Goal: Task Accomplishment & Management: Use online tool/utility

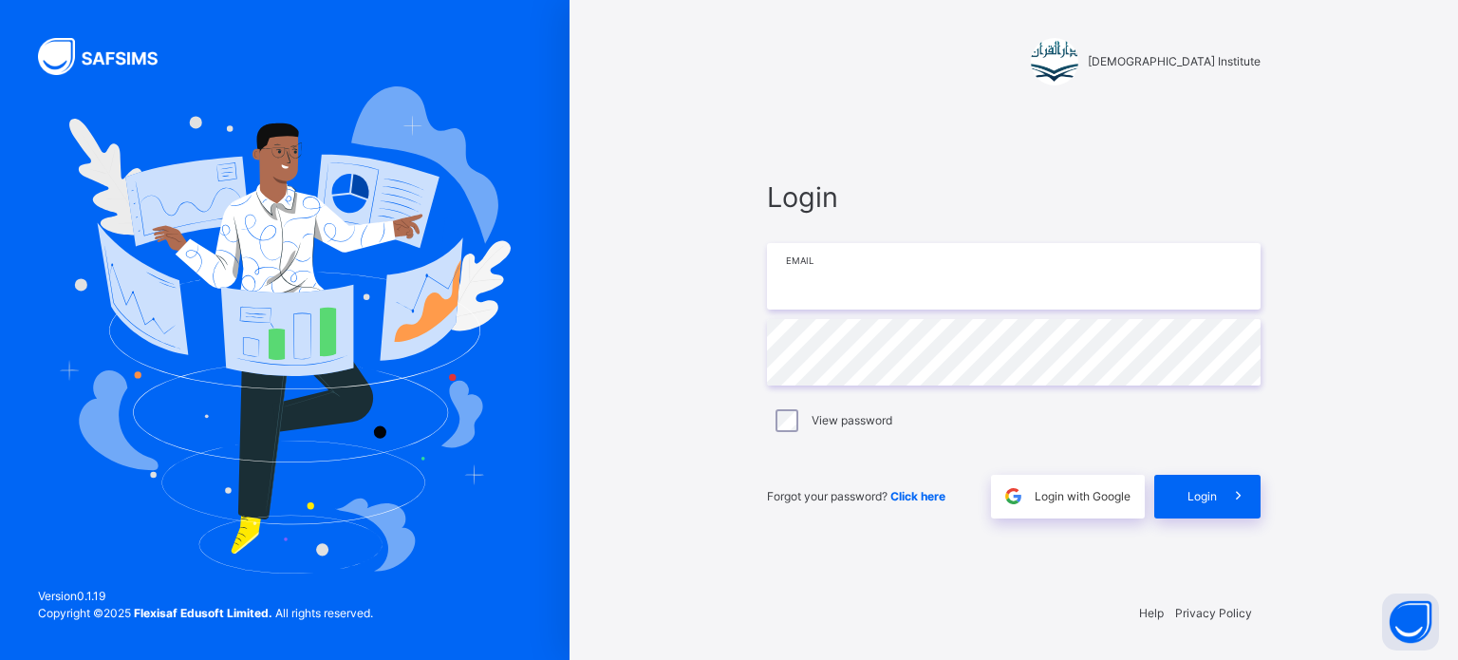
type input "**********"
click at [1204, 479] on div "Login" at bounding box center [1208, 497] width 106 height 44
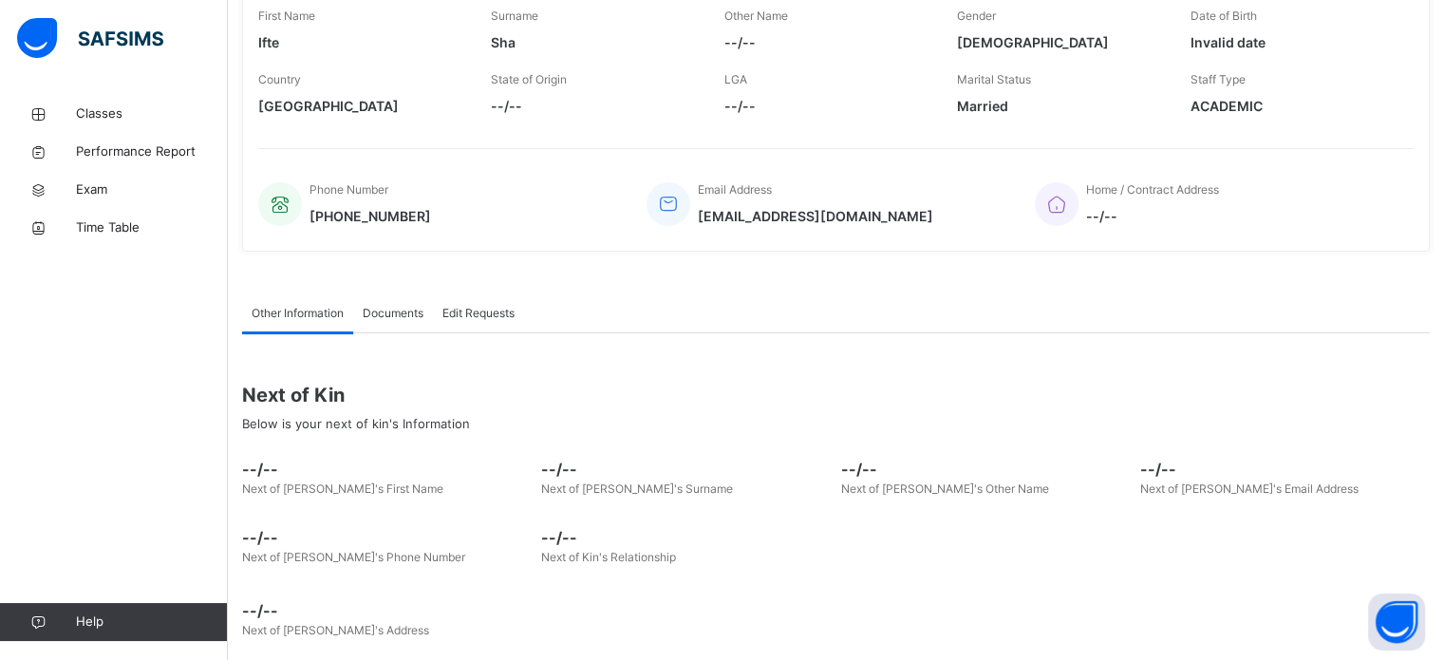
scroll to position [333, 0]
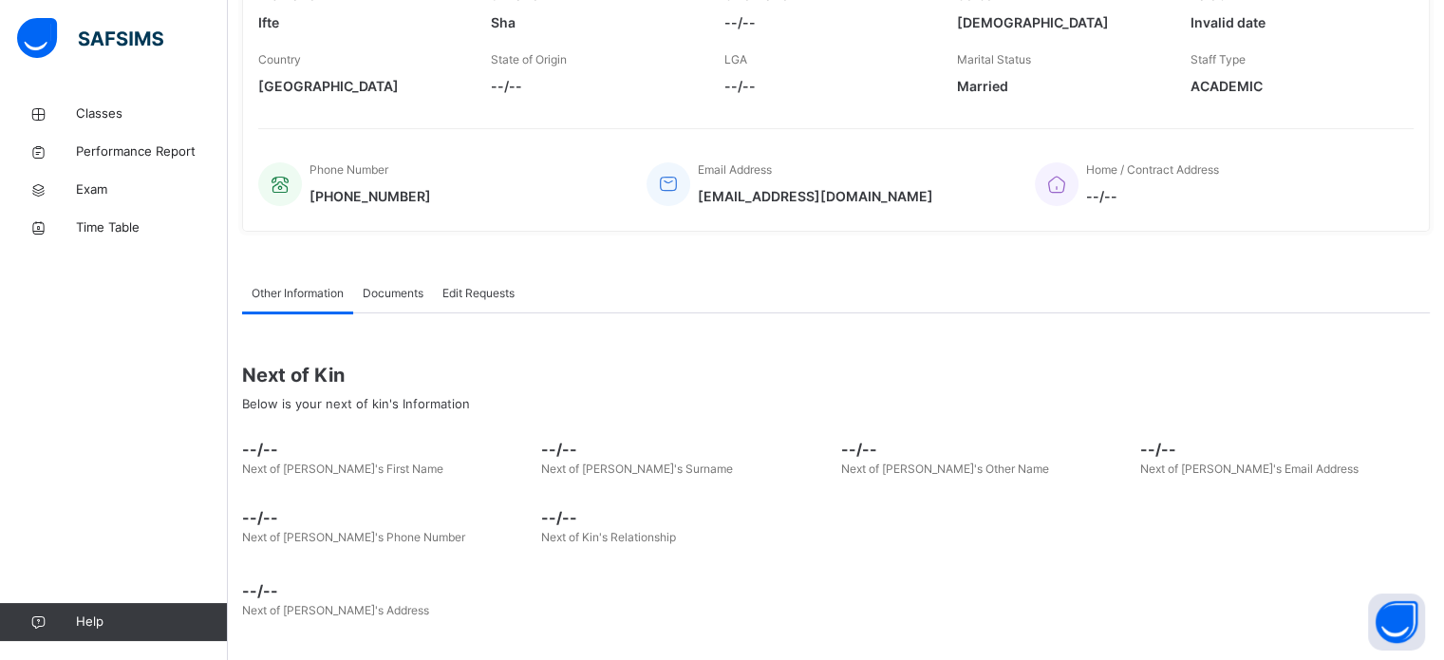
click at [381, 288] on span "Documents" at bounding box center [393, 293] width 61 height 17
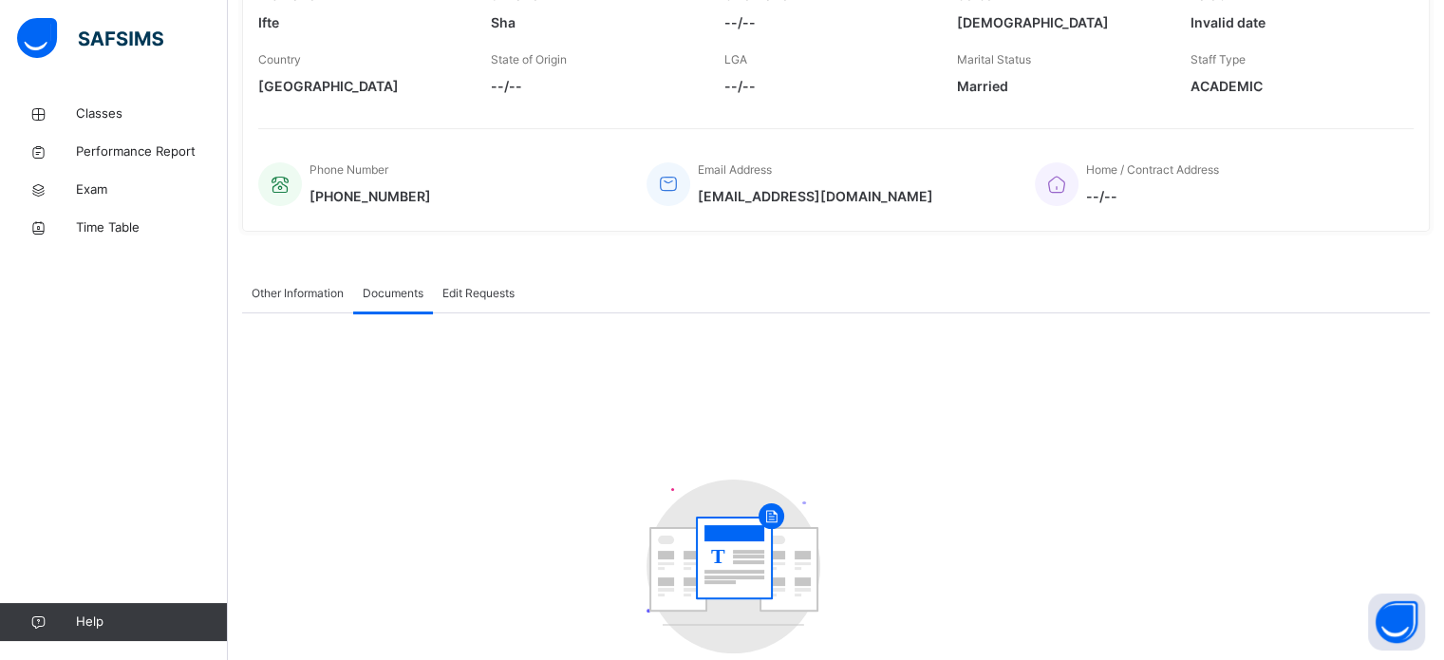
click at [285, 291] on span "Other Information" at bounding box center [298, 293] width 92 height 17
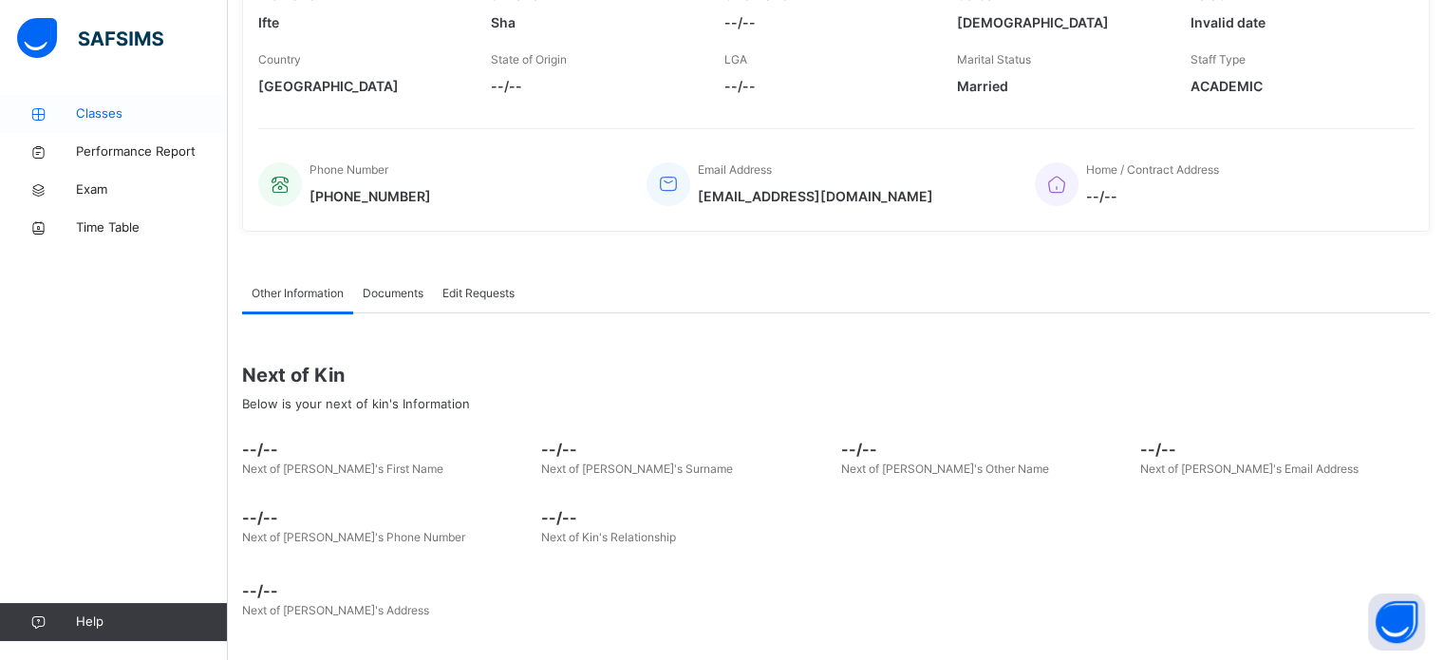
click at [141, 117] on span "Classes" at bounding box center [152, 113] width 152 height 19
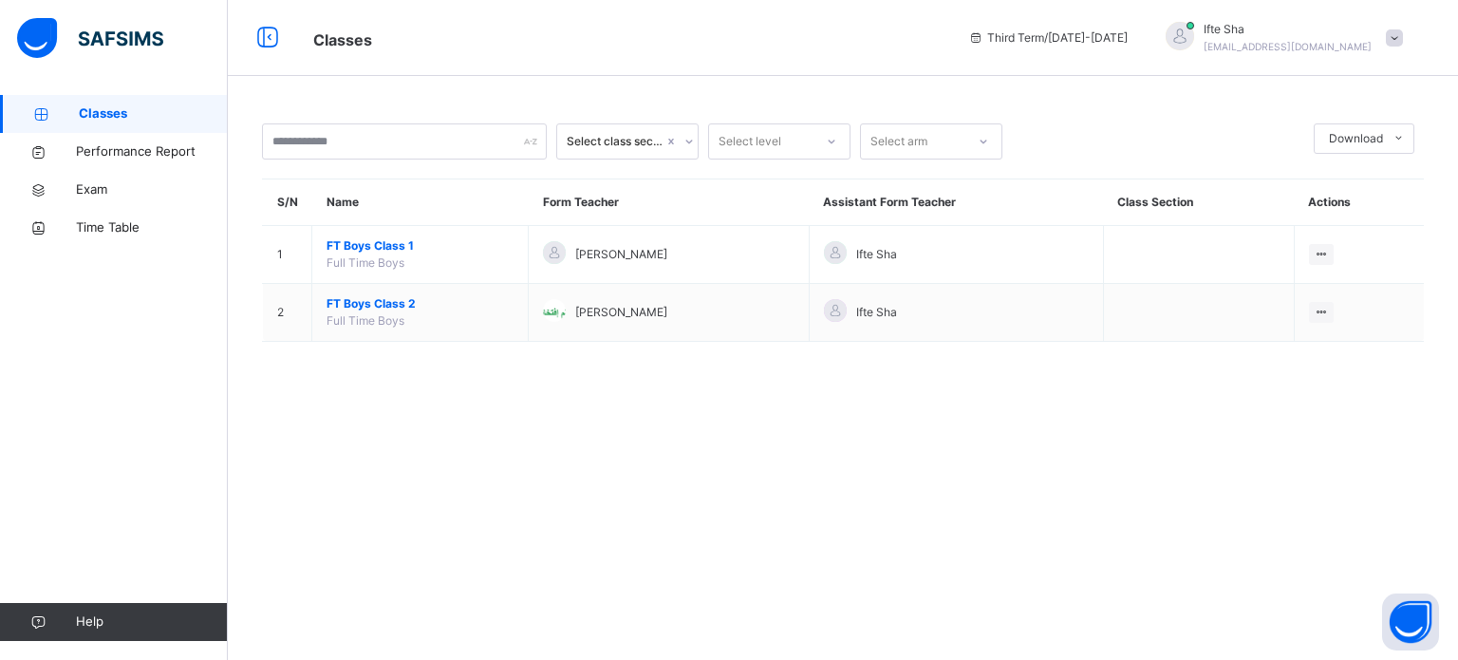
click at [1394, 33] on span at bounding box center [1394, 37] width 17 height 17
click at [1306, 200] on span "Logout" at bounding box center [1341, 201] width 125 height 26
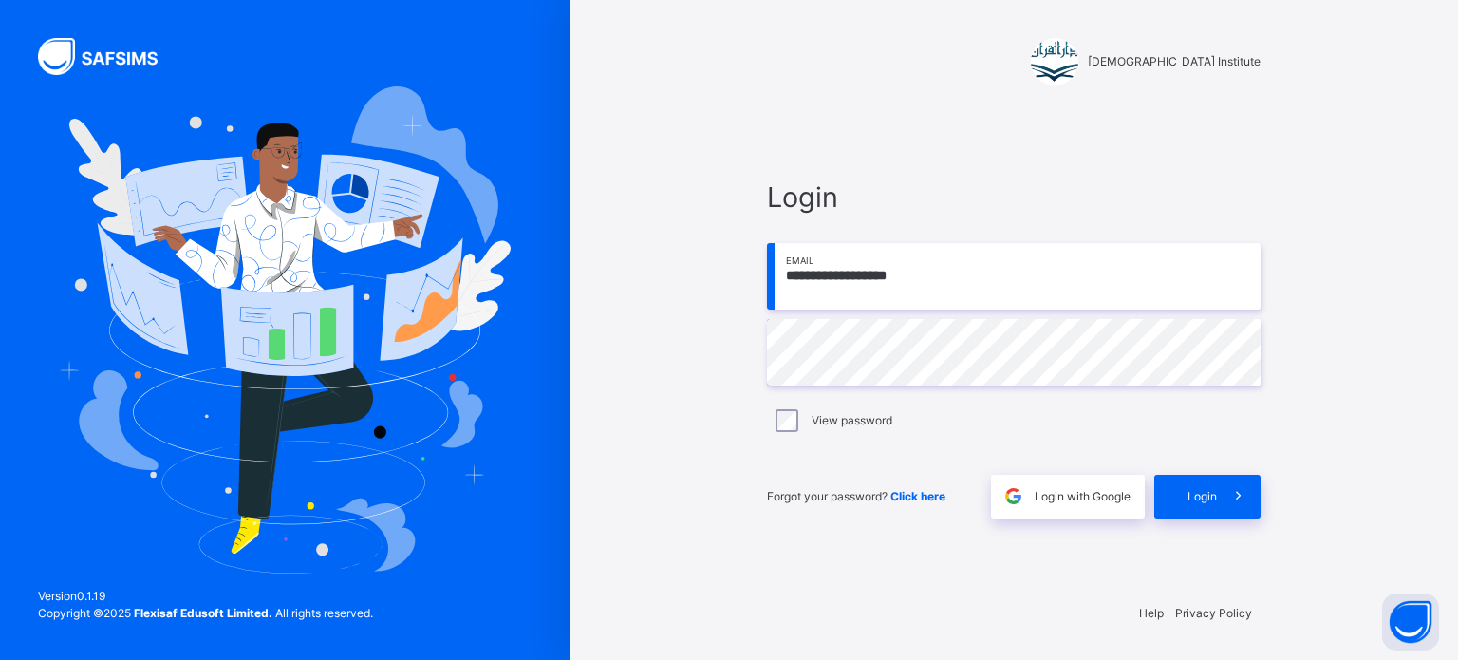
click at [1081, 270] on input "**********" at bounding box center [1014, 276] width 494 height 66
type input "**********"
click at [1219, 498] on span at bounding box center [1239, 497] width 44 height 44
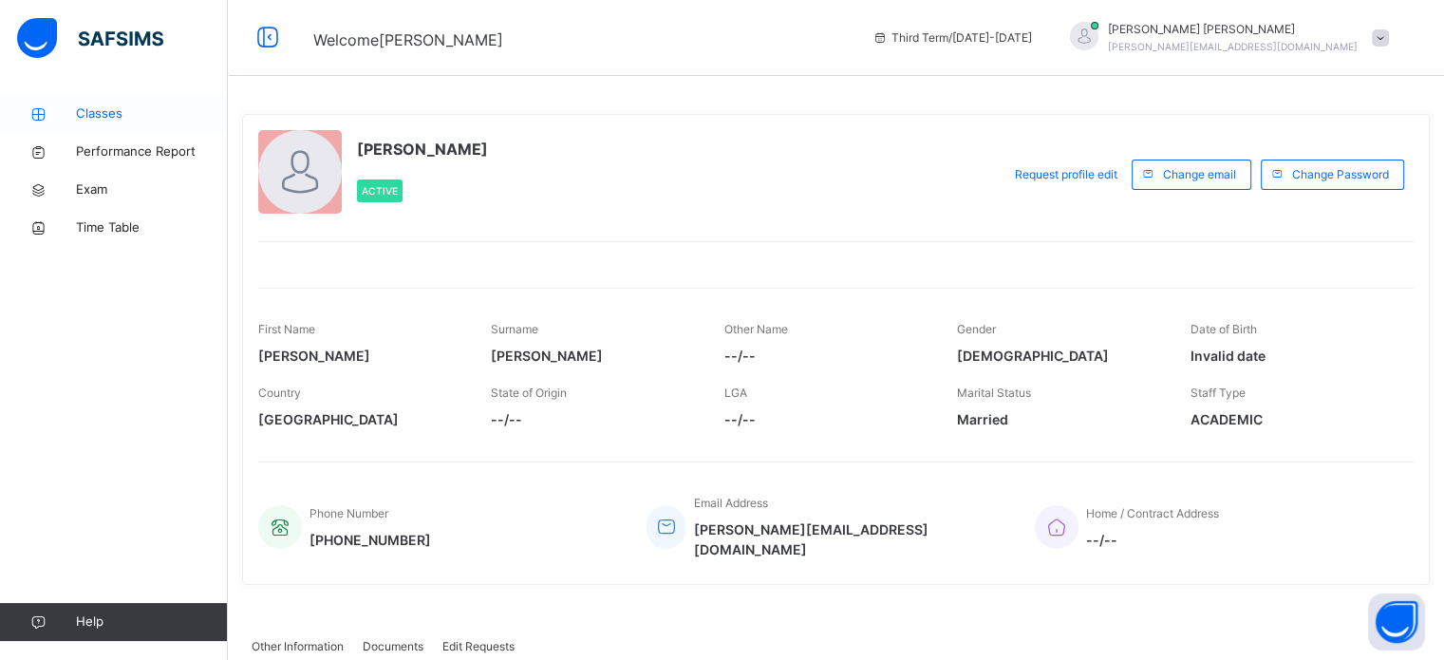
click at [106, 115] on span "Classes" at bounding box center [152, 113] width 152 height 19
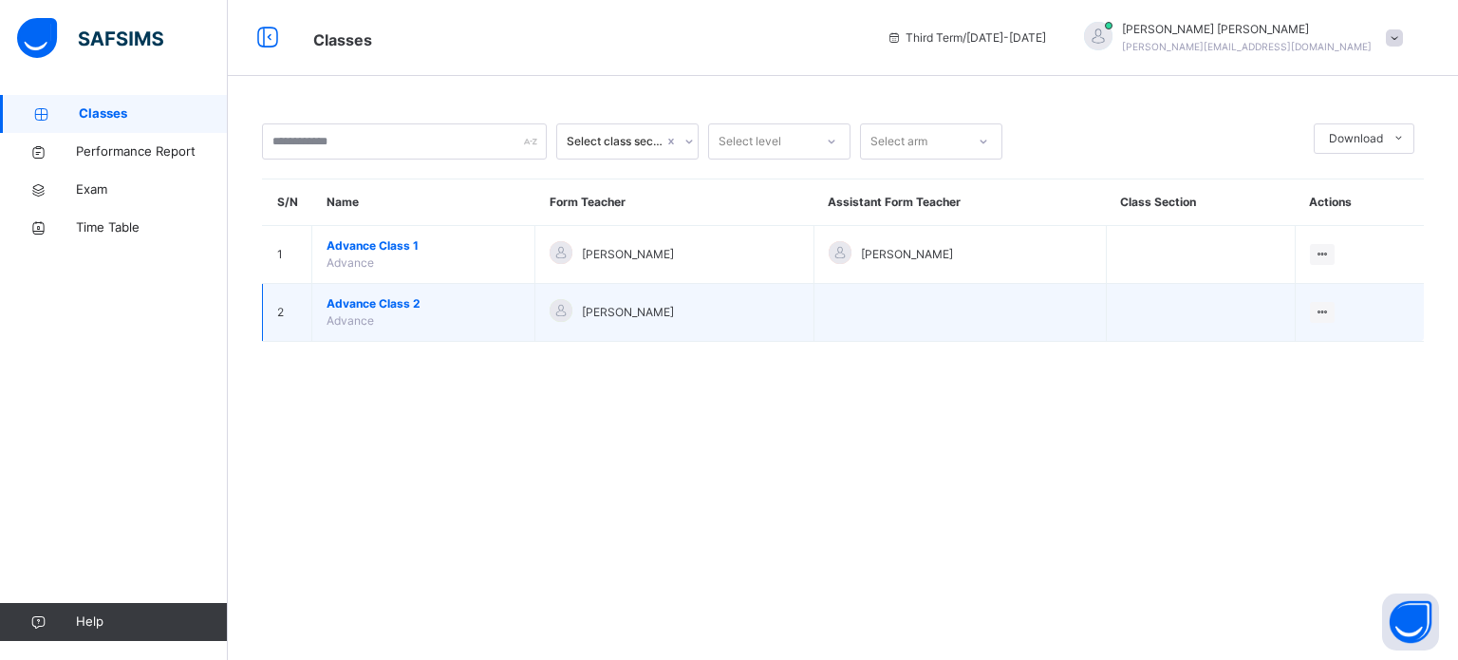
click at [668, 322] on div "[PERSON_NAME]" at bounding box center [674, 313] width 249 height 28
click at [582, 318] on span "[PERSON_NAME]" at bounding box center [628, 312] width 92 height 17
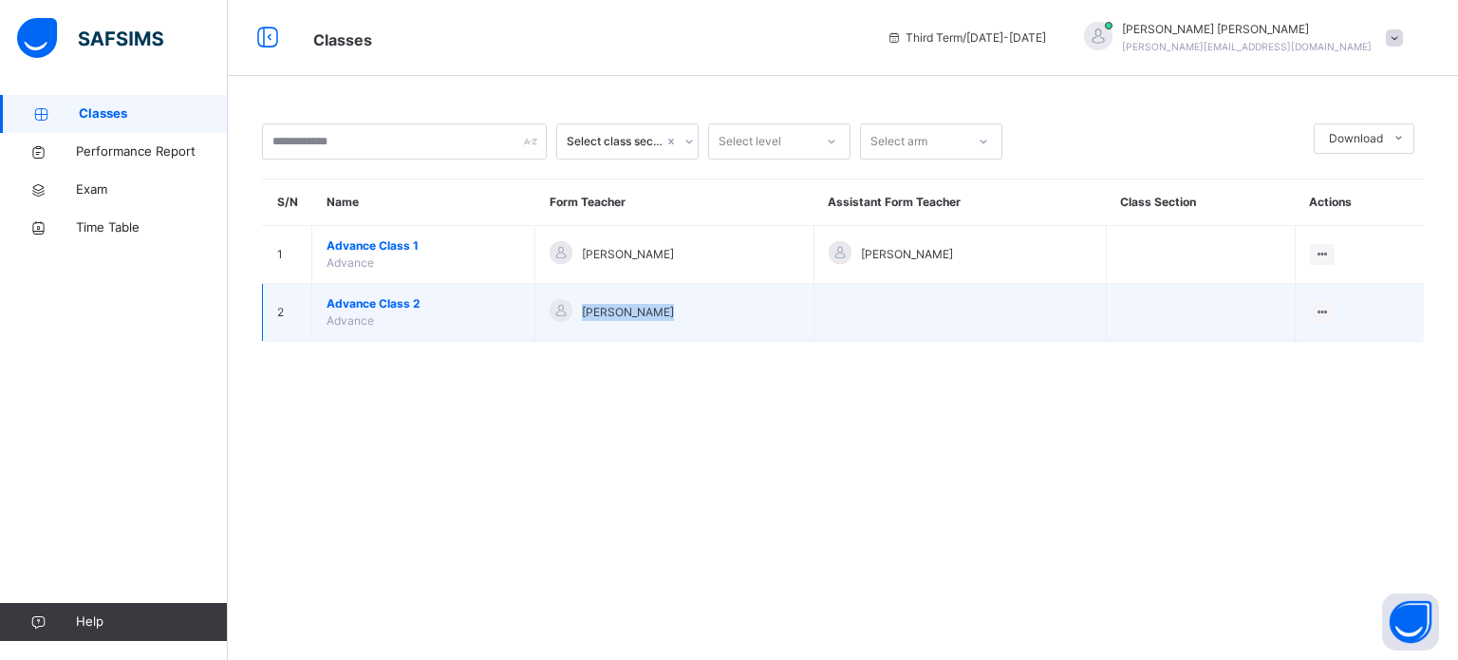
click at [582, 318] on span "[PERSON_NAME]" at bounding box center [628, 312] width 92 height 17
click at [471, 319] on td "Advance Class 2 Advance" at bounding box center [423, 313] width 223 height 58
click at [416, 314] on td "Advance Class 2 Advance" at bounding box center [423, 313] width 223 height 58
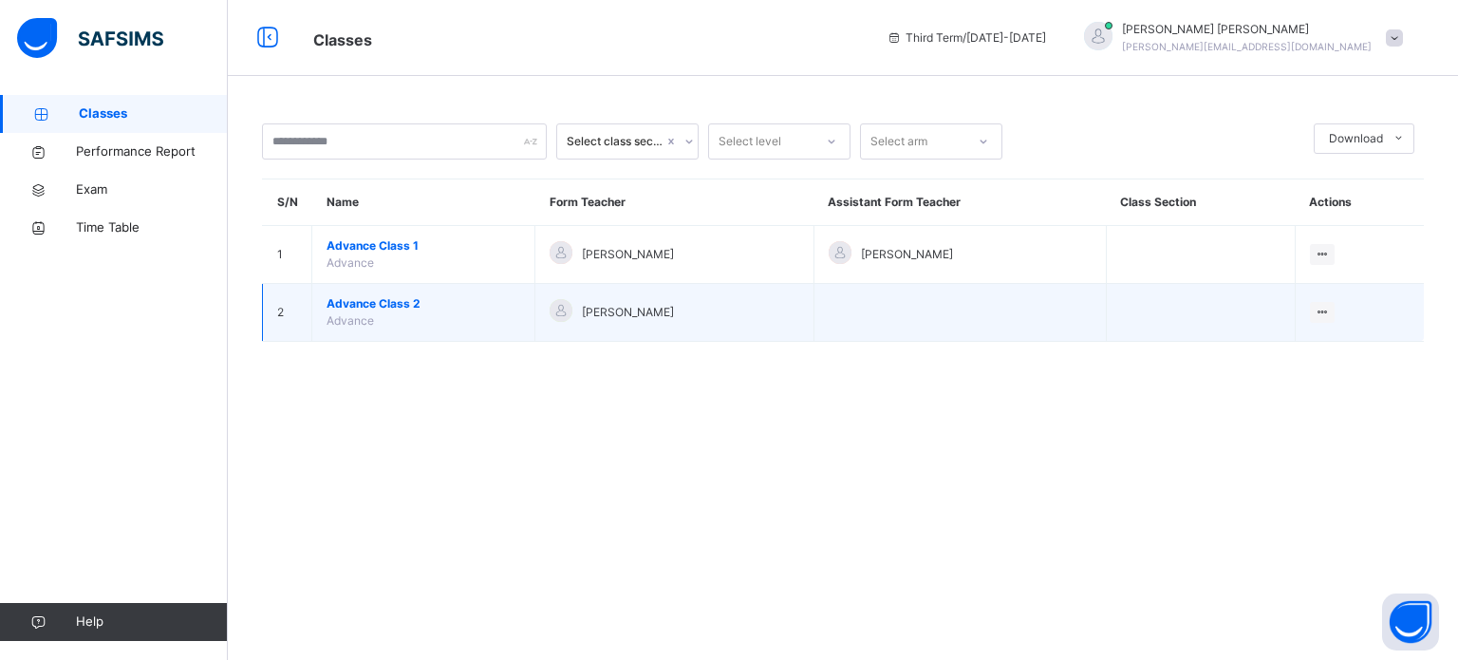
click at [376, 297] on span "Advance Class 2" at bounding box center [424, 303] width 194 height 17
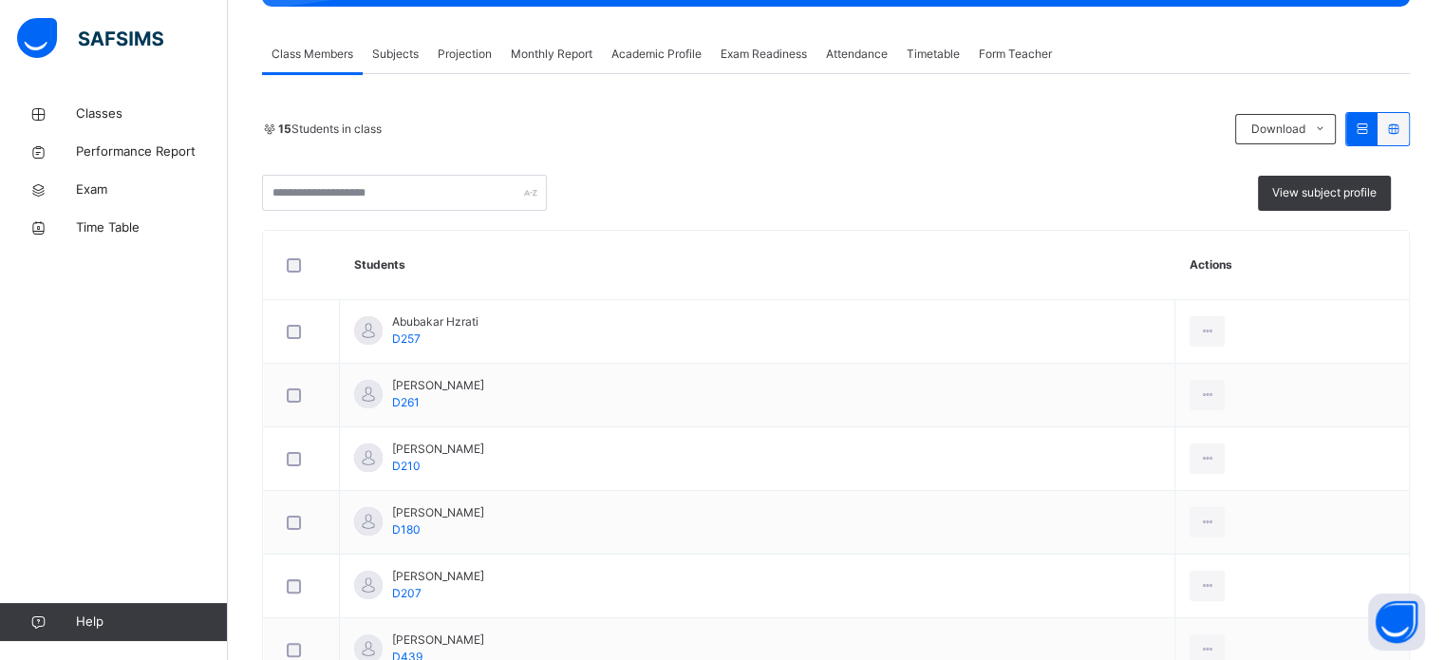
scroll to position [323, 0]
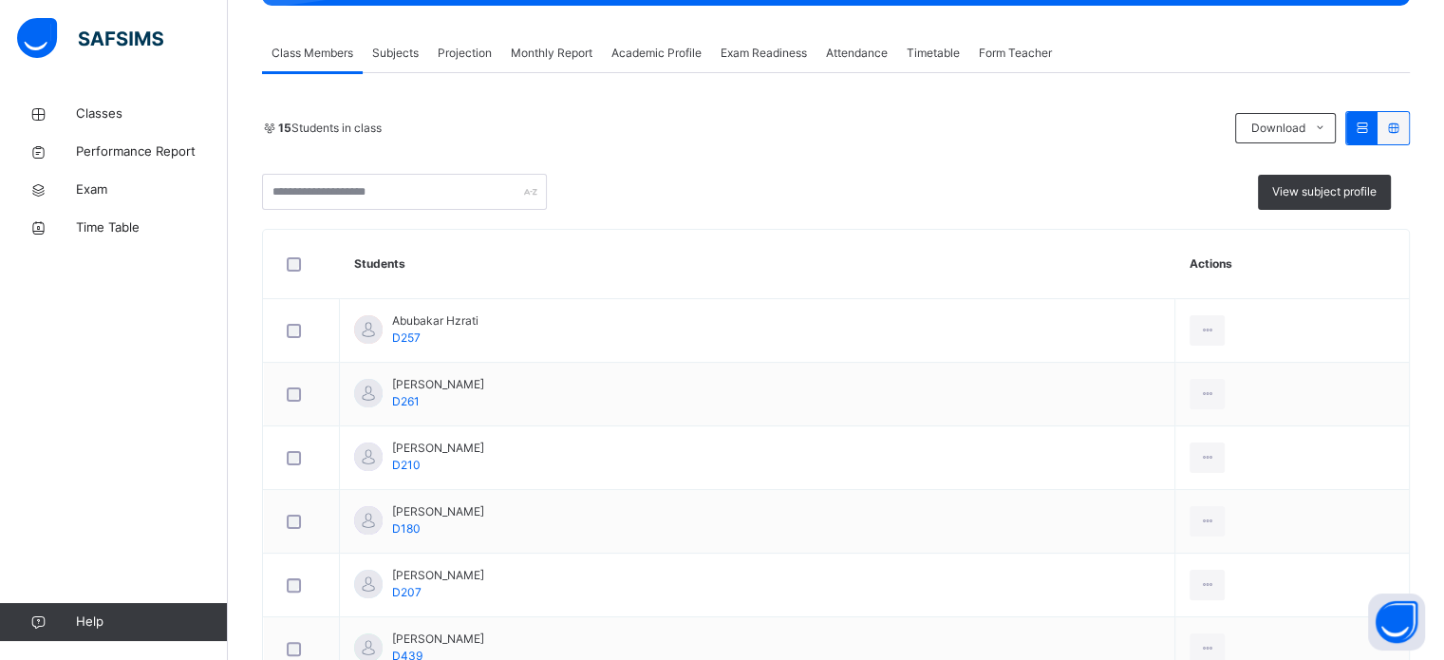
click at [572, 39] on div "Monthly Report" at bounding box center [551, 53] width 101 height 38
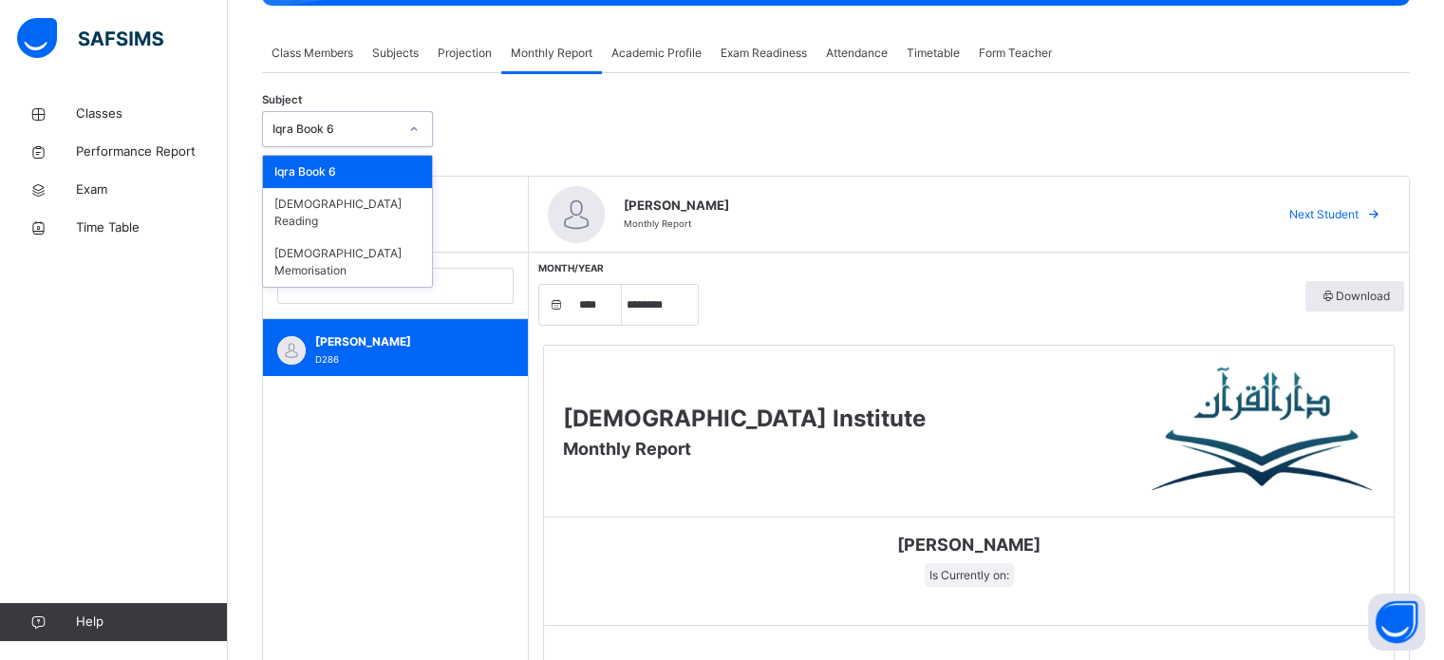
click at [389, 121] on div "Iqra Book 6" at bounding box center [334, 129] width 125 height 17
click at [343, 237] on div "[DEMOGRAPHIC_DATA] Memorisation" at bounding box center [347, 261] width 169 height 49
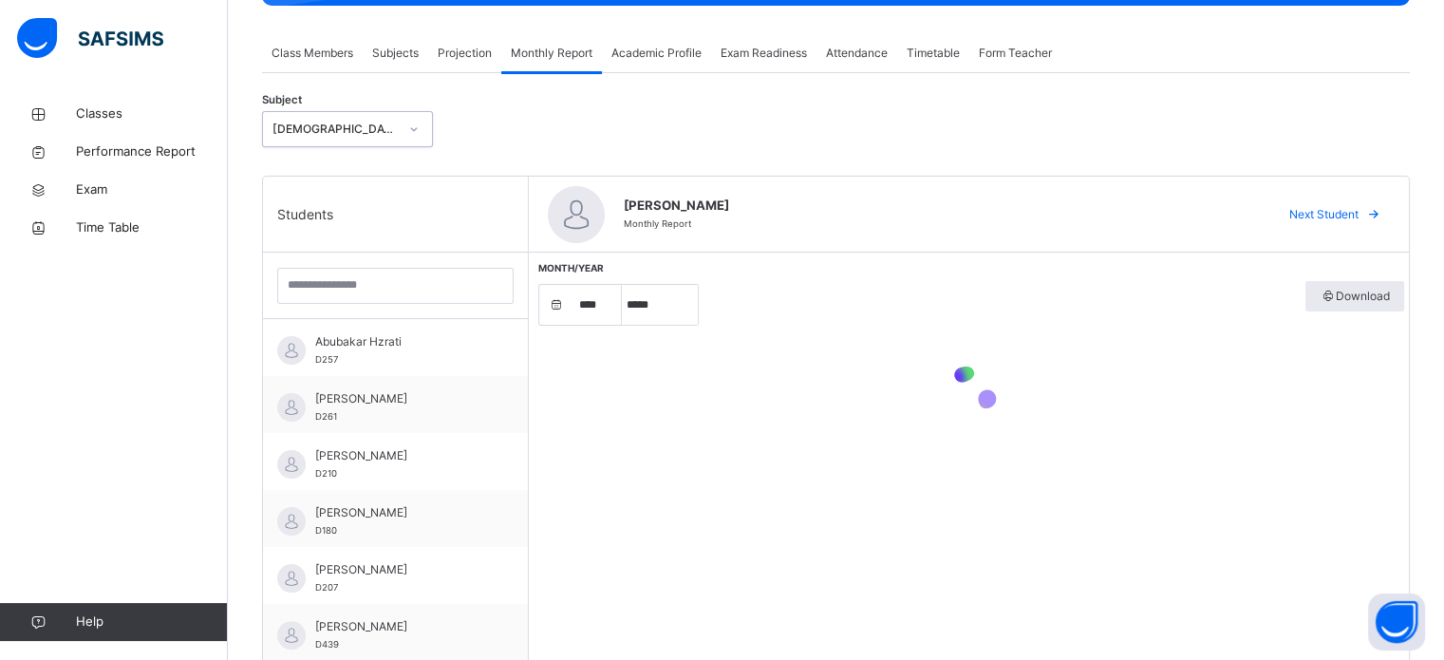
select select "****"
select select "*"
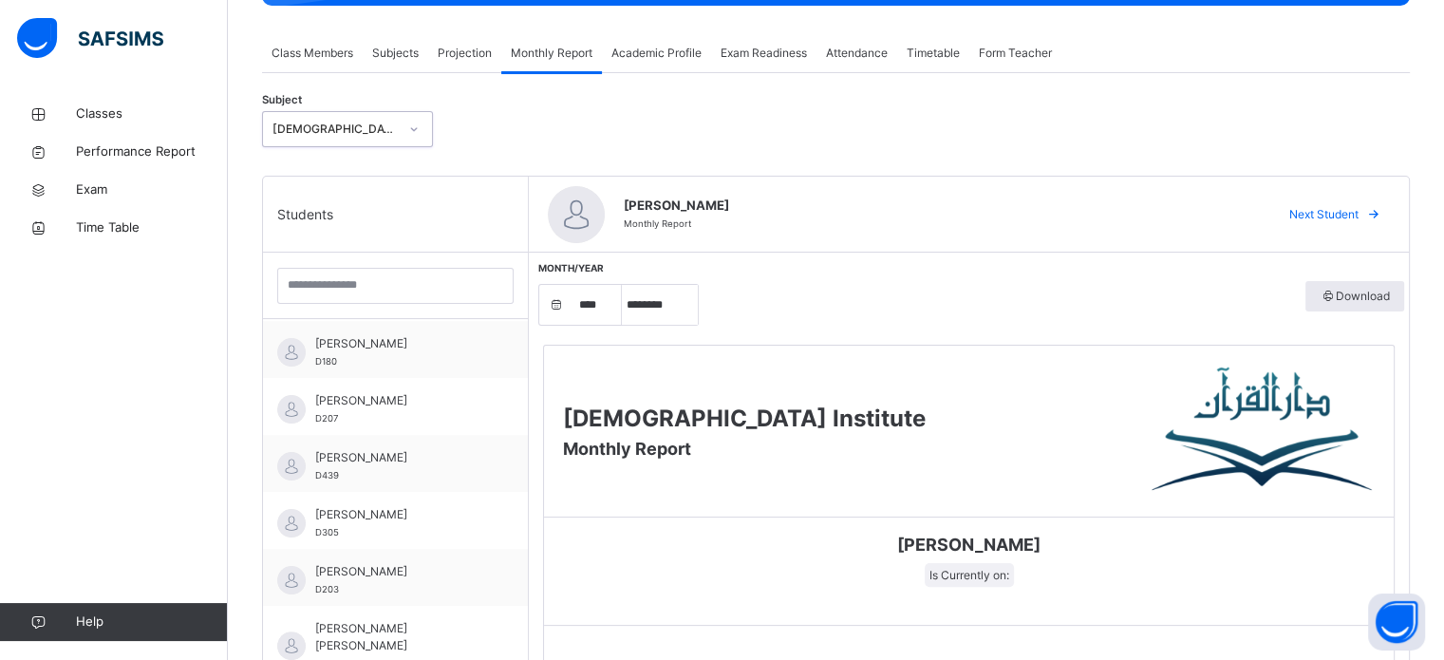
scroll to position [188, 0]
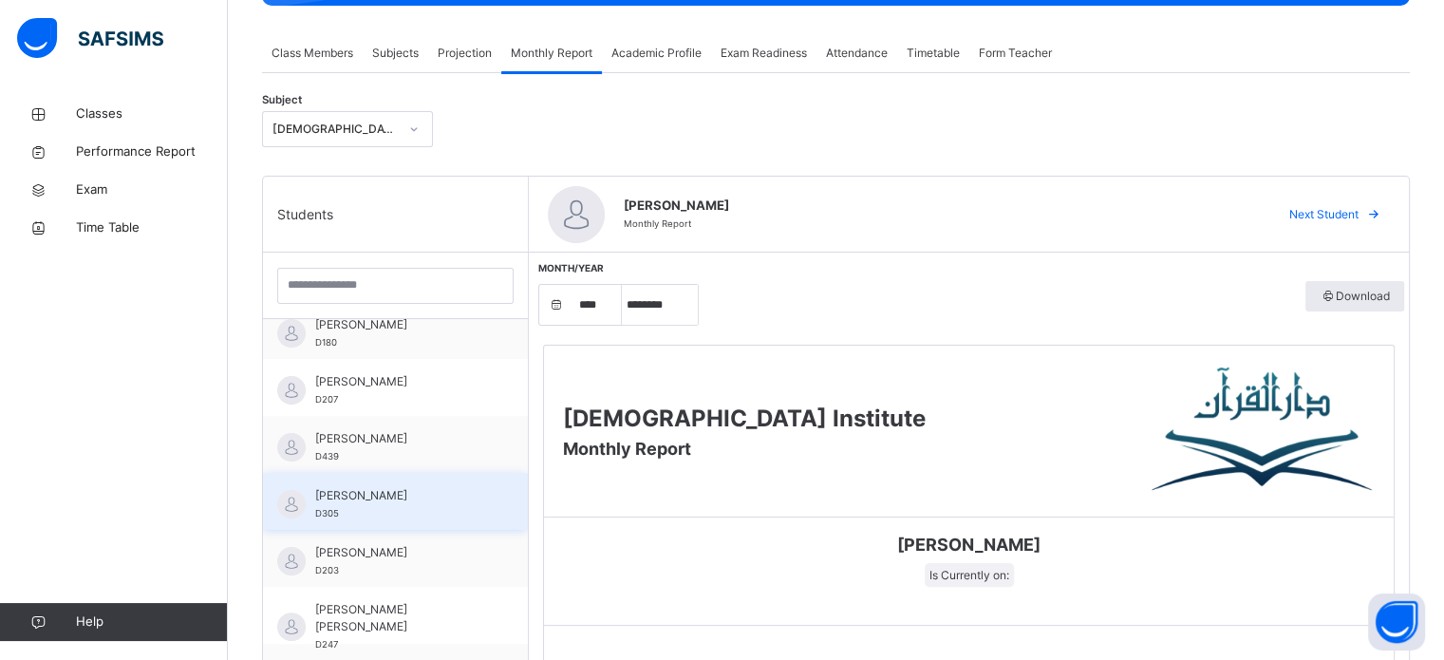
click at [345, 514] on div "[PERSON_NAME] D305" at bounding box center [400, 504] width 170 height 34
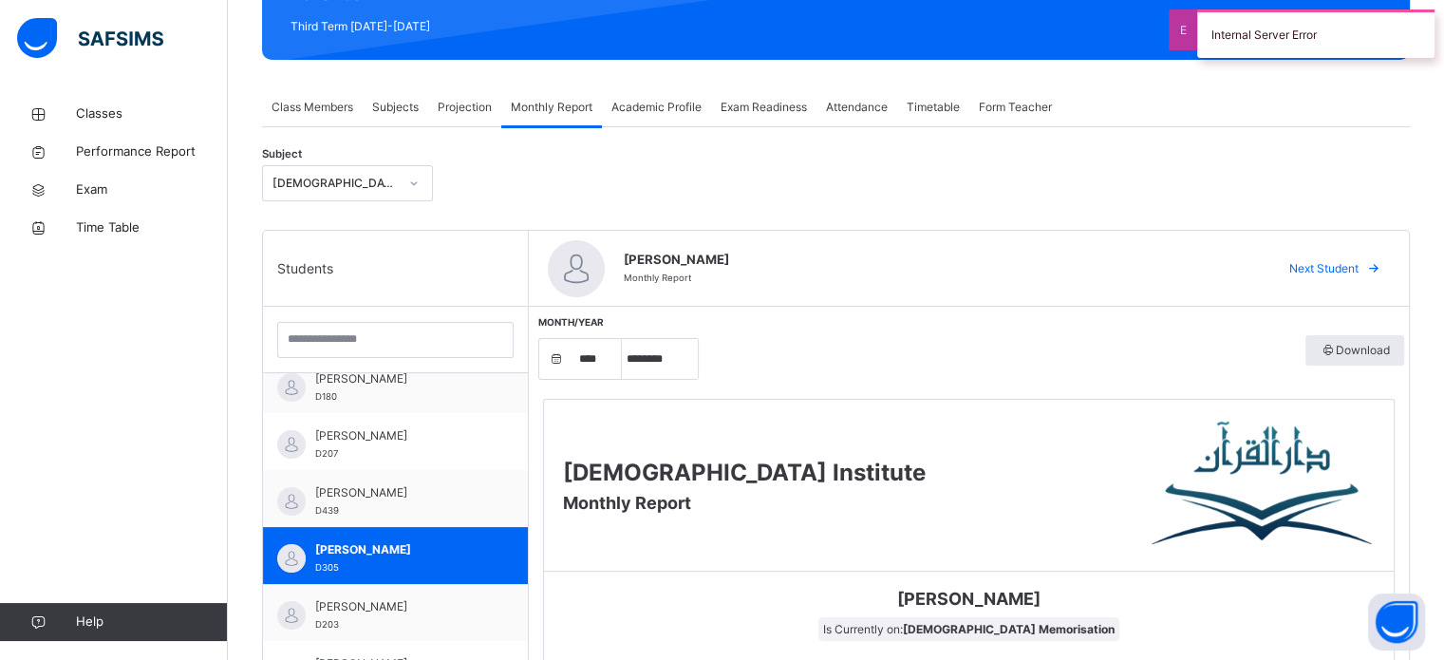
scroll to position [0, 0]
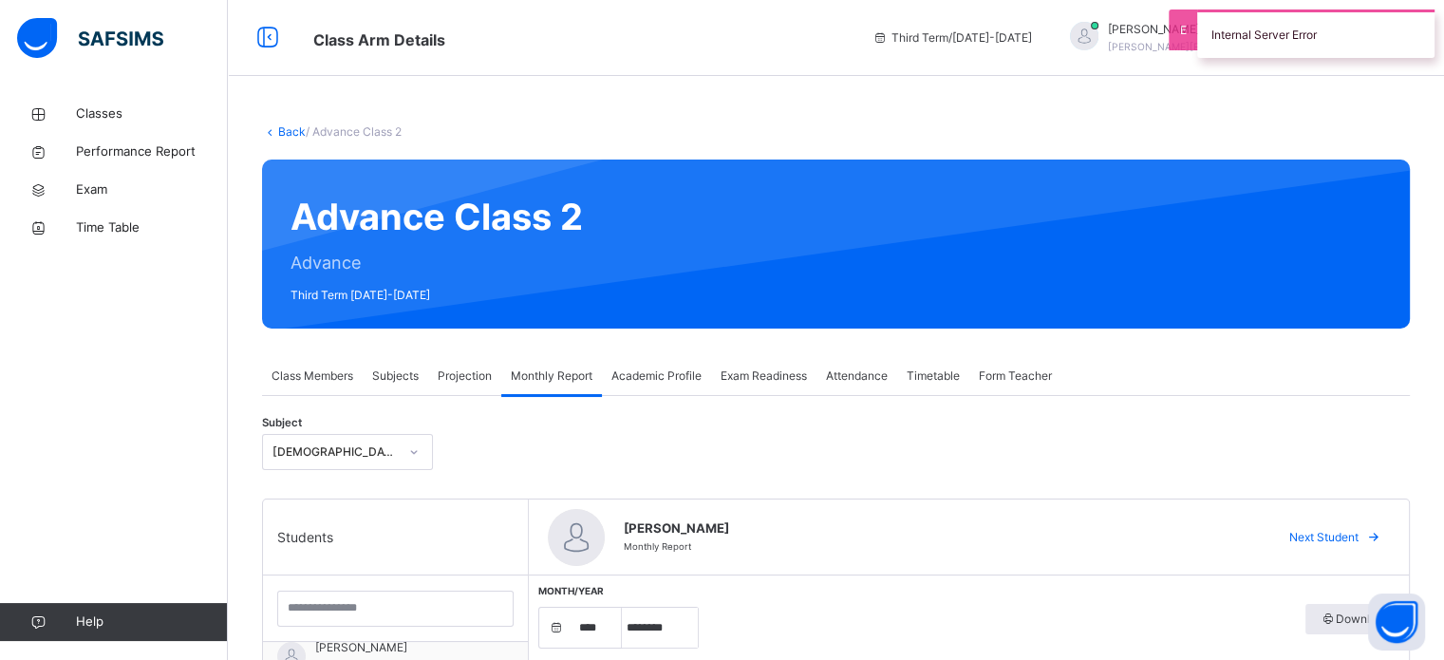
click at [444, 376] on span "Projection" at bounding box center [465, 375] width 54 height 17
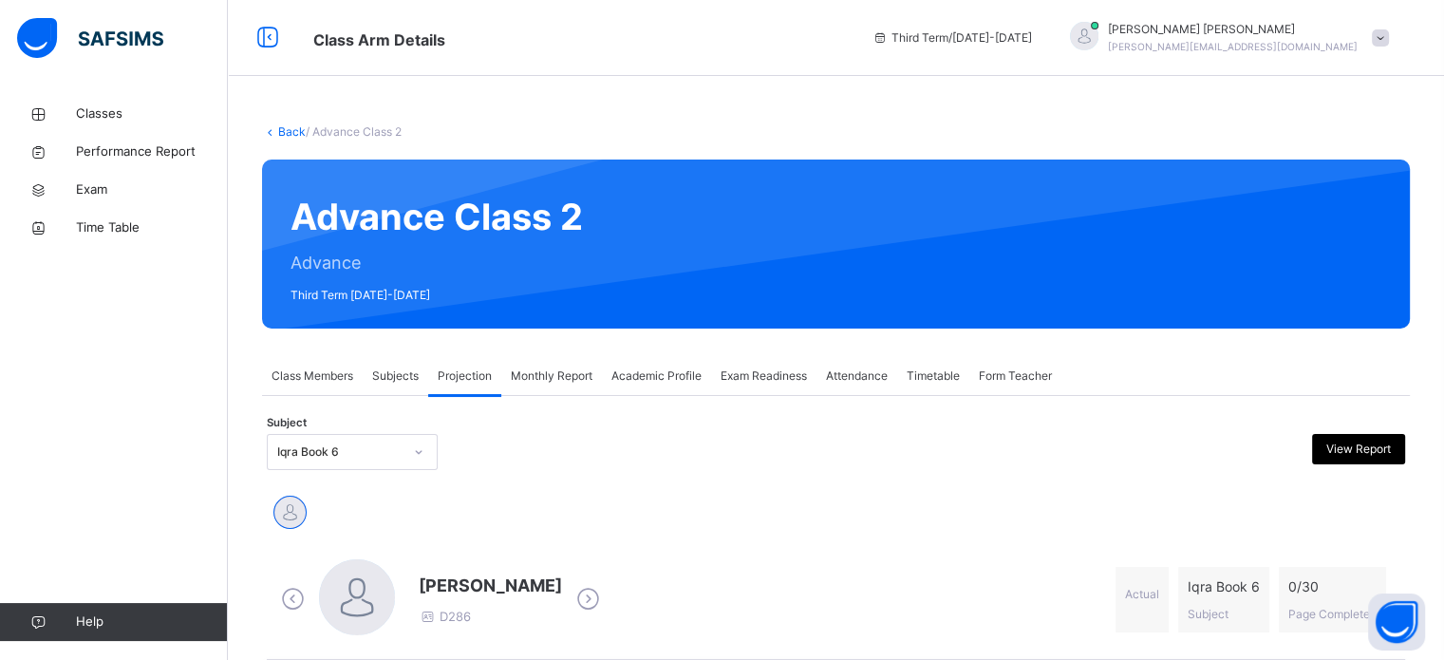
scroll to position [133, 0]
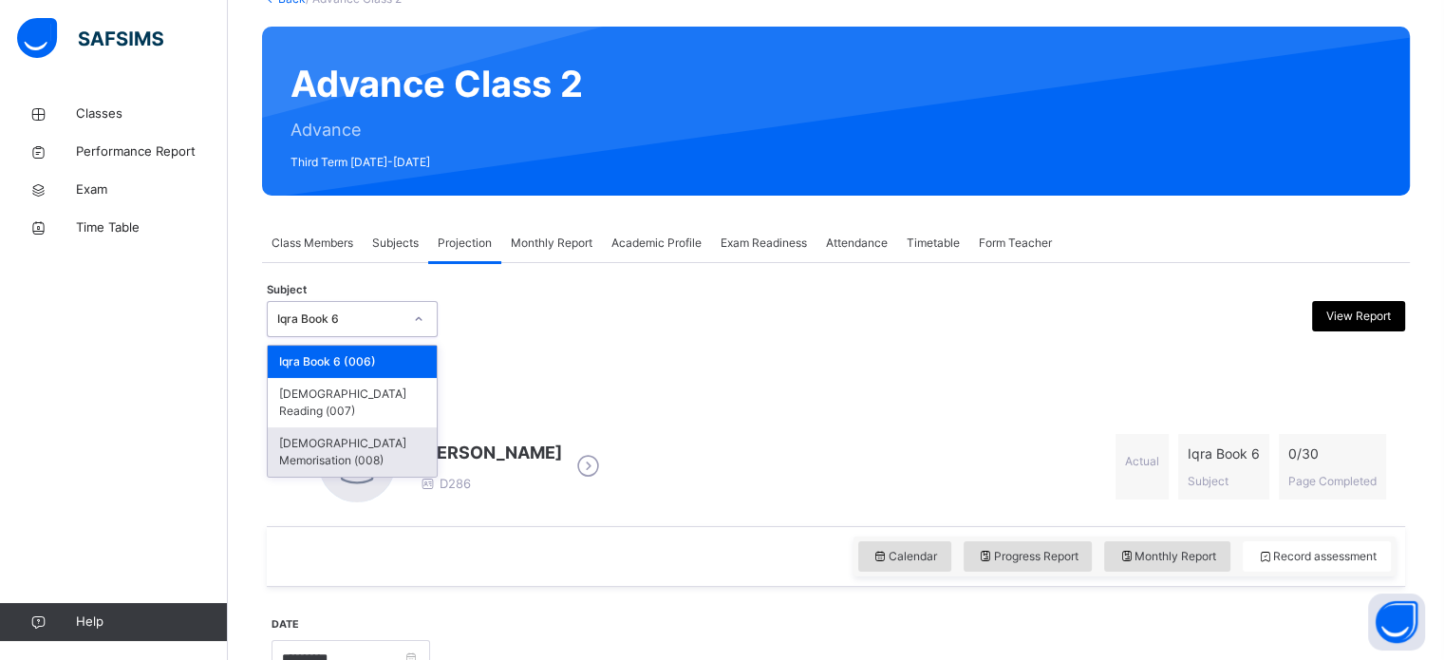
drag, startPoint x: 427, startPoint y: 327, endPoint x: 352, endPoint y: 434, distance: 130.9
click at [352, 337] on div "option [DEMOGRAPHIC_DATA] Memorisation (008) focused, 3 of 3. 3 results availab…" at bounding box center [352, 319] width 171 height 36
click at [352, 434] on div "[DEMOGRAPHIC_DATA] Memorisation (008)" at bounding box center [352, 451] width 169 height 49
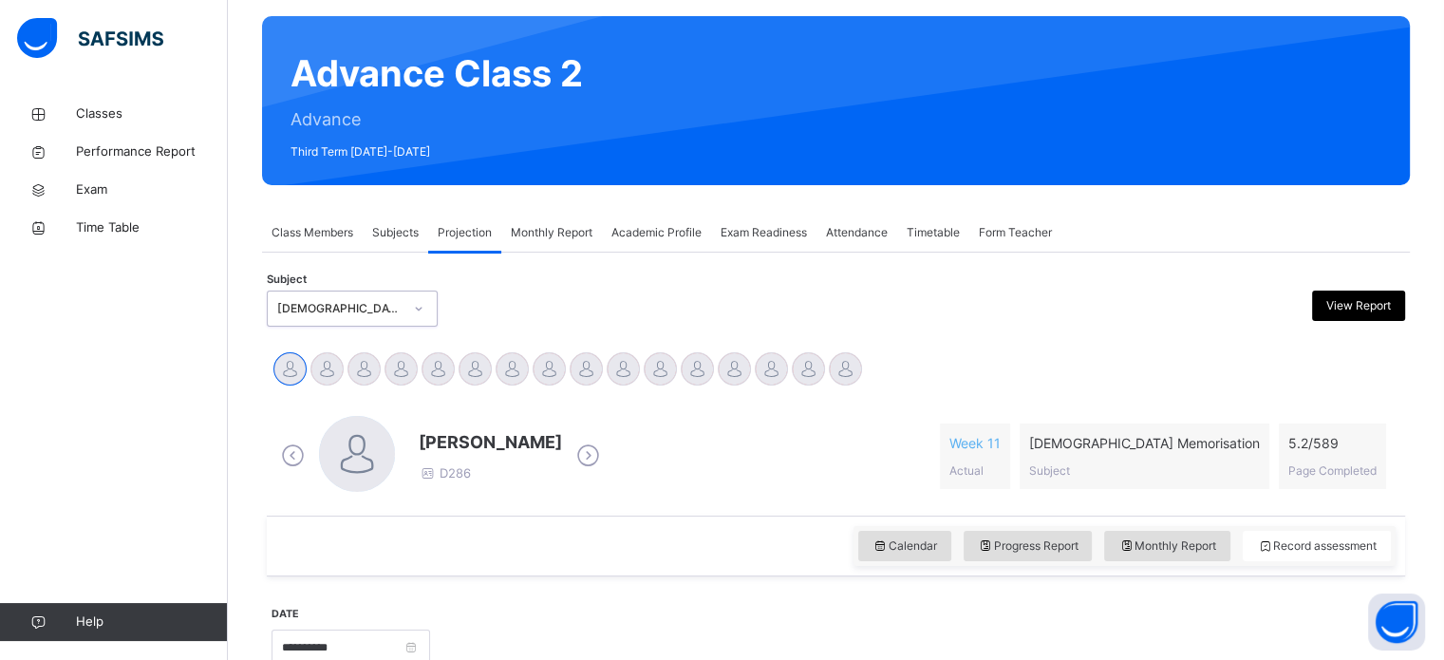
scroll to position [142, 0]
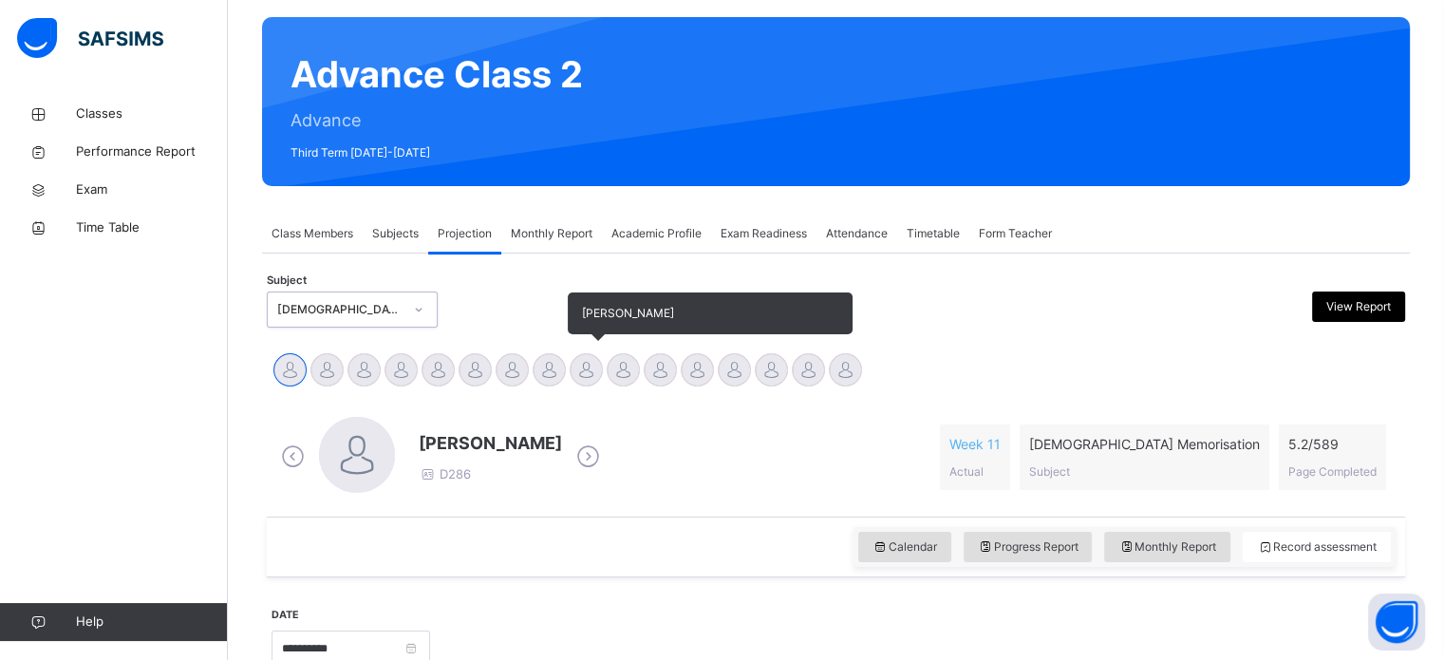
click at [577, 360] on div at bounding box center [586, 369] width 33 height 33
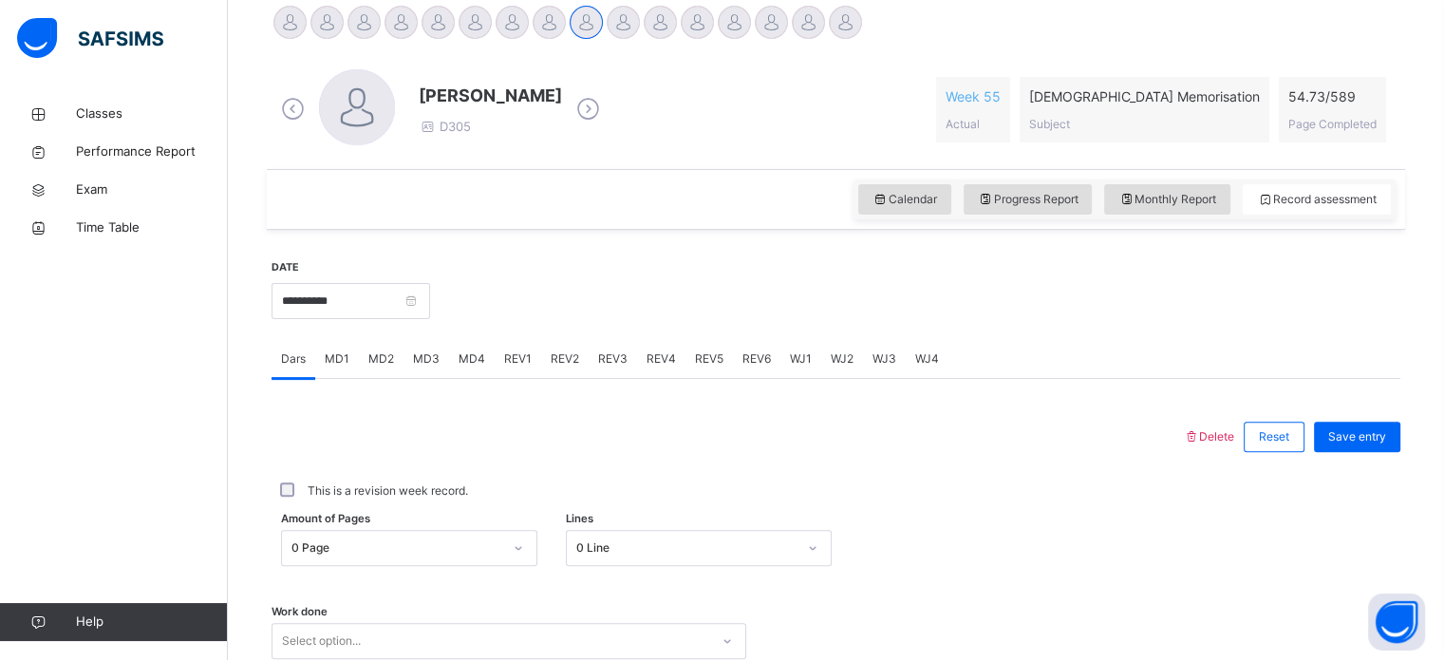
scroll to position [490, 0]
click at [378, 309] on input "**********" at bounding box center [351, 301] width 159 height 36
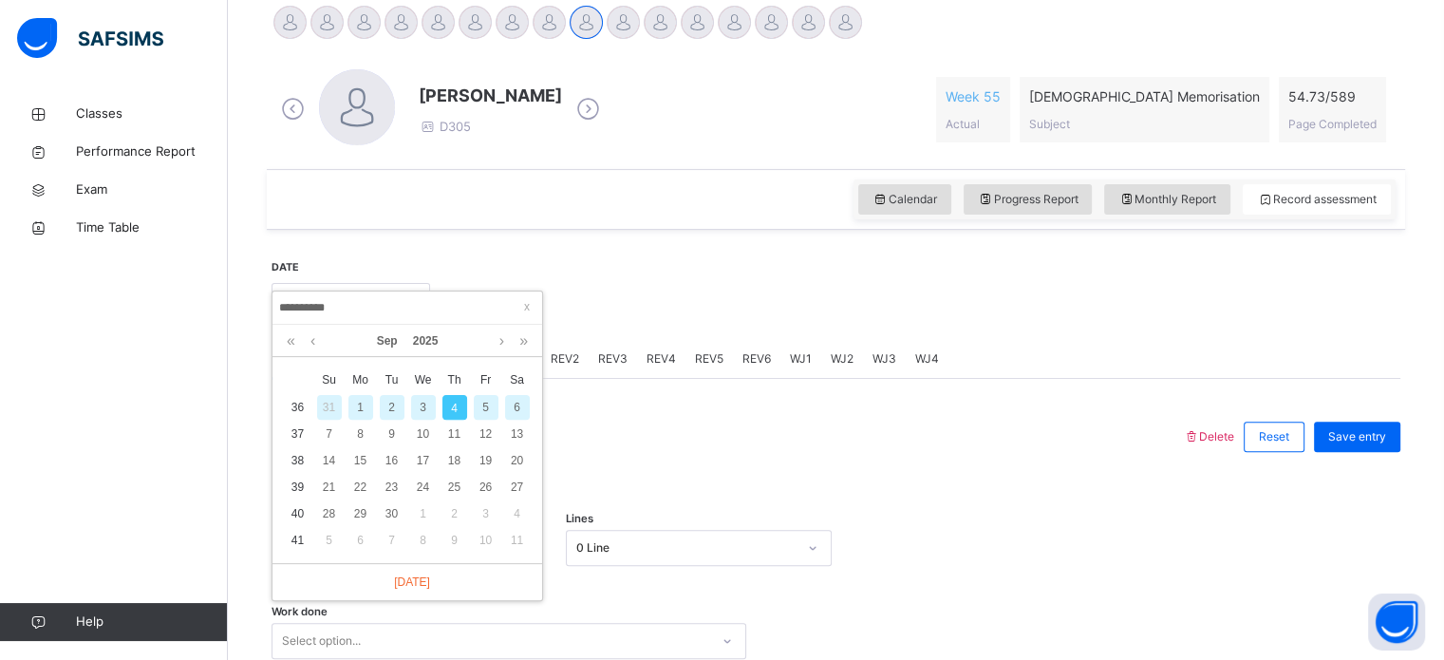
click at [390, 402] on div "2" at bounding box center [392, 407] width 25 height 25
type input "**********"
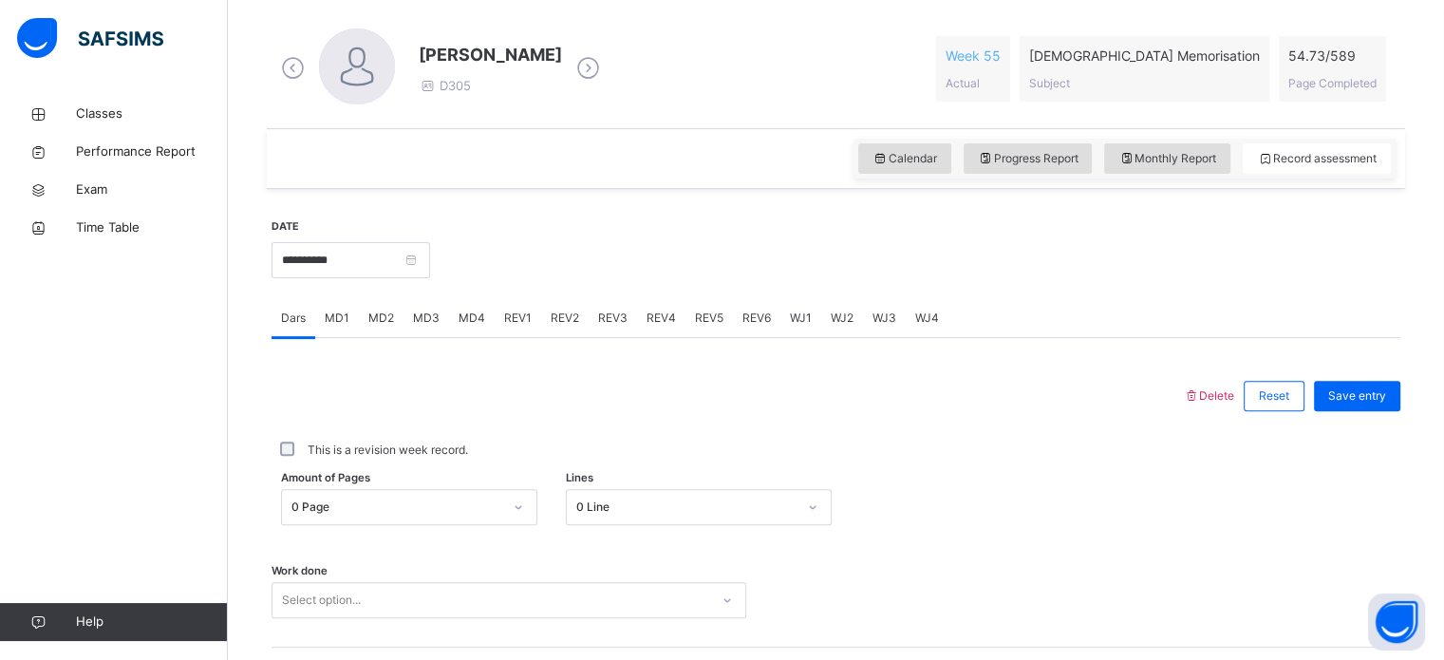
scroll to position [532, 0]
click at [1298, 149] on span "Record assessment" at bounding box center [1317, 157] width 120 height 17
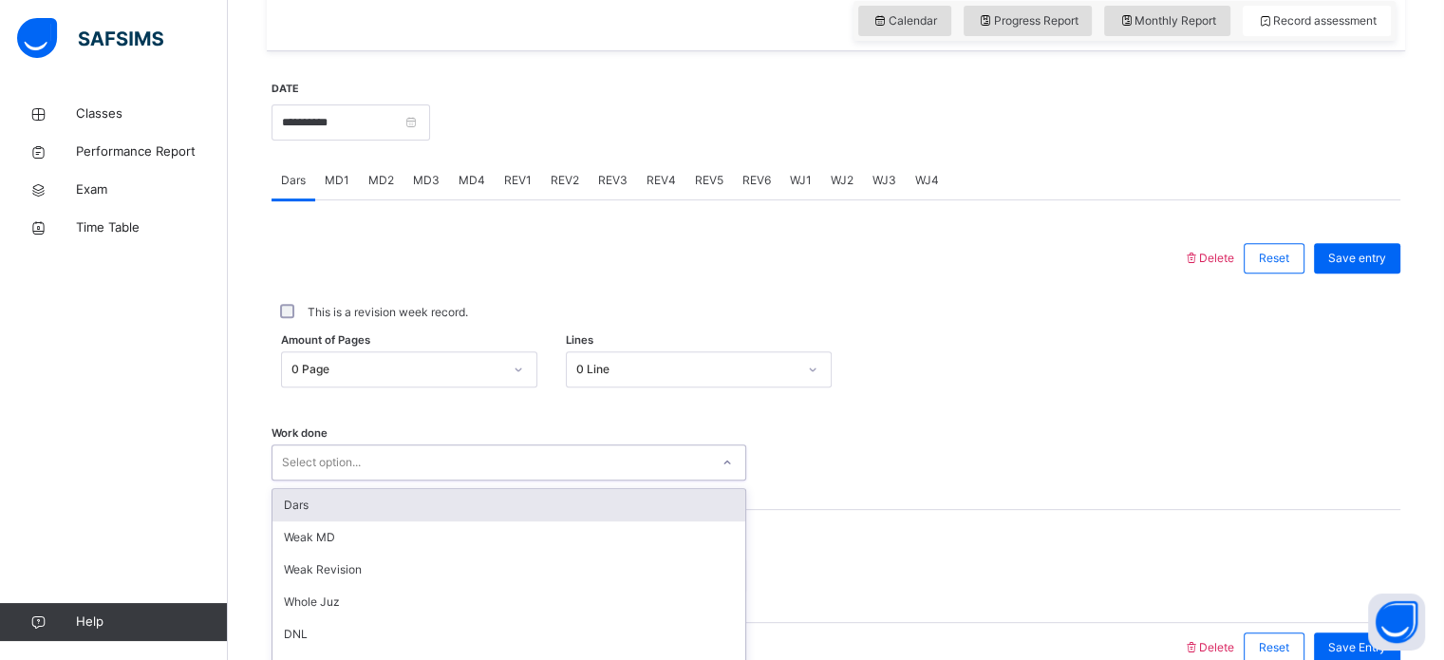
scroll to position [765, 0]
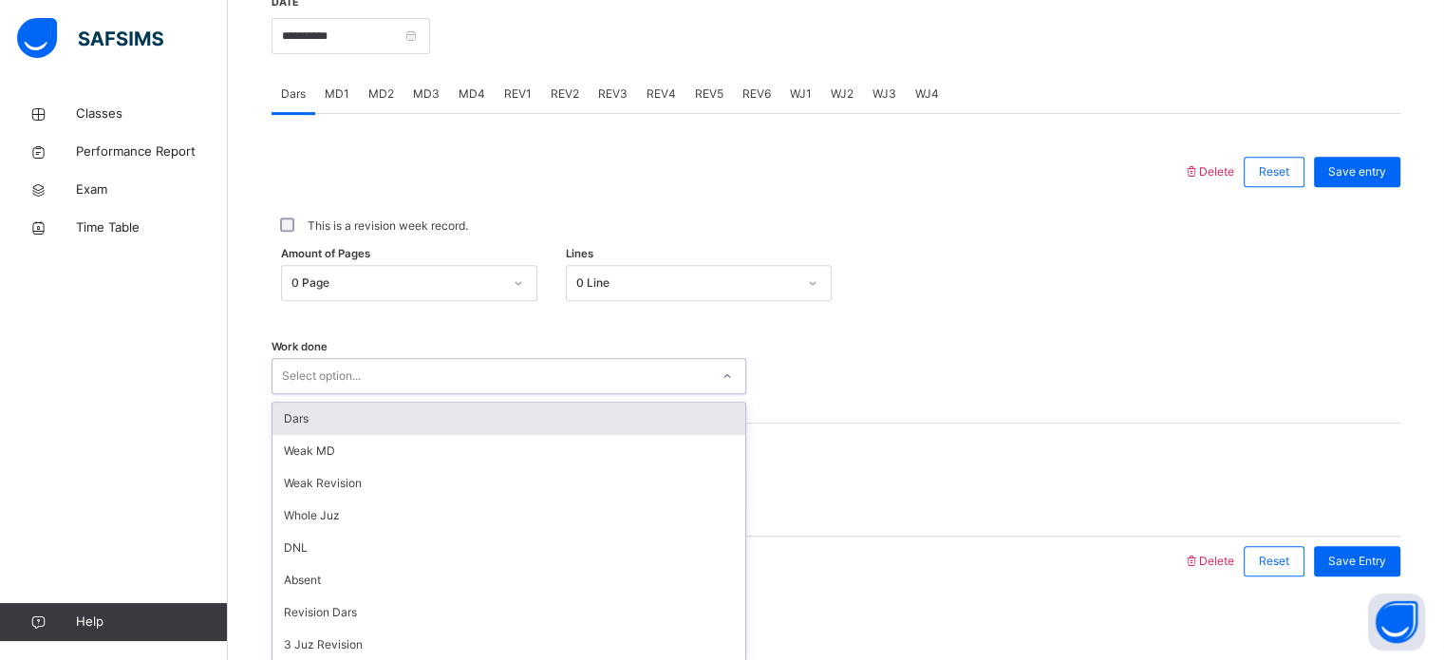
click at [452, 394] on div "option Dars focused, 1 of 14. 14 results available. Use Up and Down to choose o…" at bounding box center [509, 376] width 475 height 36
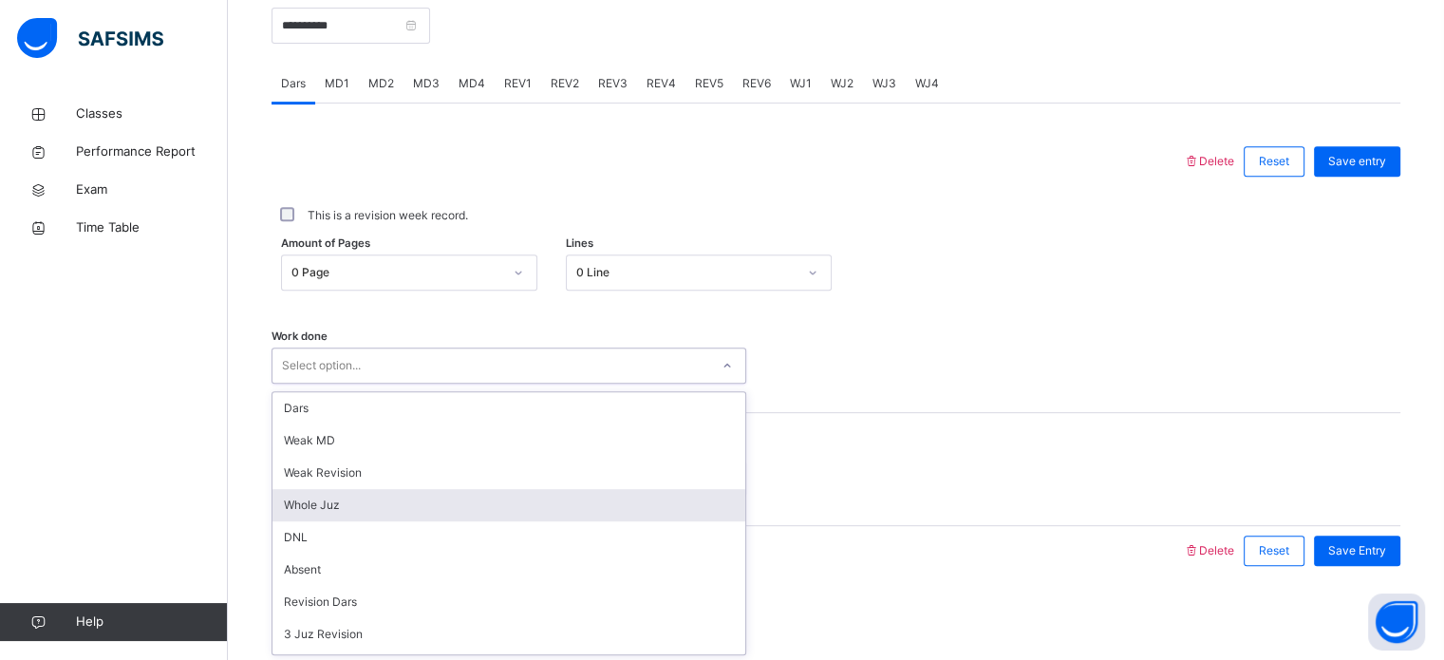
click at [437, 506] on div "Whole Juz" at bounding box center [508, 505] width 473 height 32
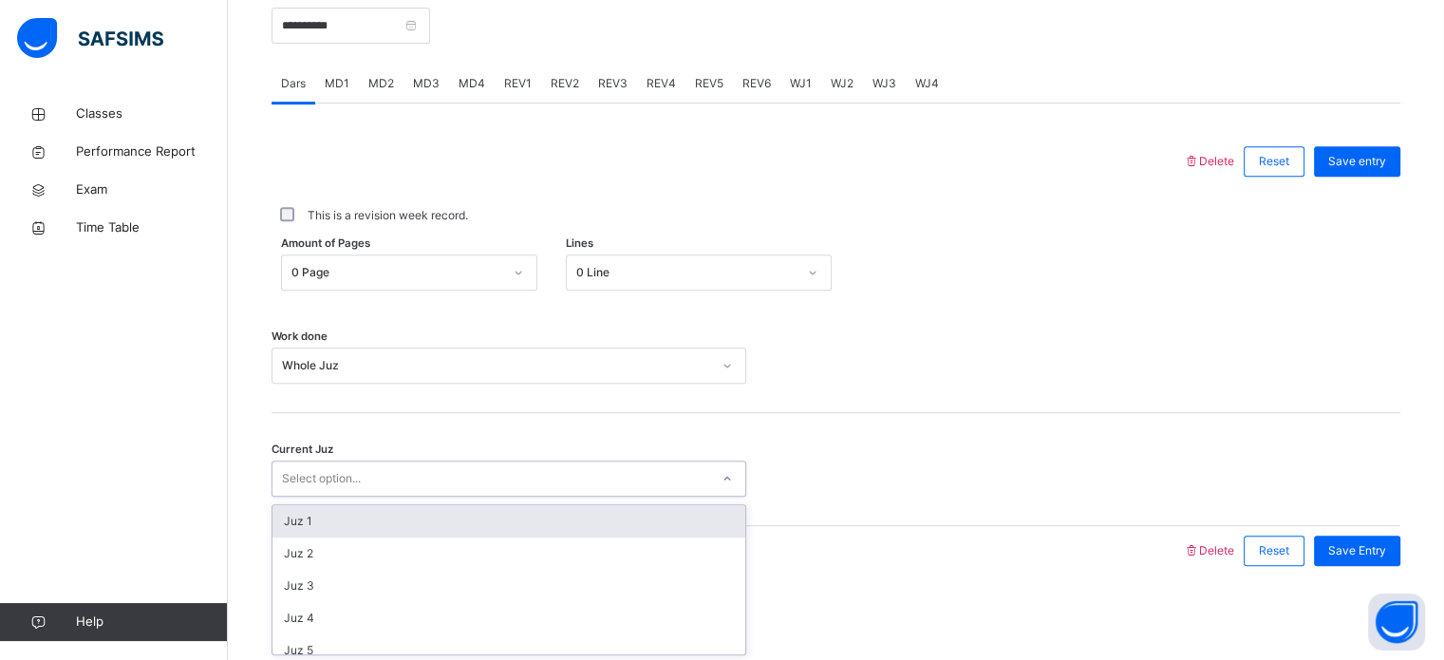
click at [399, 464] on div "Select option..." at bounding box center [490, 478] width 437 height 29
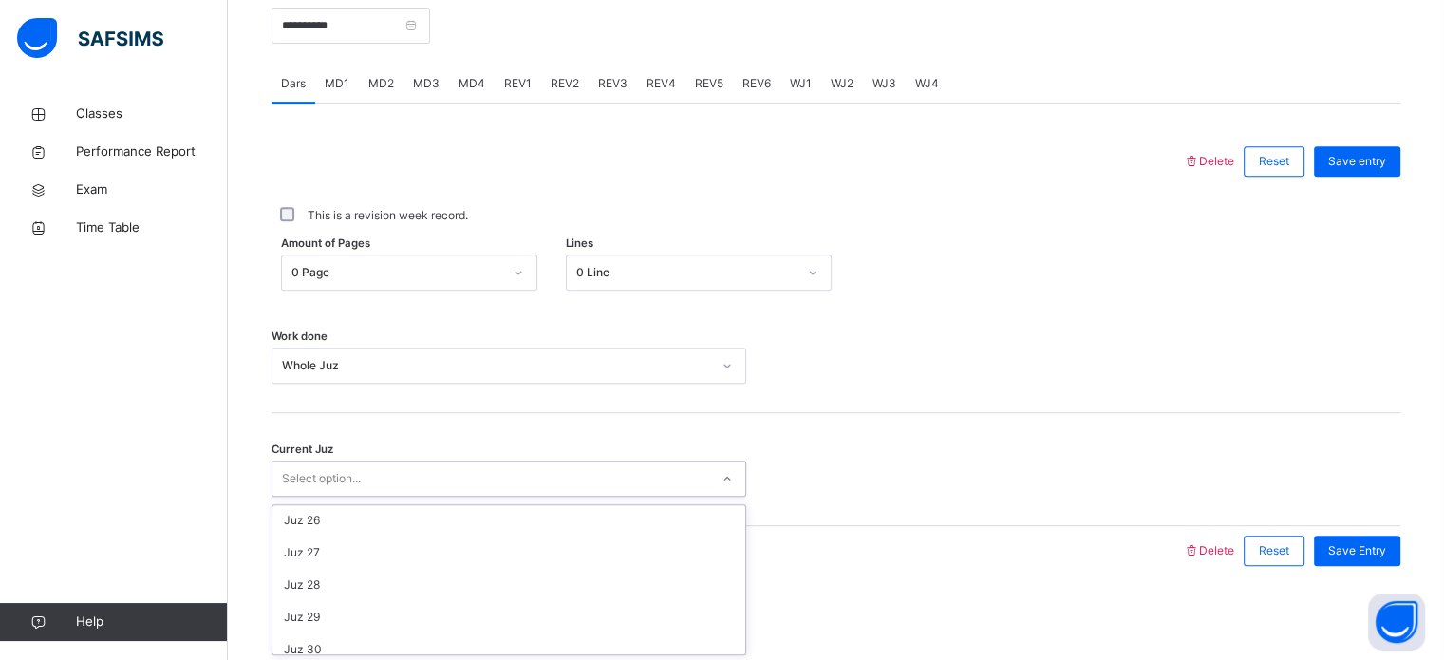
scroll to position [808, 0]
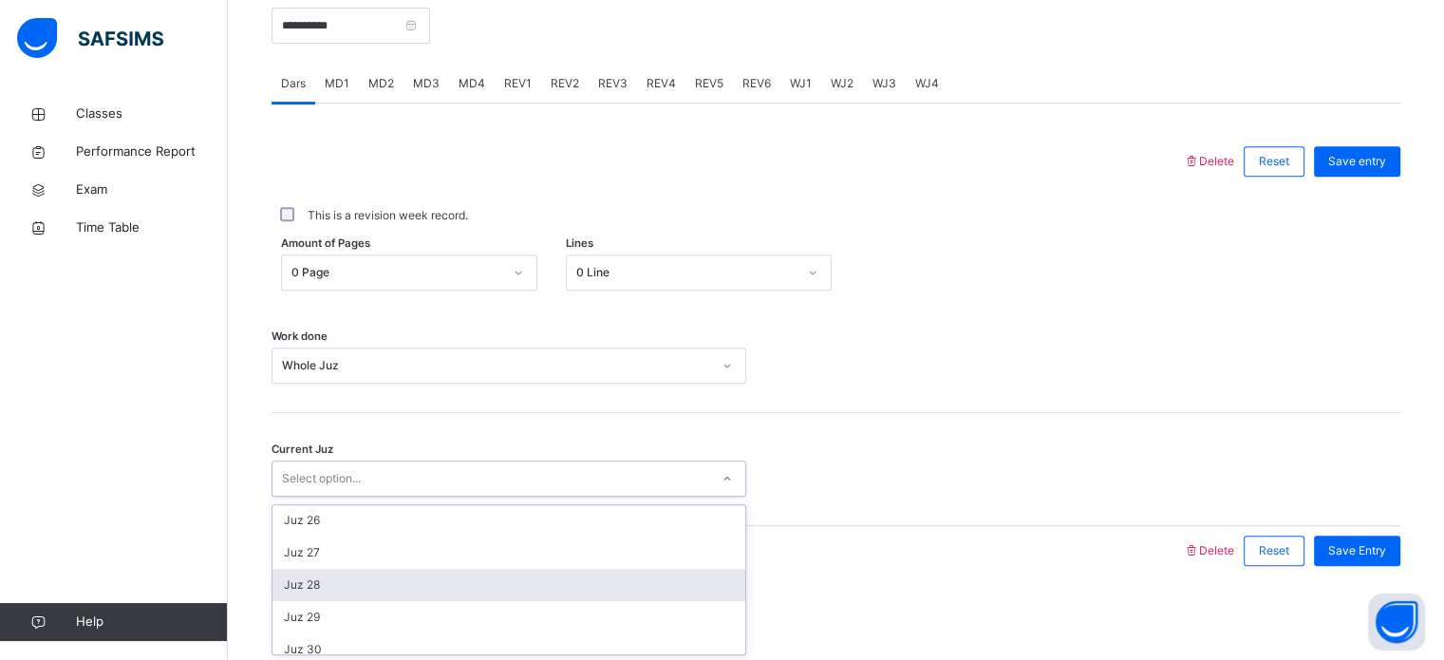
click at [342, 593] on div "Juz 28" at bounding box center [508, 585] width 473 height 32
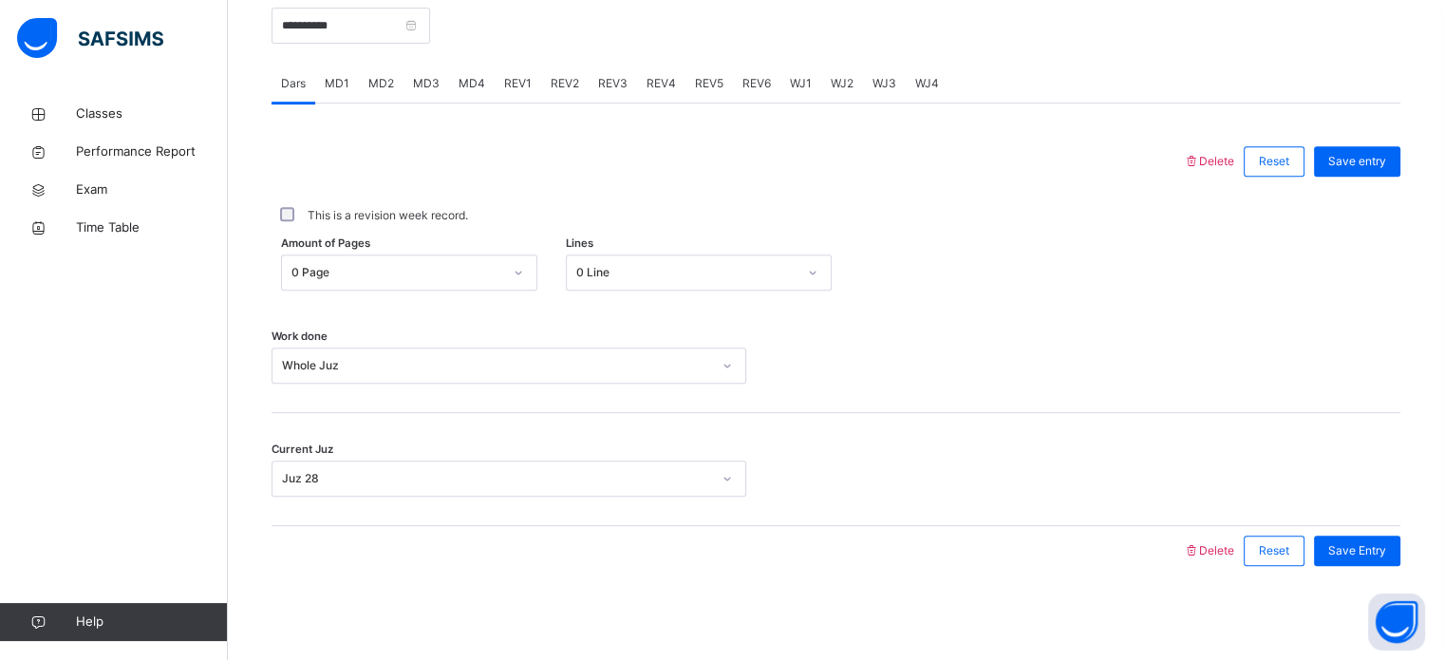
click at [513, 65] on div "REV1" at bounding box center [518, 84] width 47 height 38
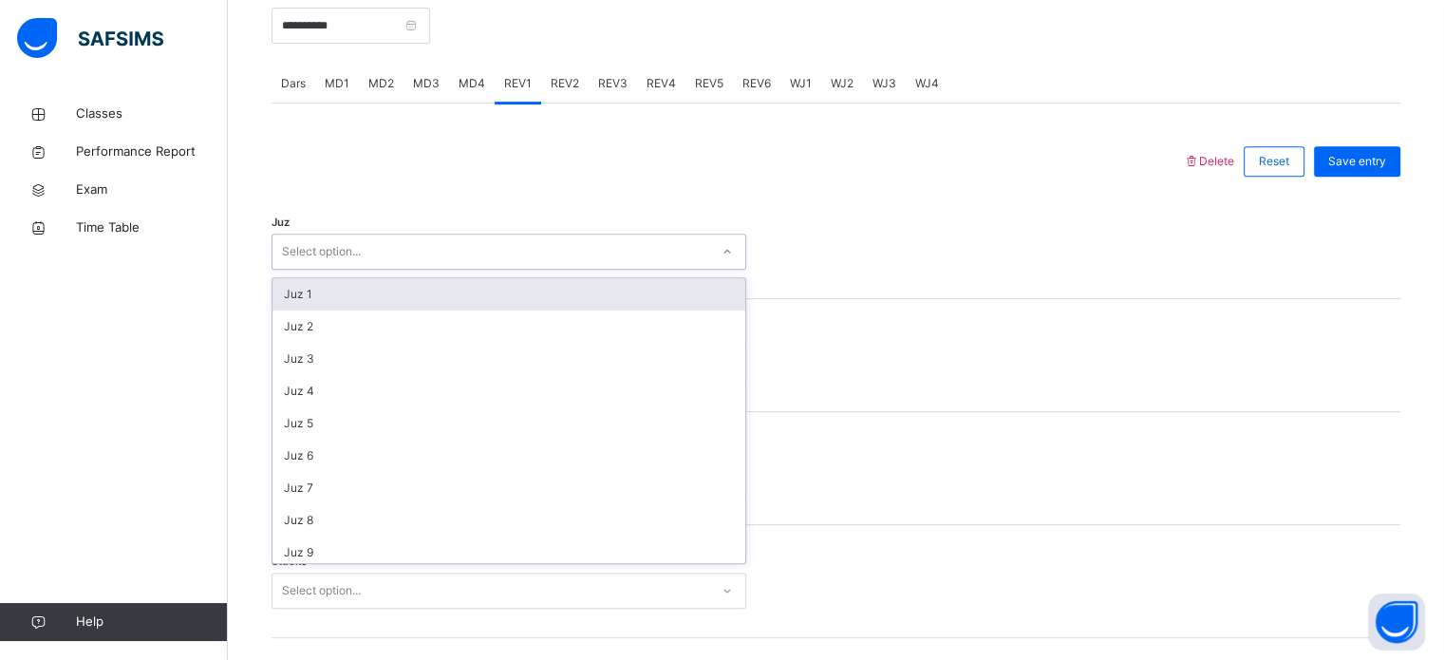
click at [446, 259] on div "Select option..." at bounding box center [490, 251] width 437 height 29
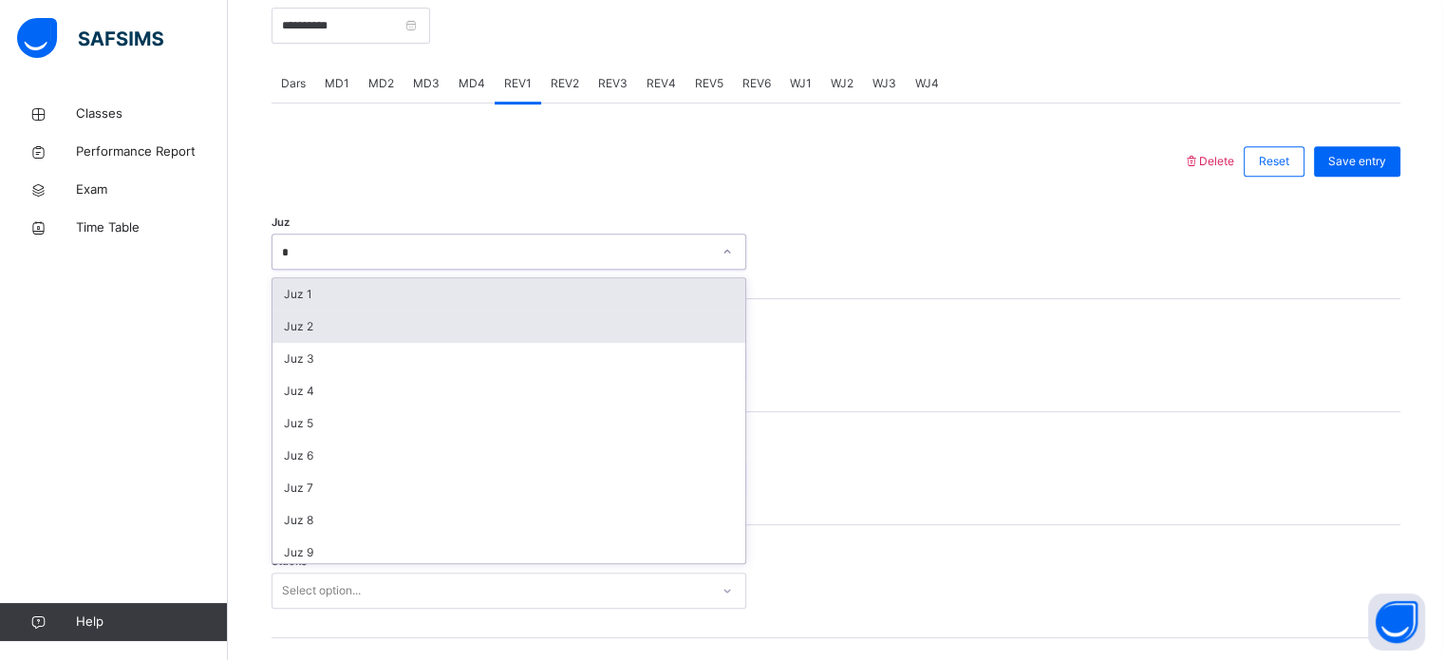
type input "**"
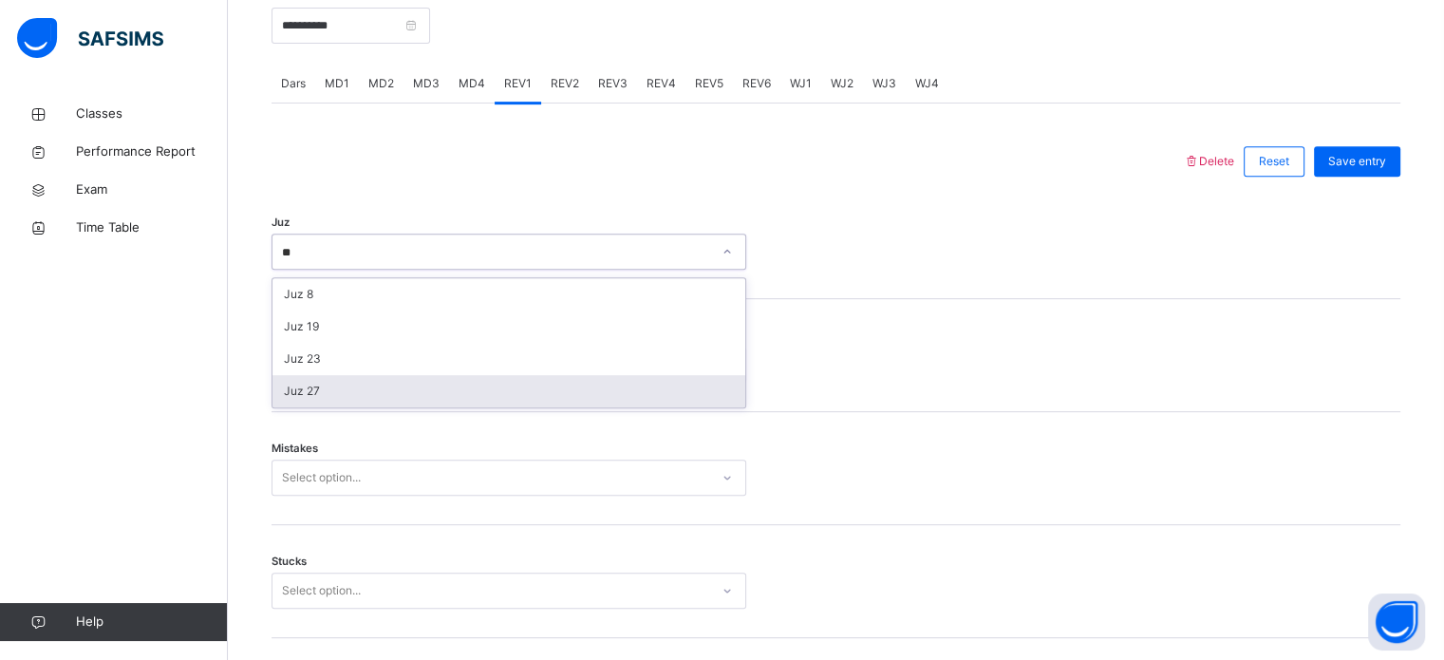
click at [334, 385] on div "Juz 27" at bounding box center [508, 391] width 473 height 32
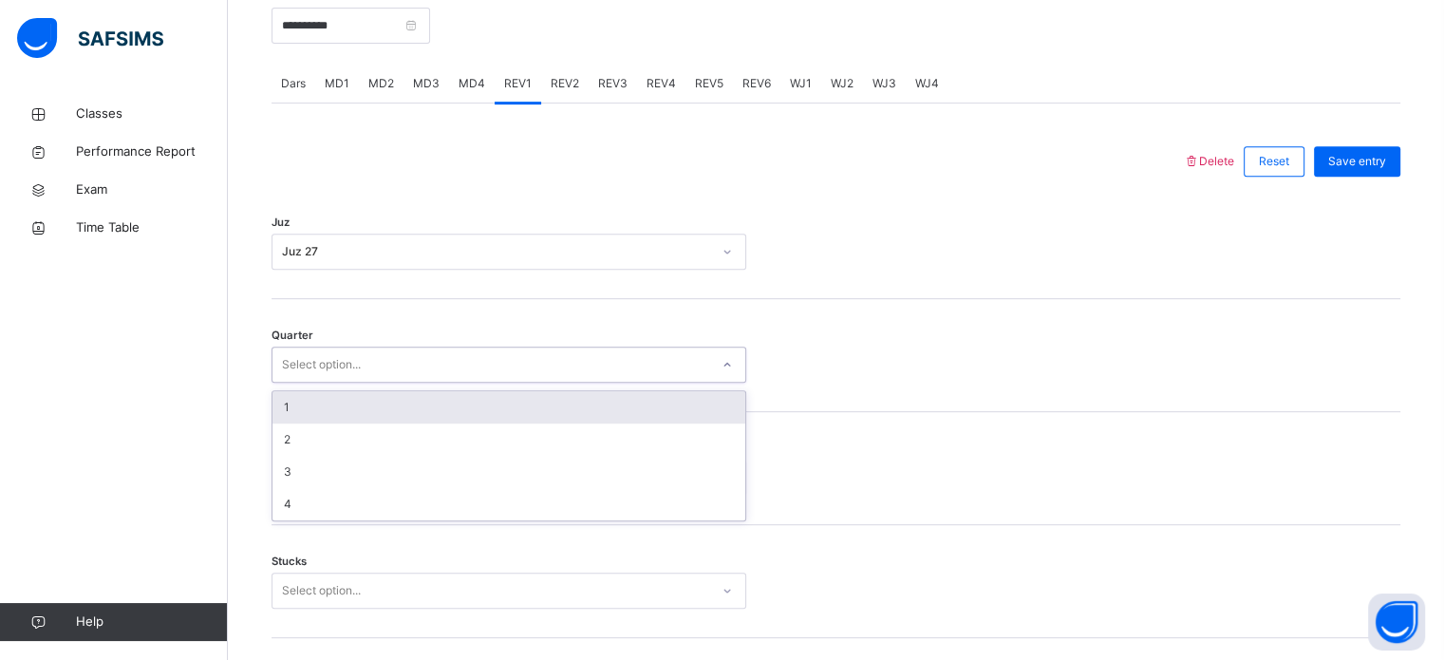
click at [334, 360] on div "Select option..." at bounding box center [321, 365] width 79 height 36
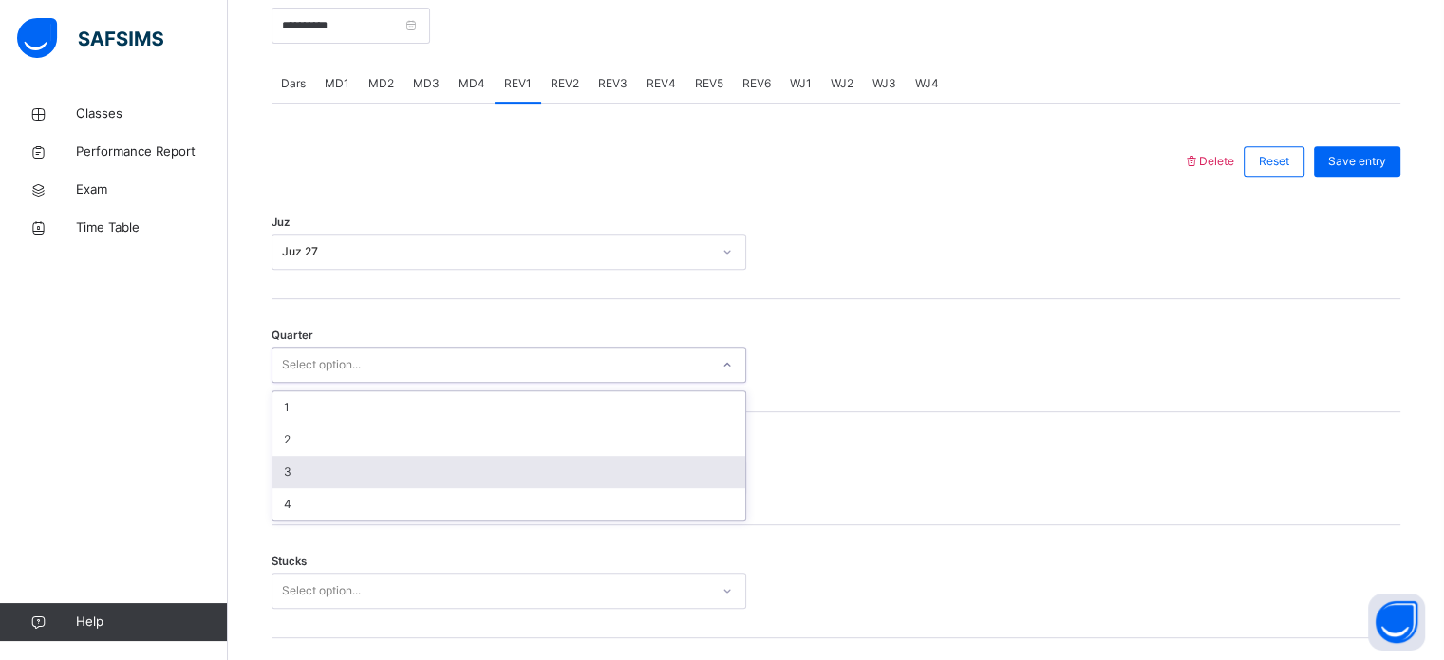
click at [344, 463] on div "3" at bounding box center [508, 472] width 473 height 32
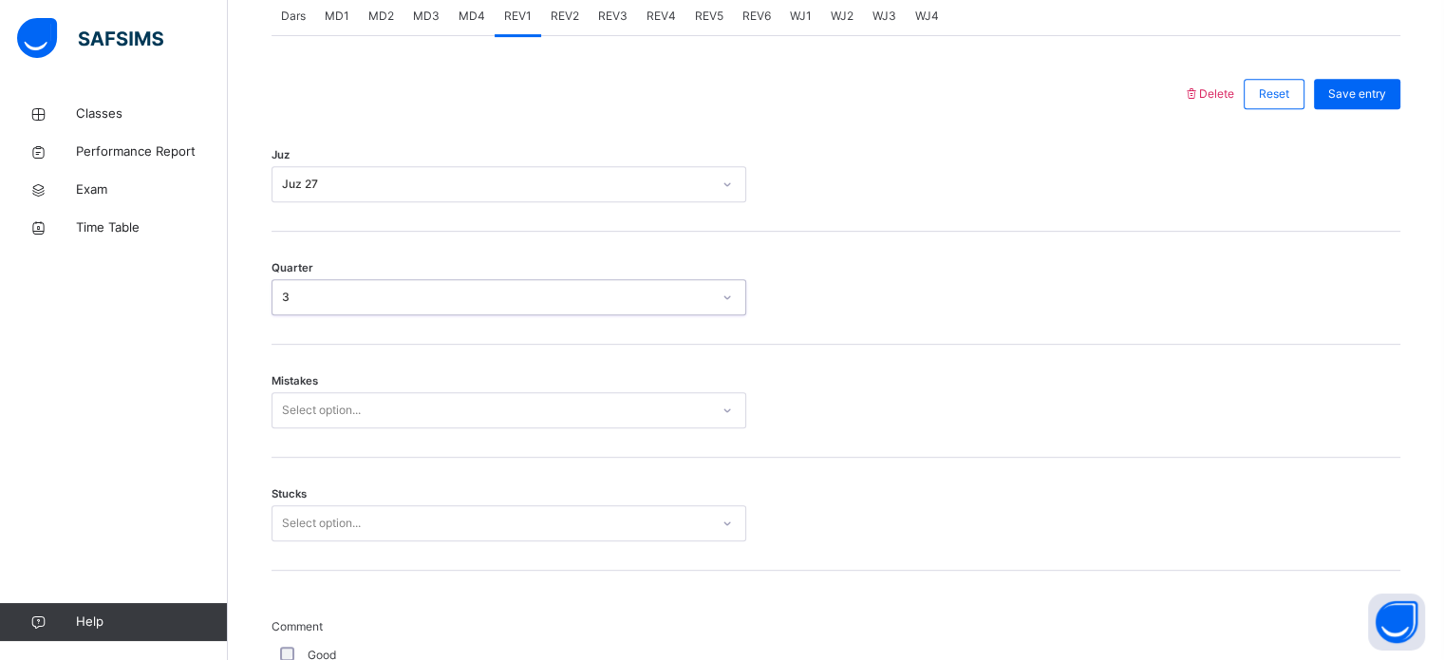
click at [331, 428] on div "Select option..." at bounding box center [509, 410] width 475 height 36
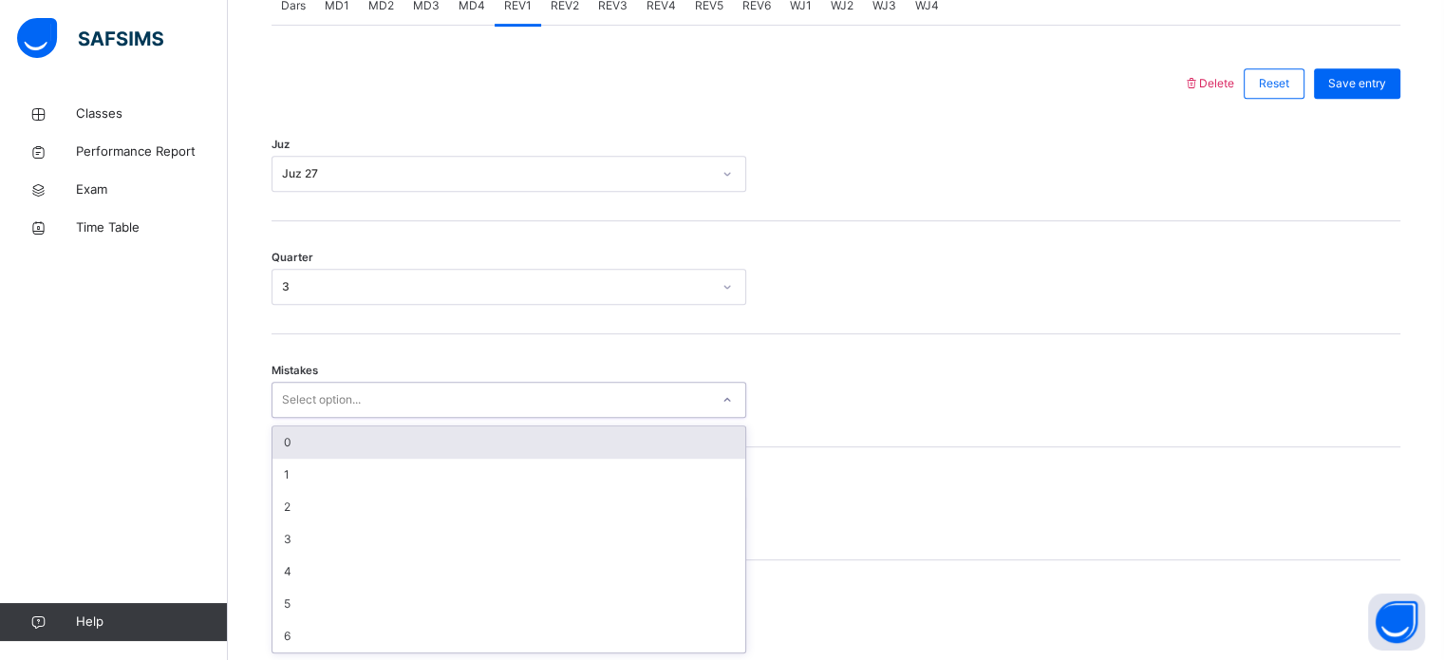
click at [331, 440] on div "0" at bounding box center [508, 442] width 473 height 32
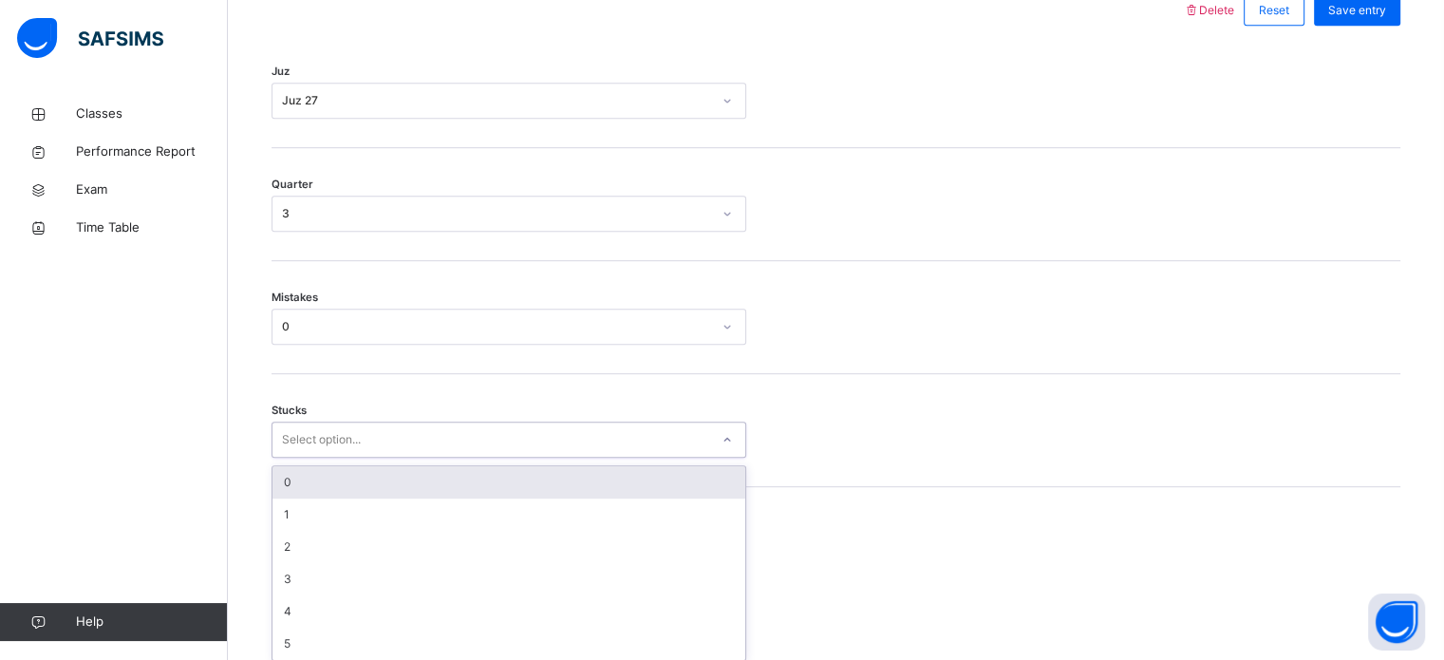
click at [327, 458] on div "option 0 focused, 1 of 6. 6 results available. Use Up and Down to choose option…" at bounding box center [509, 440] width 475 height 36
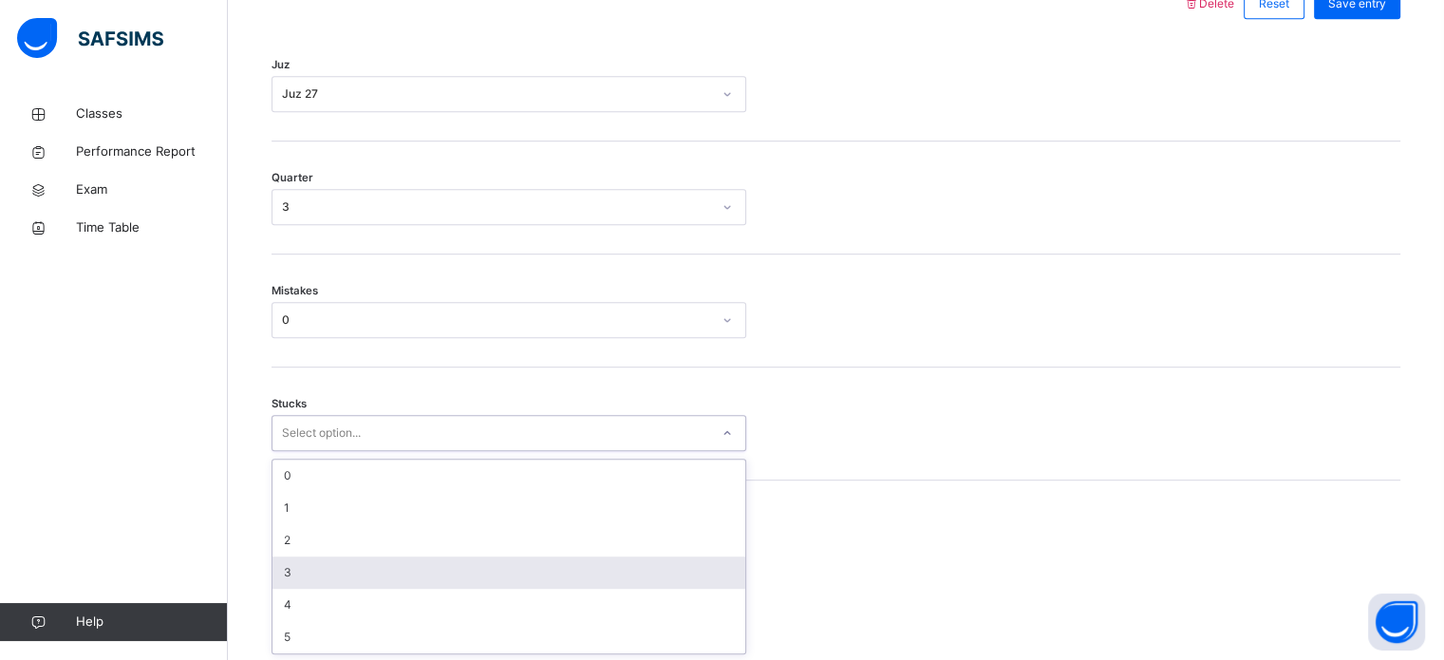
click at [301, 573] on div "3" at bounding box center [508, 572] width 473 height 32
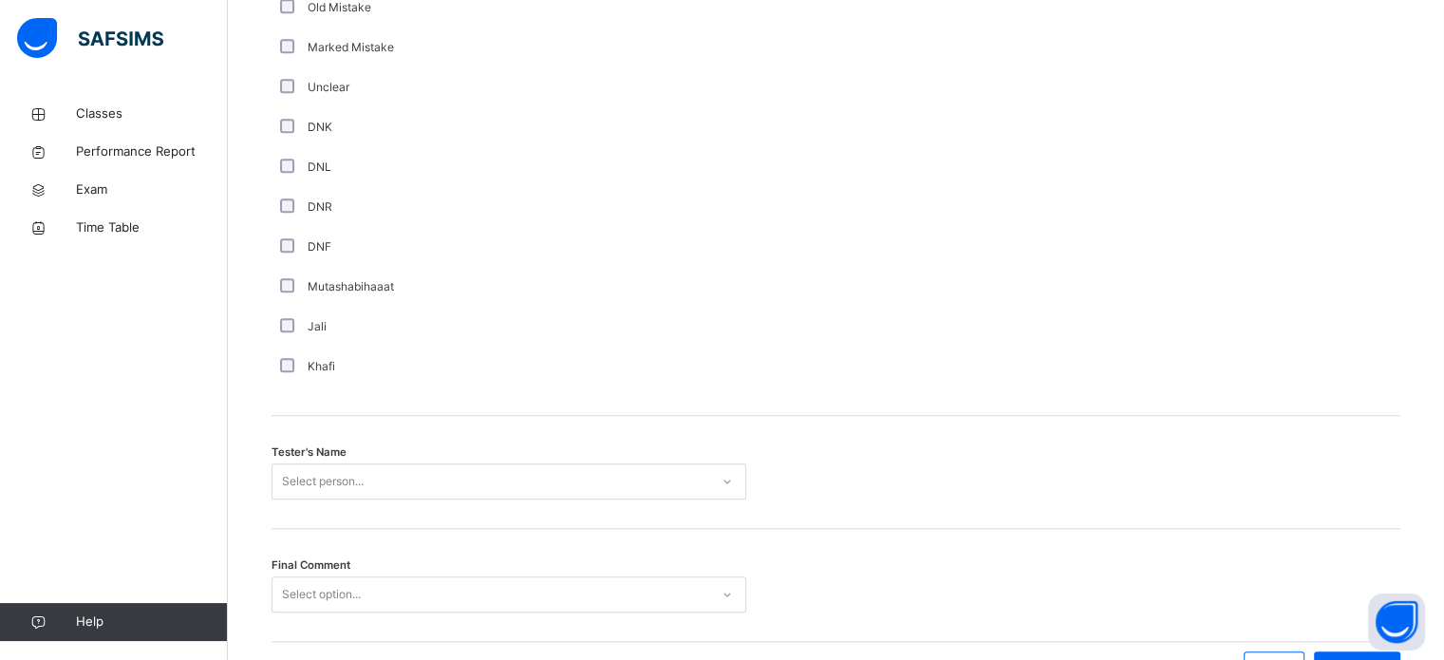
scroll to position [1715, 0]
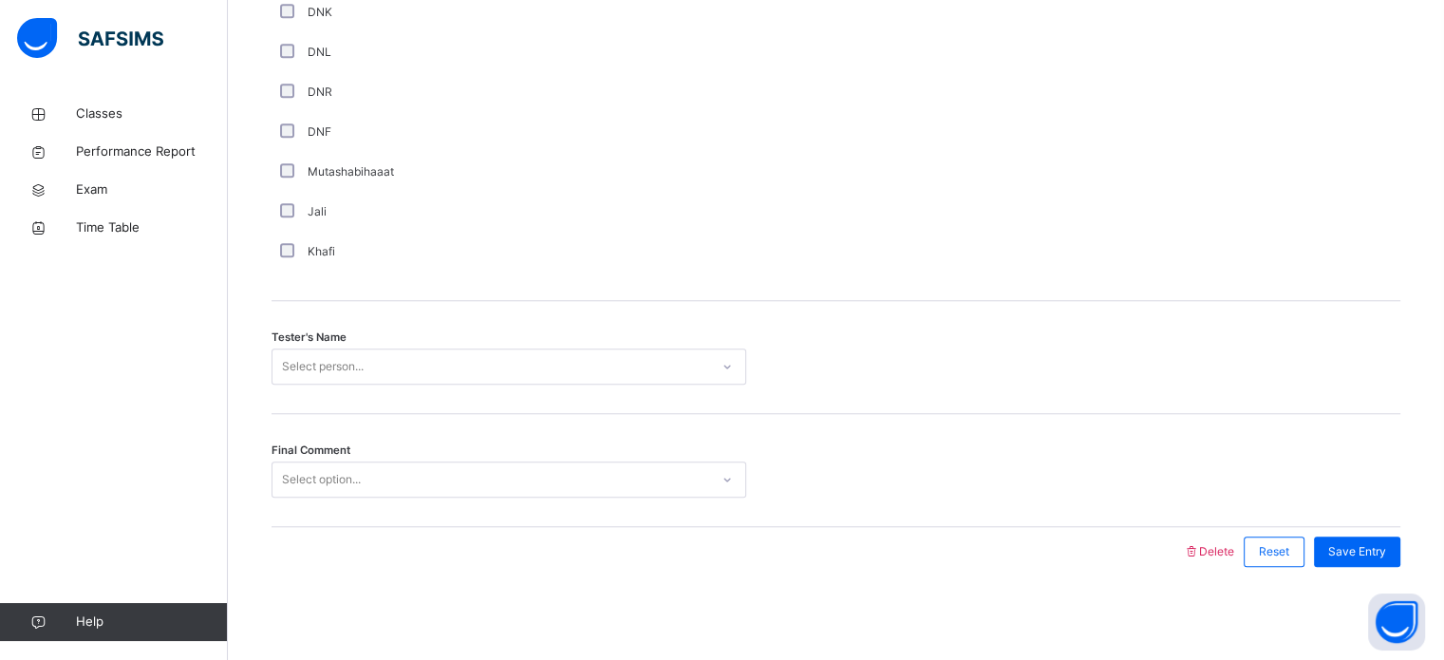
click at [353, 385] on div "Select person..." at bounding box center [509, 366] width 475 height 36
type input "*"
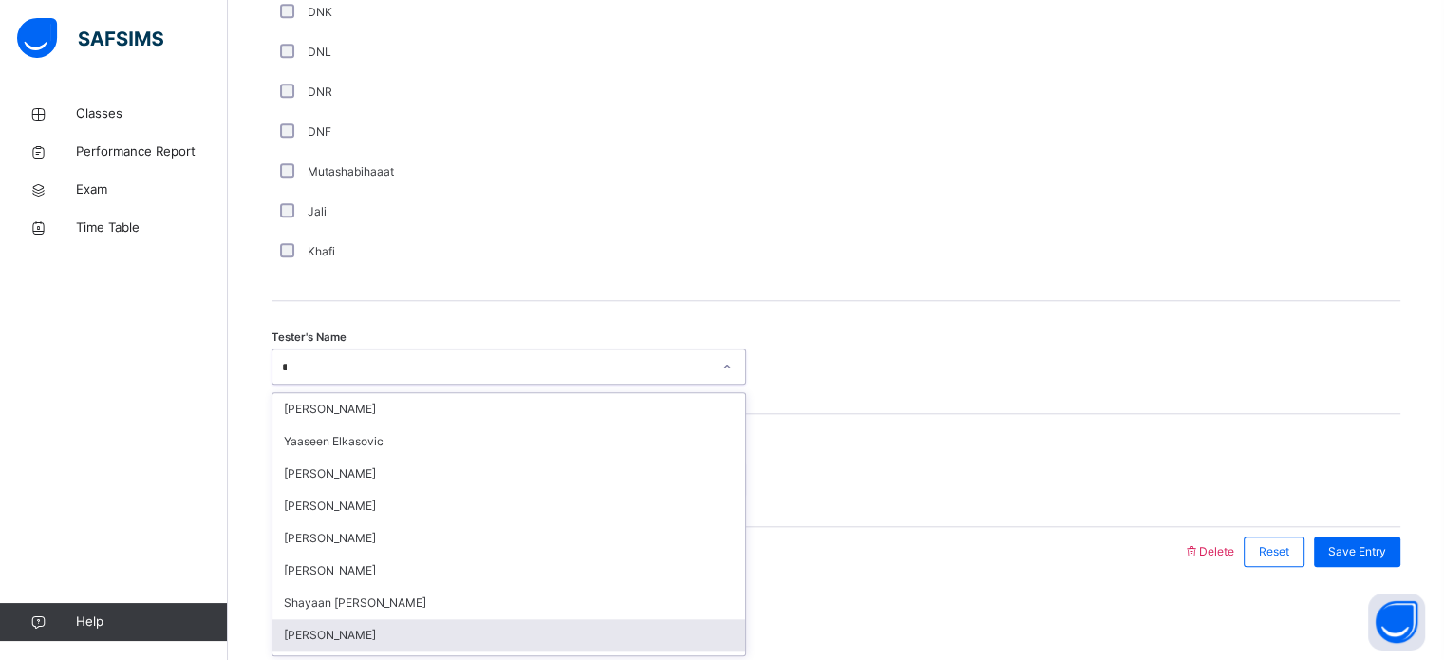
click at [307, 625] on div "[PERSON_NAME]" at bounding box center [508, 635] width 473 height 32
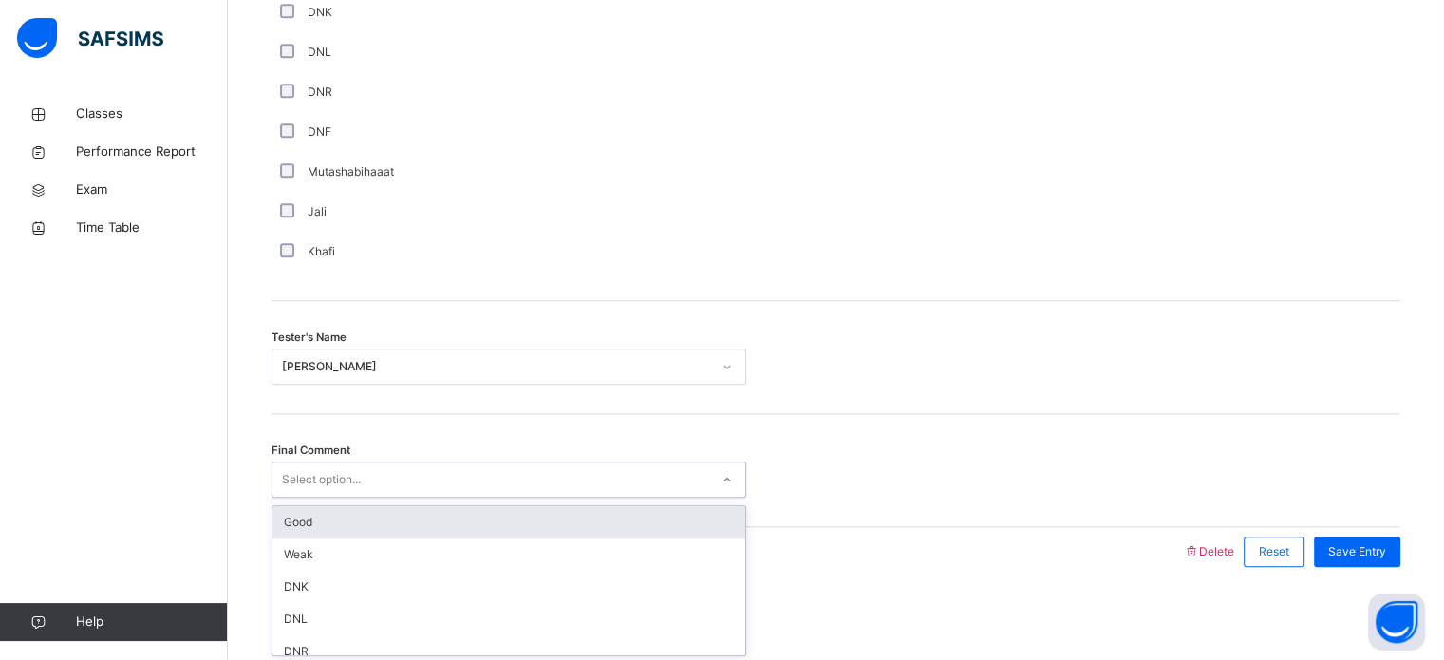
click at [346, 470] on div "Select option..." at bounding box center [321, 479] width 79 height 36
click at [346, 509] on div "Good" at bounding box center [508, 522] width 473 height 32
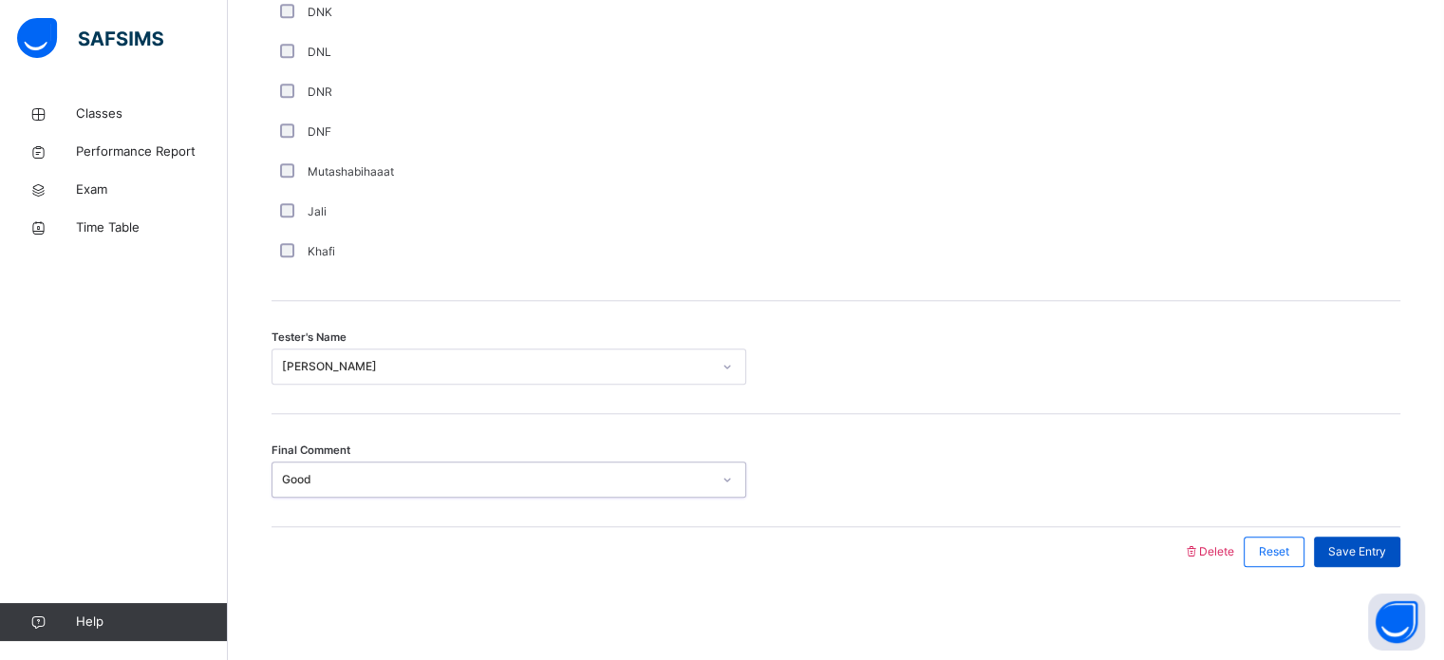
click at [1386, 551] on span "Save Entry" at bounding box center [1357, 551] width 58 height 17
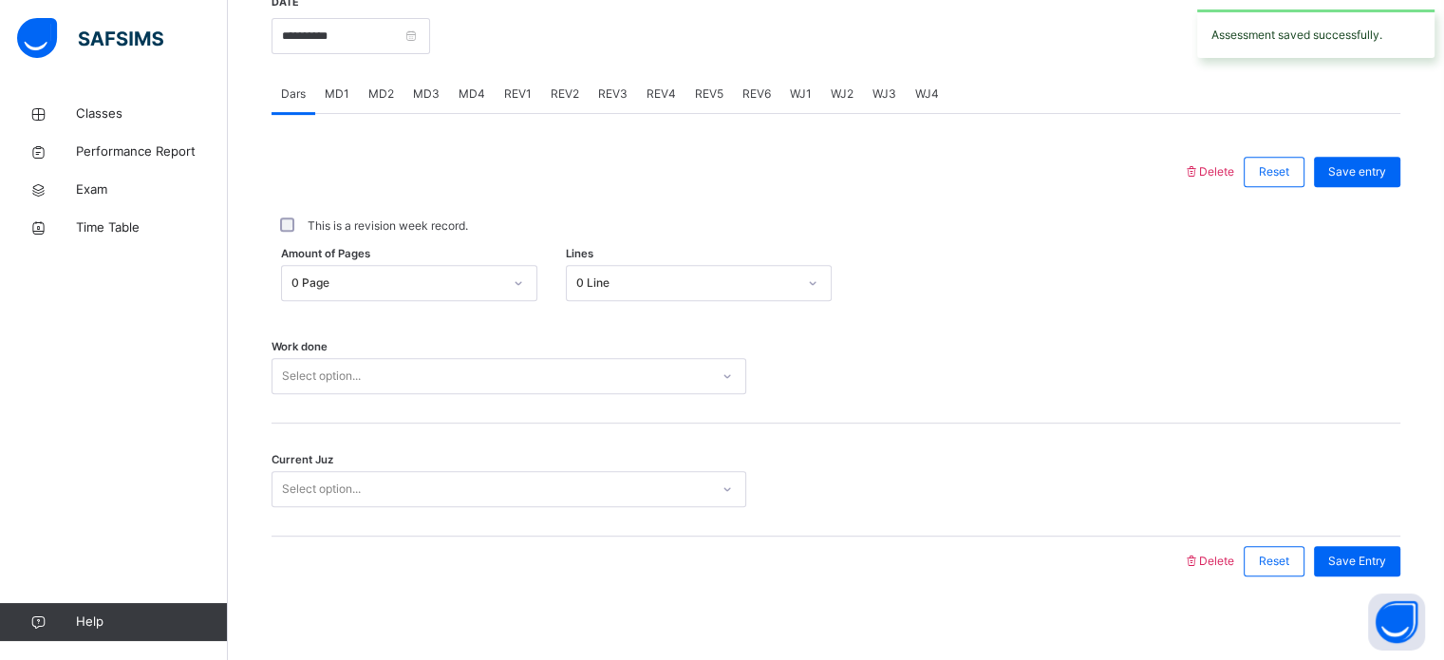
scroll to position [754, 0]
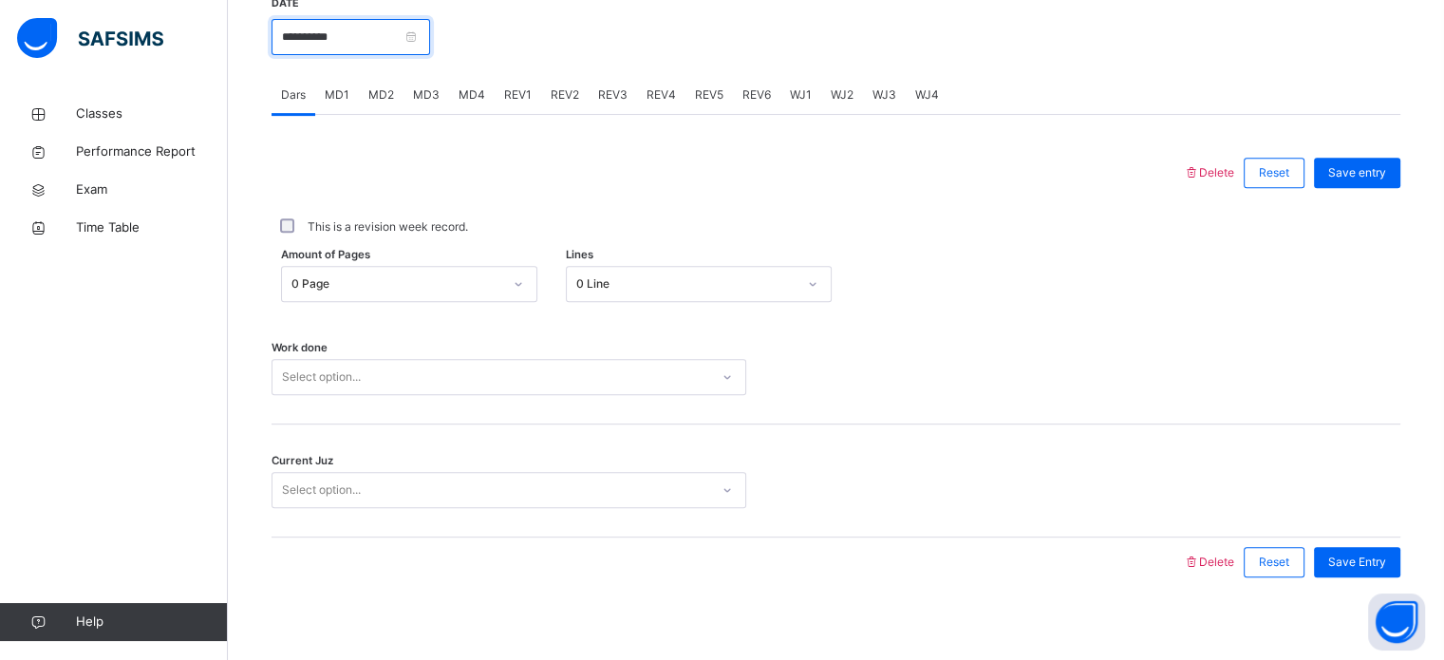
click at [376, 46] on input "**********" at bounding box center [351, 37] width 159 height 36
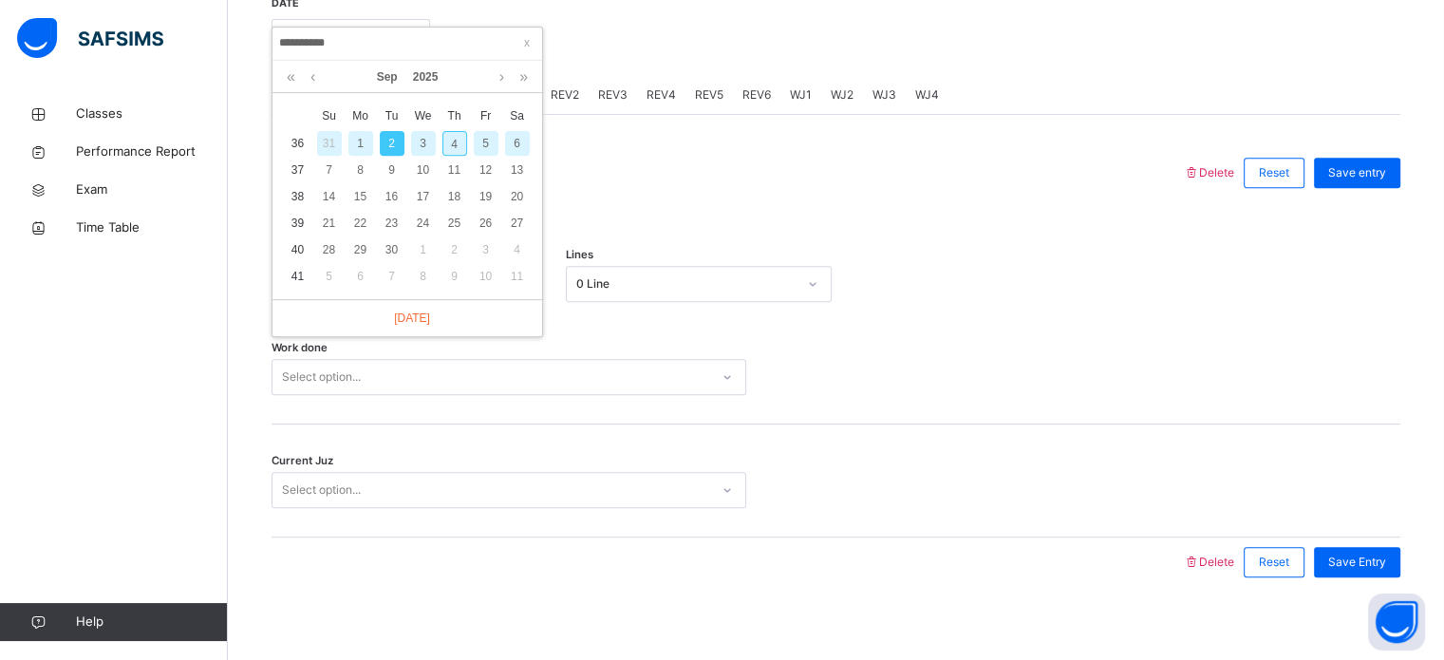
click at [446, 141] on div "4" at bounding box center [454, 143] width 25 height 25
type input "**********"
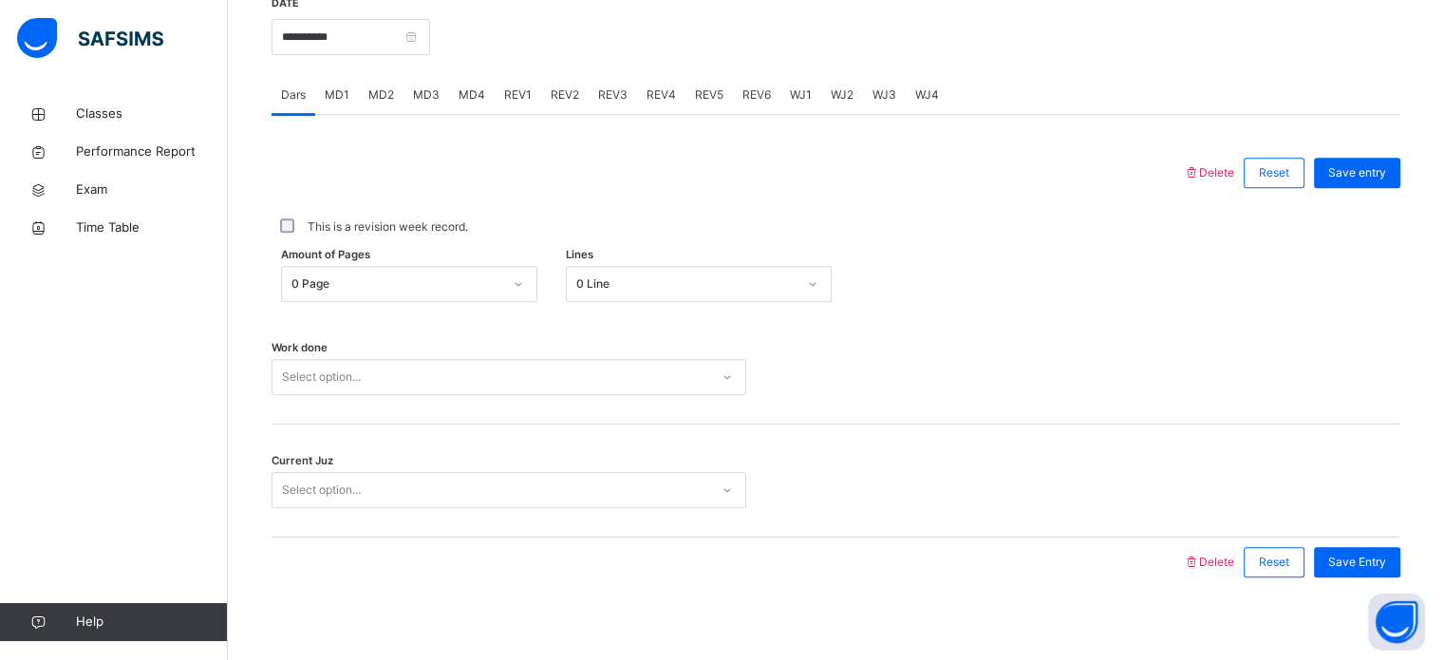
click at [473, 96] on span "MD4" at bounding box center [472, 94] width 27 height 17
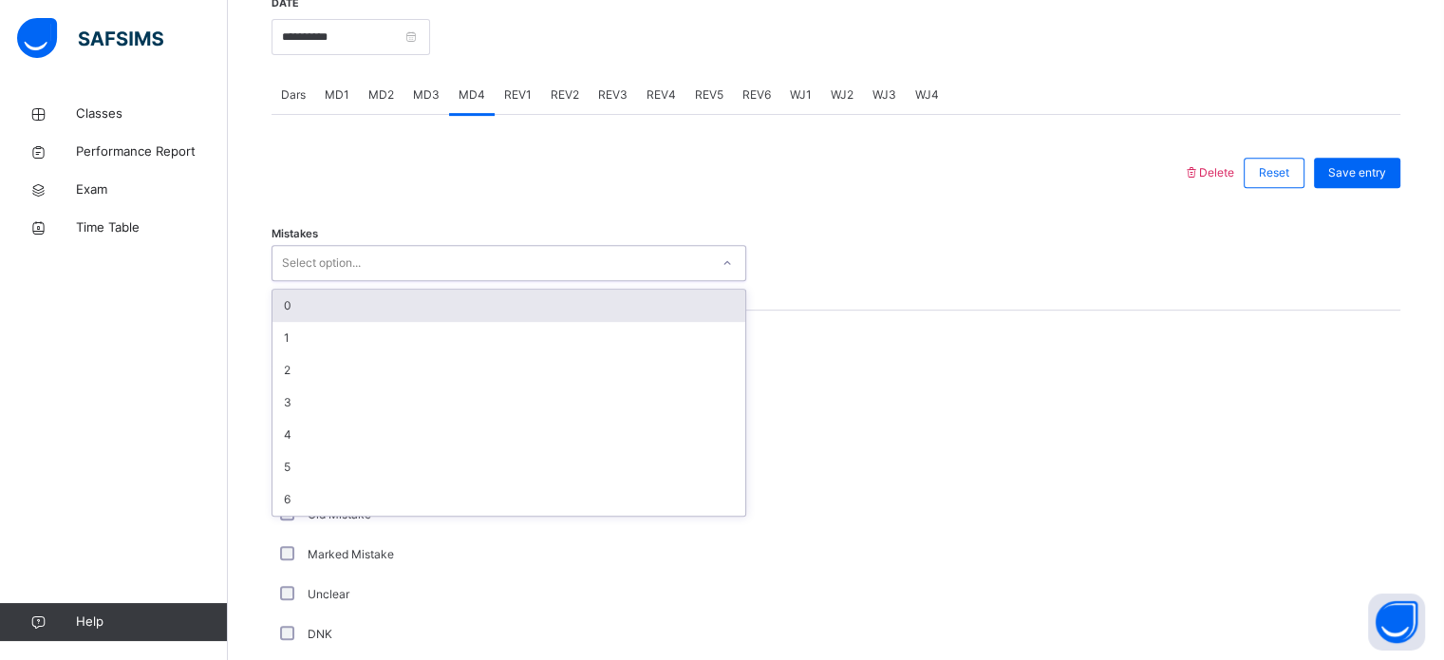
click at [590, 253] on div "Select option..." at bounding box center [490, 263] width 437 height 29
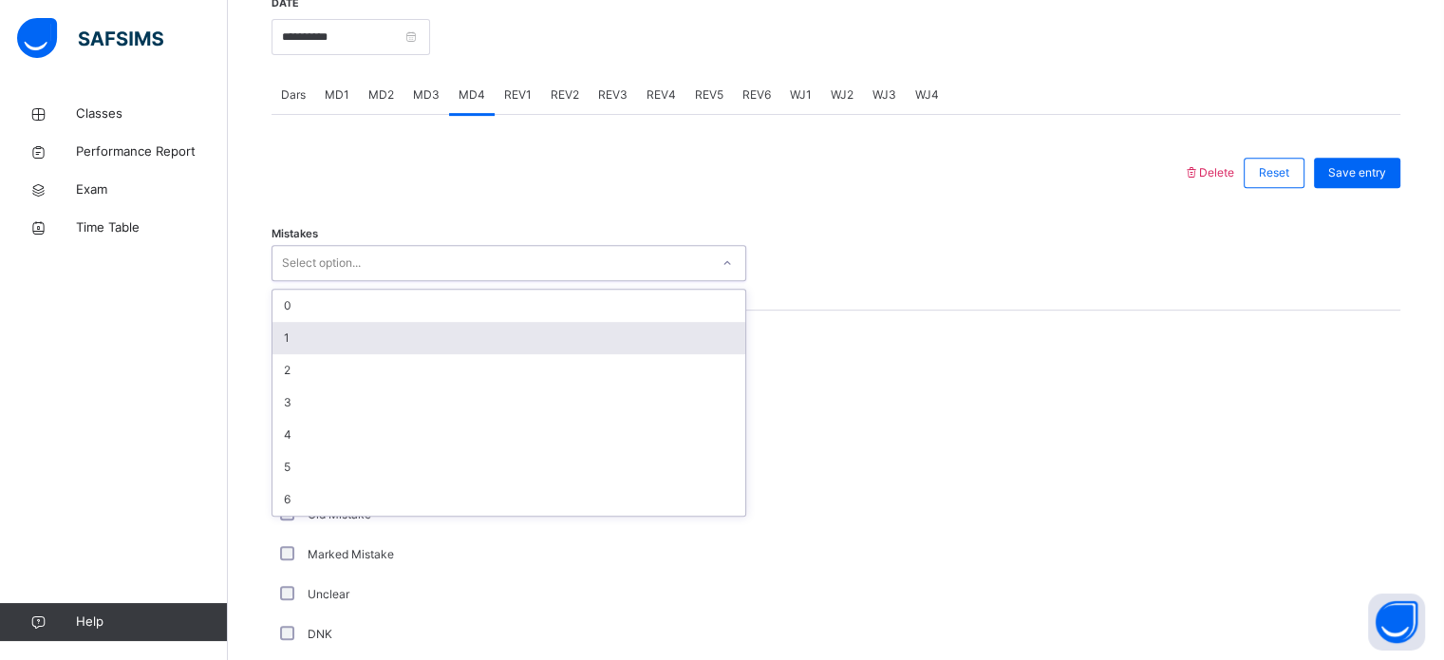
click at [404, 336] on div "1" at bounding box center [508, 338] width 473 height 32
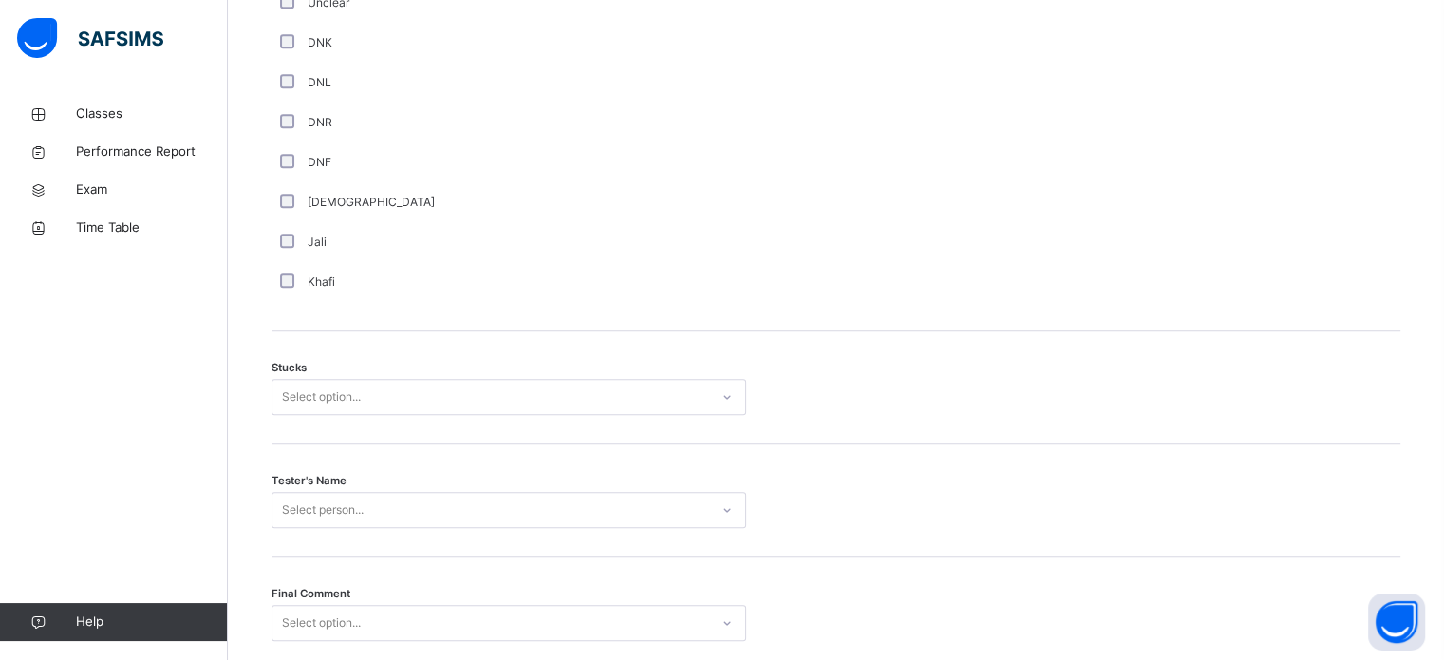
scroll to position [1346, 0]
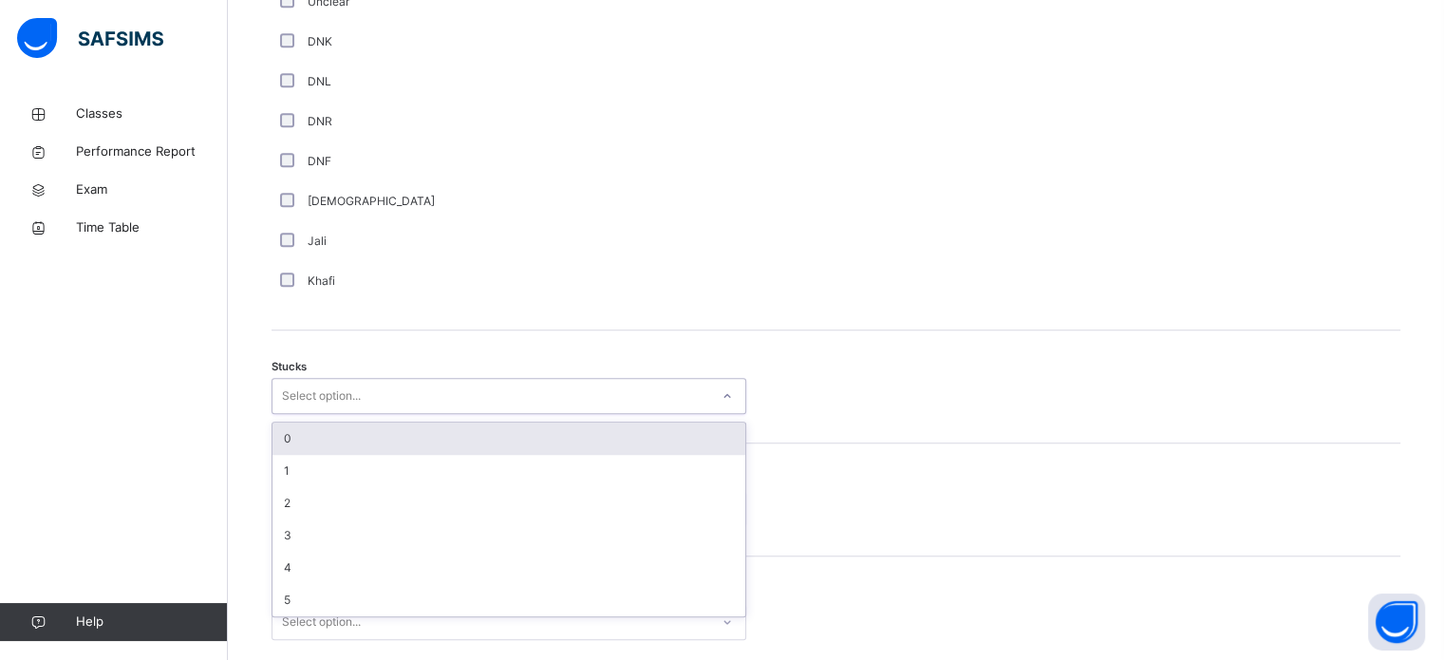
click at [357, 387] on div "Select option..." at bounding box center [321, 396] width 79 height 36
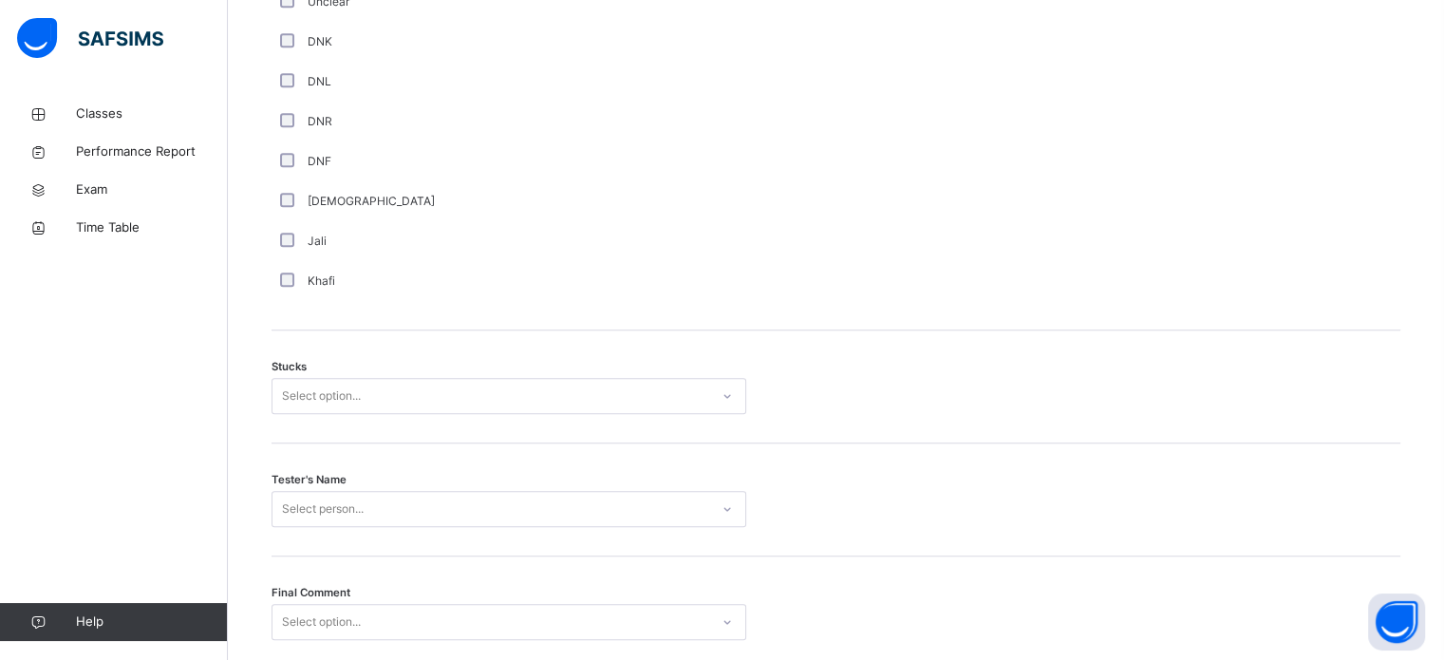
click at [283, 276] on div "Khafi" at bounding box center [508, 280] width 465 height 17
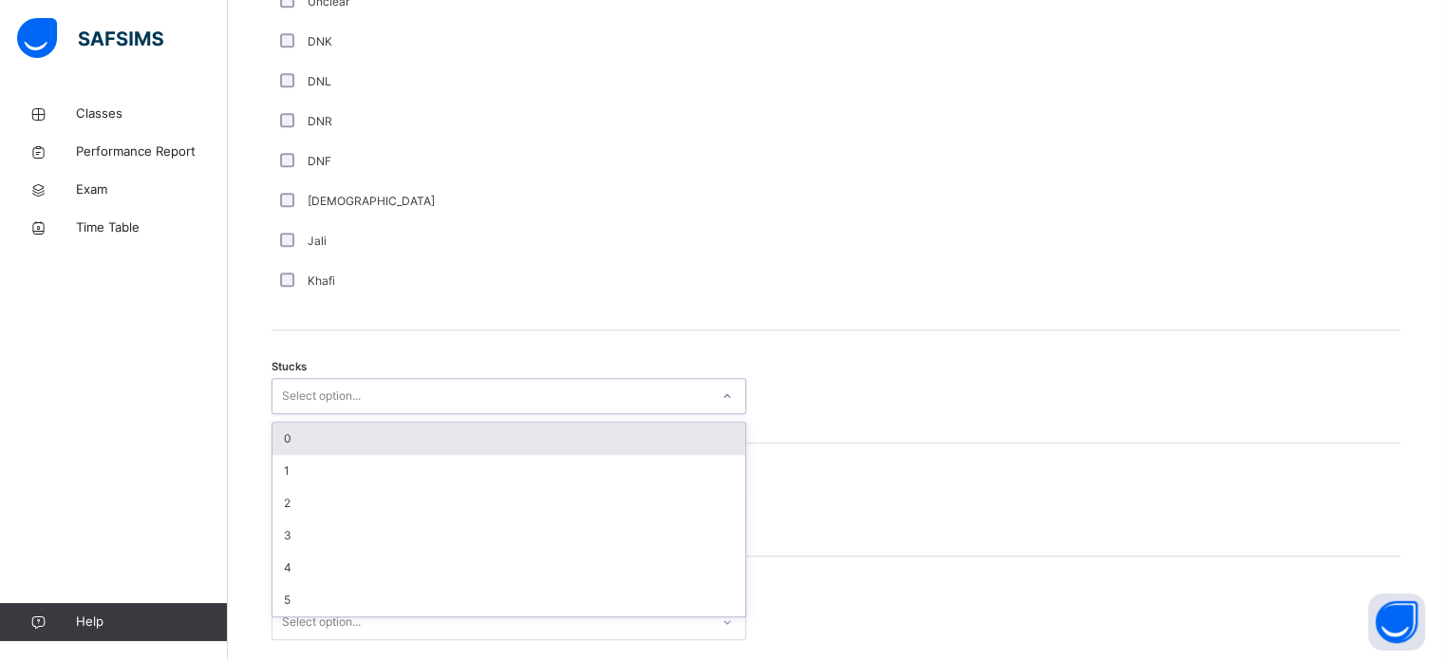
click at [321, 390] on div "Select option..." at bounding box center [321, 396] width 79 height 36
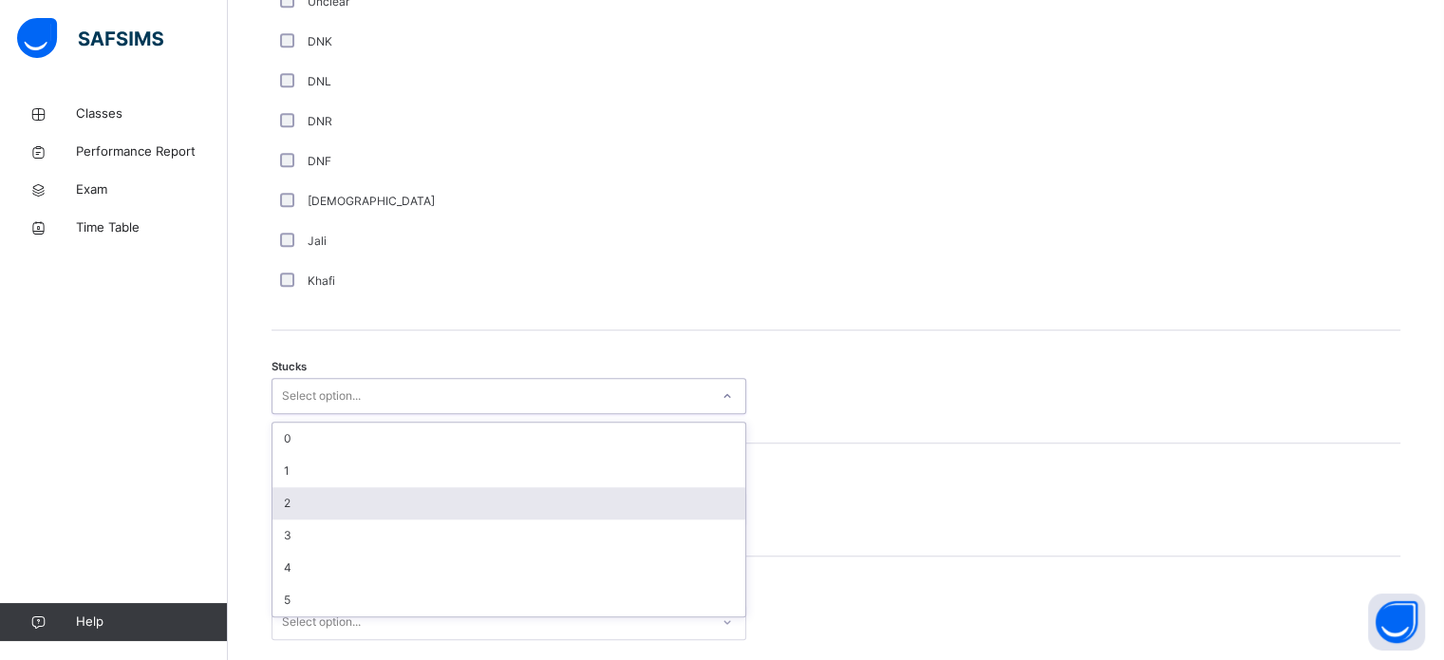
click at [312, 494] on div "2" at bounding box center [508, 503] width 473 height 32
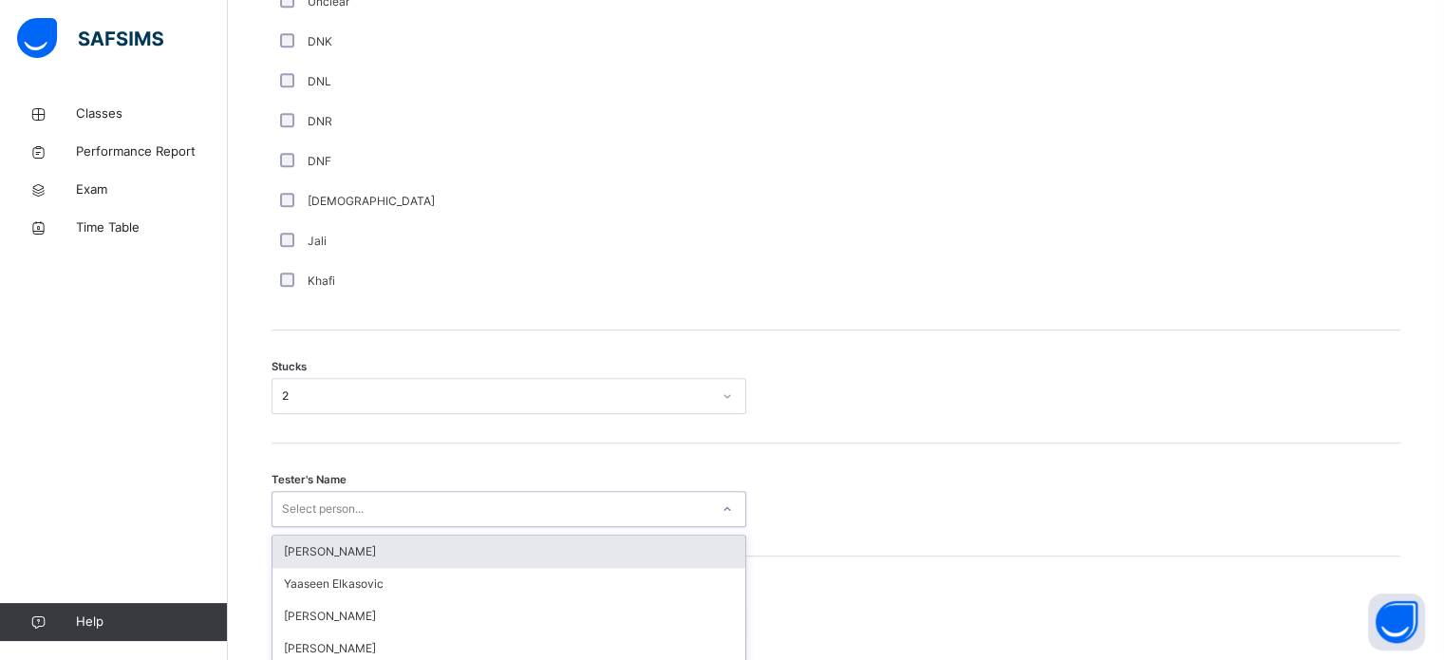
scroll to position [1489, 0]
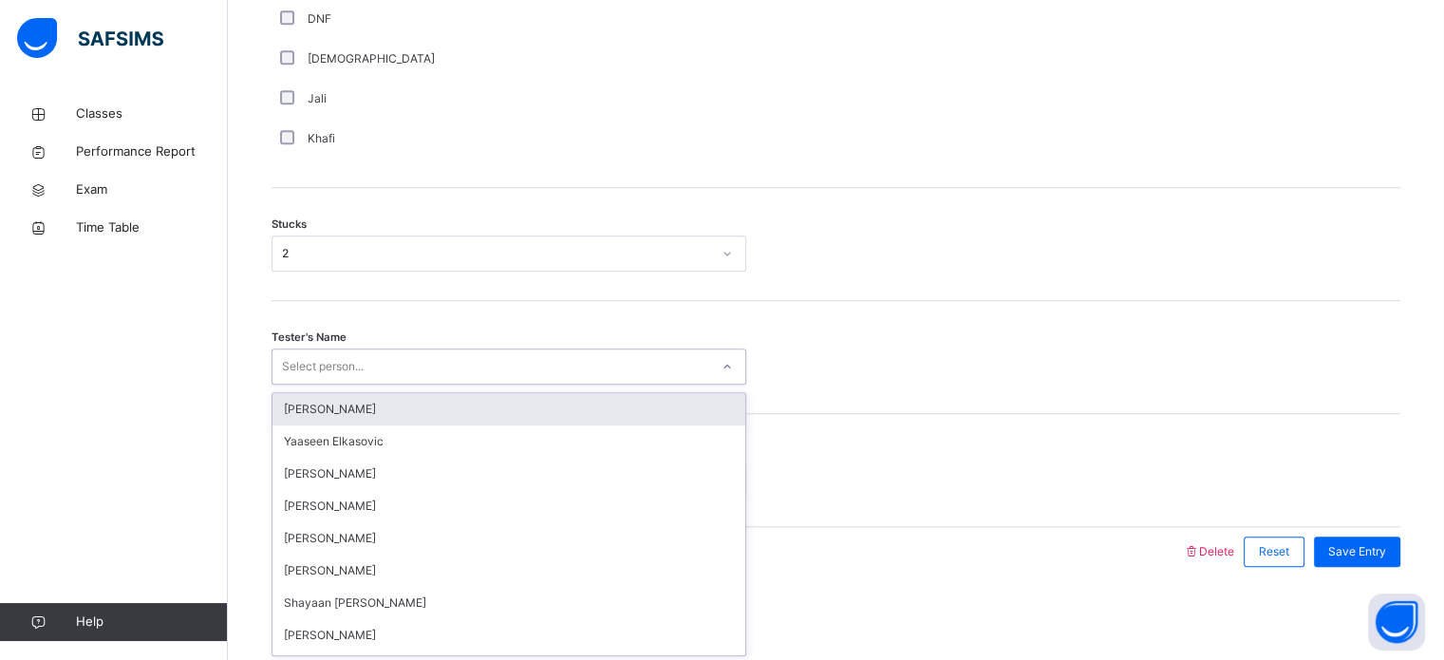
click at [312, 385] on div "option [PERSON_NAME] focused, 1 of 90. 90 results available. Use Up and Down to…" at bounding box center [509, 366] width 475 height 36
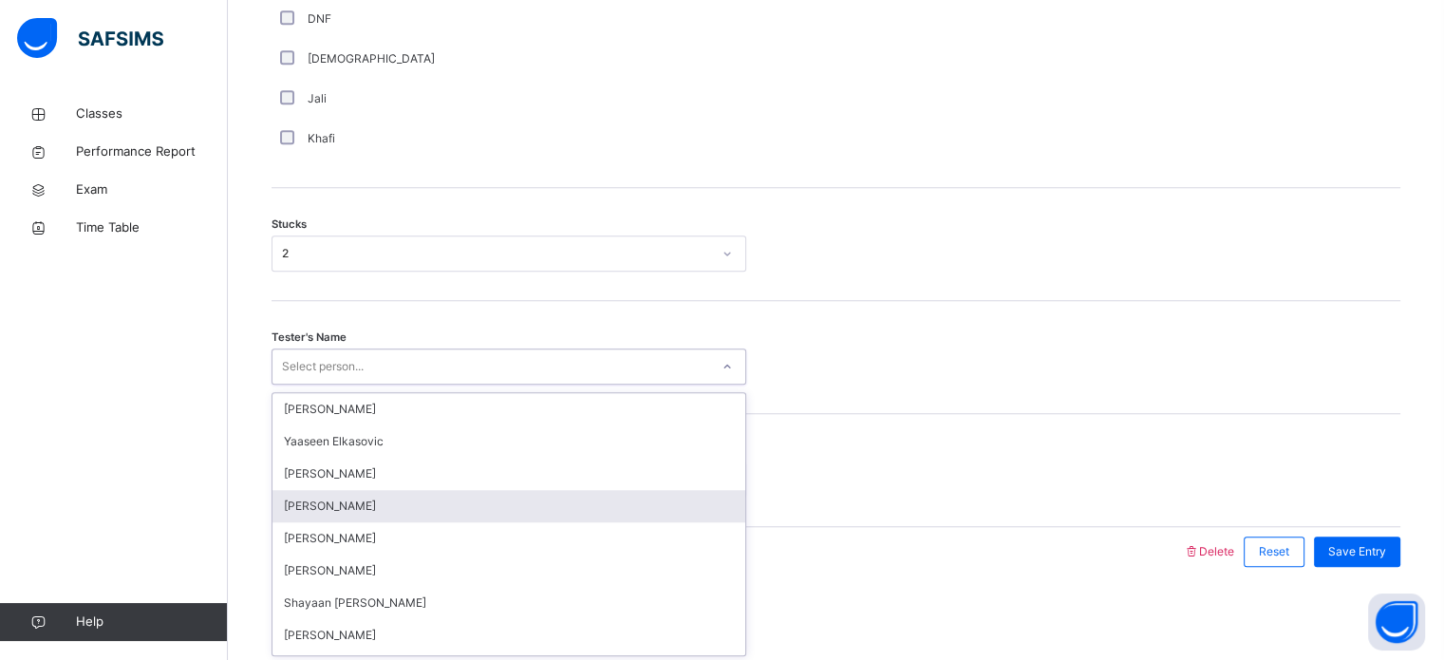
click at [312, 494] on div "[PERSON_NAME]" at bounding box center [508, 506] width 473 height 32
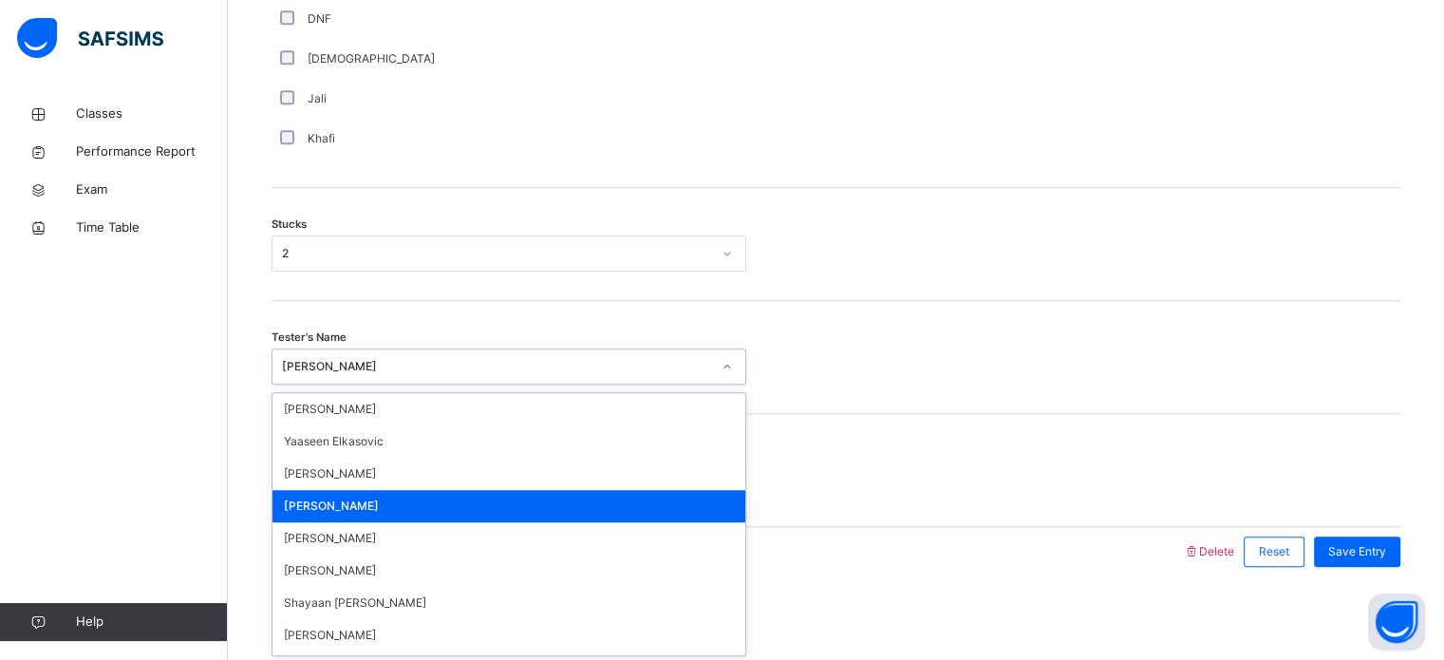
click at [560, 358] on div "[PERSON_NAME]" at bounding box center [496, 366] width 429 height 17
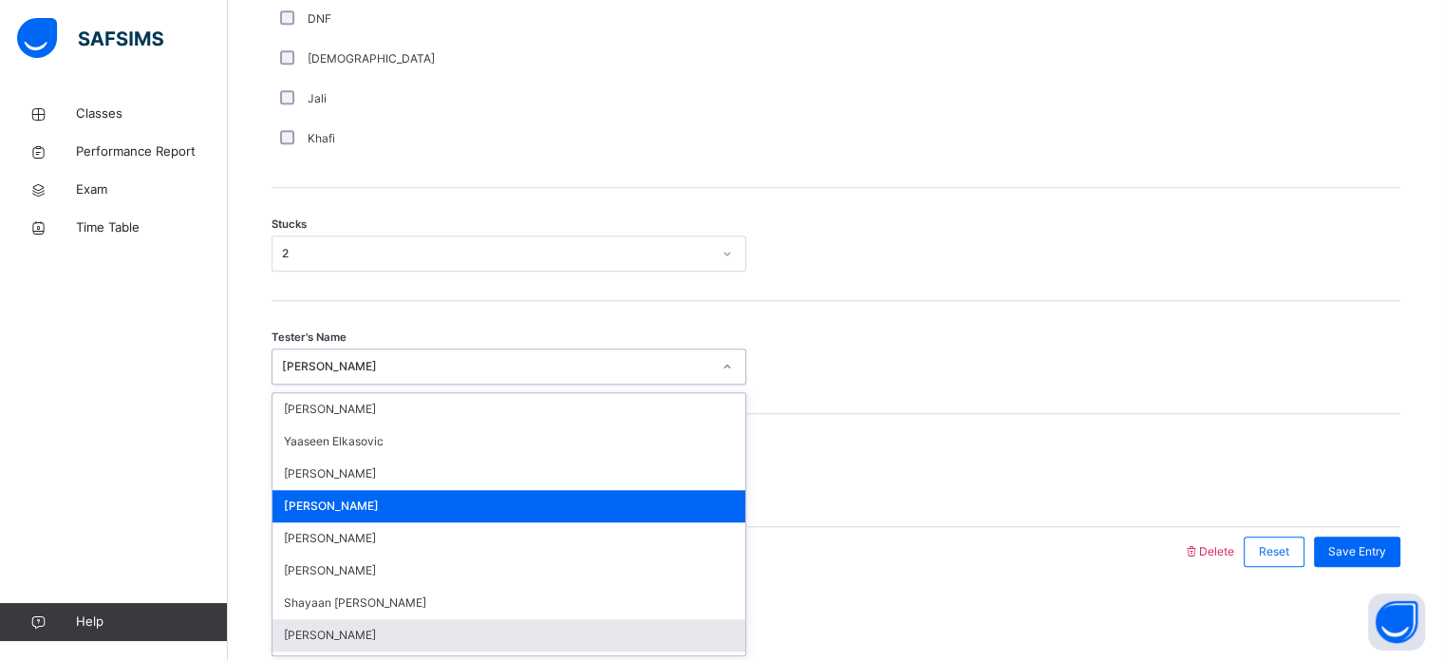
click at [315, 627] on div "[PERSON_NAME]" at bounding box center [508, 635] width 473 height 32
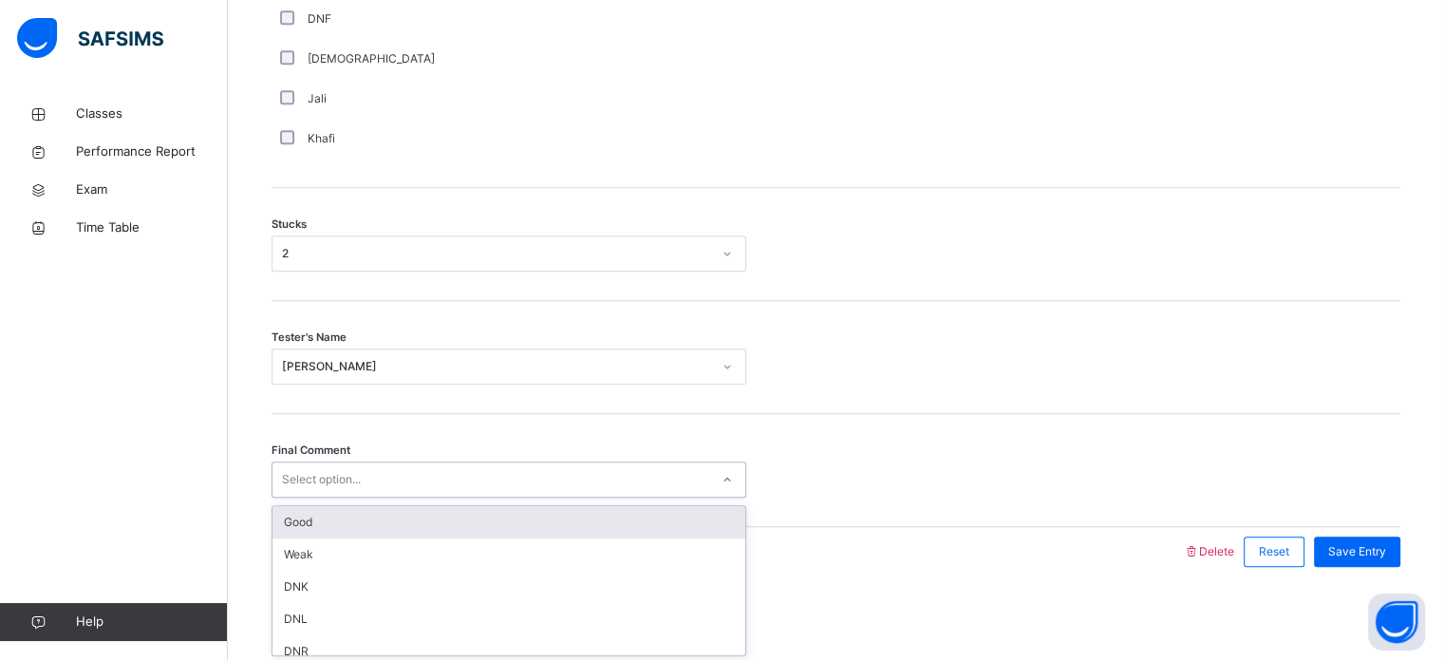
click at [366, 479] on div "Select option..." at bounding box center [490, 479] width 437 height 29
click at [330, 522] on div "Good" at bounding box center [508, 522] width 473 height 32
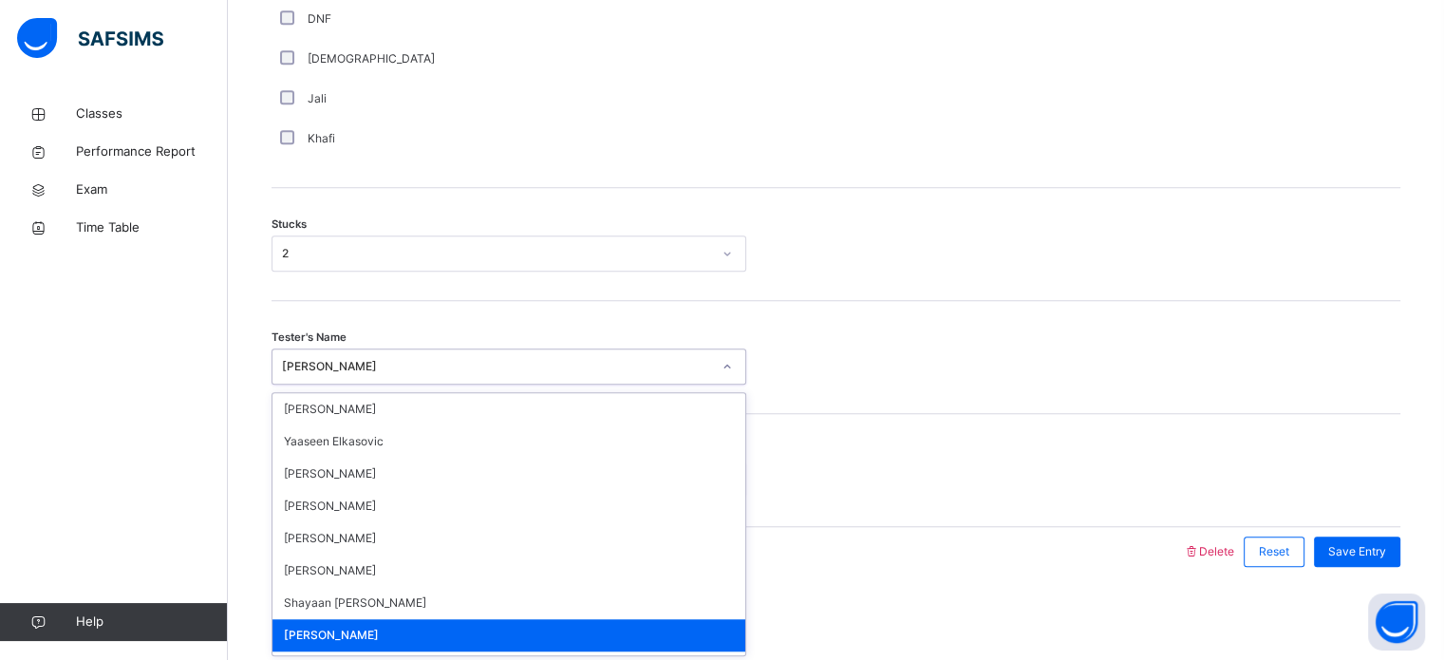
click at [589, 364] on div "[PERSON_NAME]" at bounding box center [496, 366] width 429 height 17
click at [613, 371] on div "[PERSON_NAME]" at bounding box center [496, 366] width 429 height 17
click at [377, 358] on div "[PERSON_NAME]" at bounding box center [496, 366] width 429 height 17
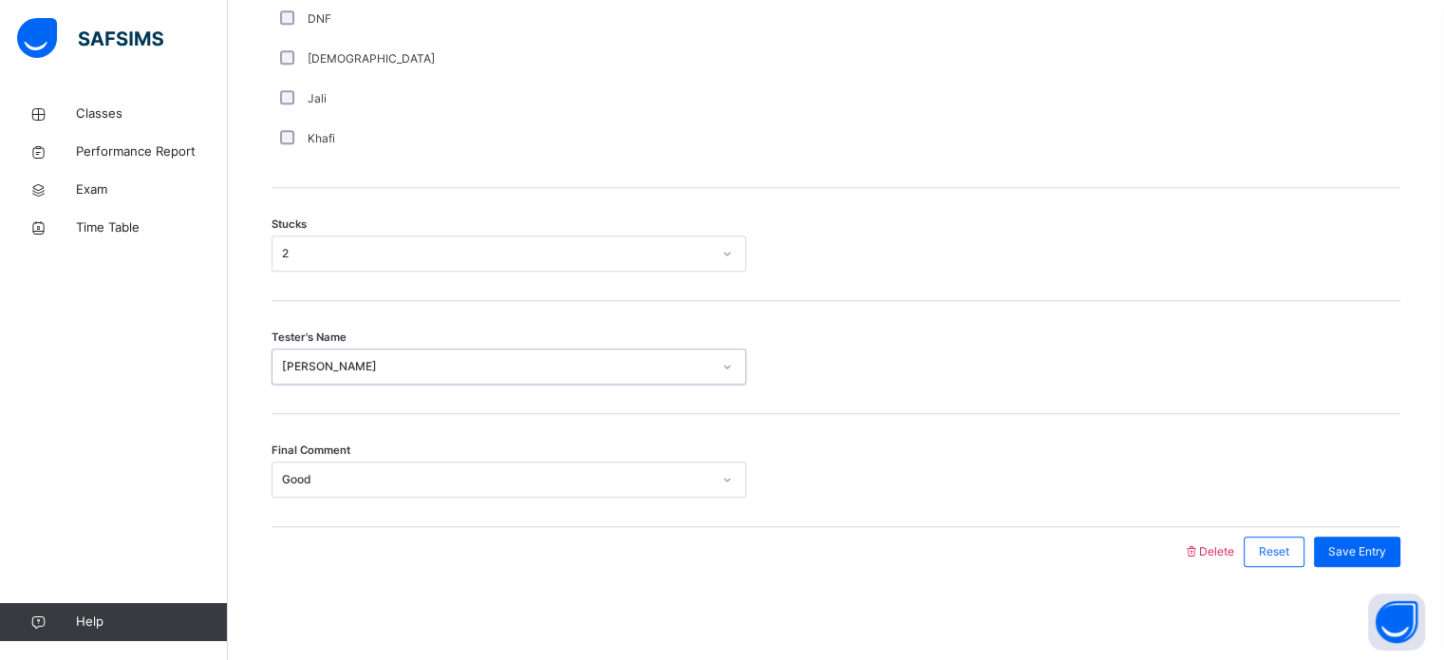
click at [353, 366] on div "[PERSON_NAME]" at bounding box center [496, 366] width 429 height 17
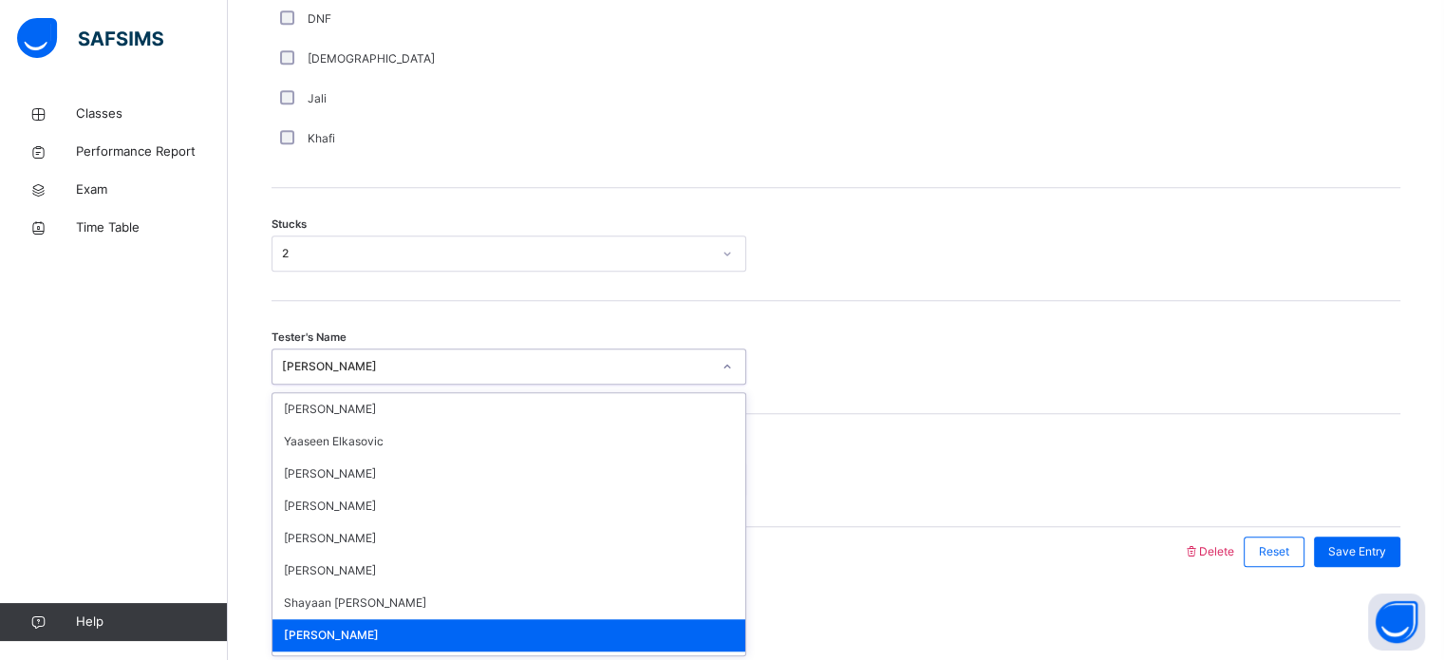
click at [353, 366] on div "[PERSON_NAME]" at bounding box center [496, 366] width 429 height 17
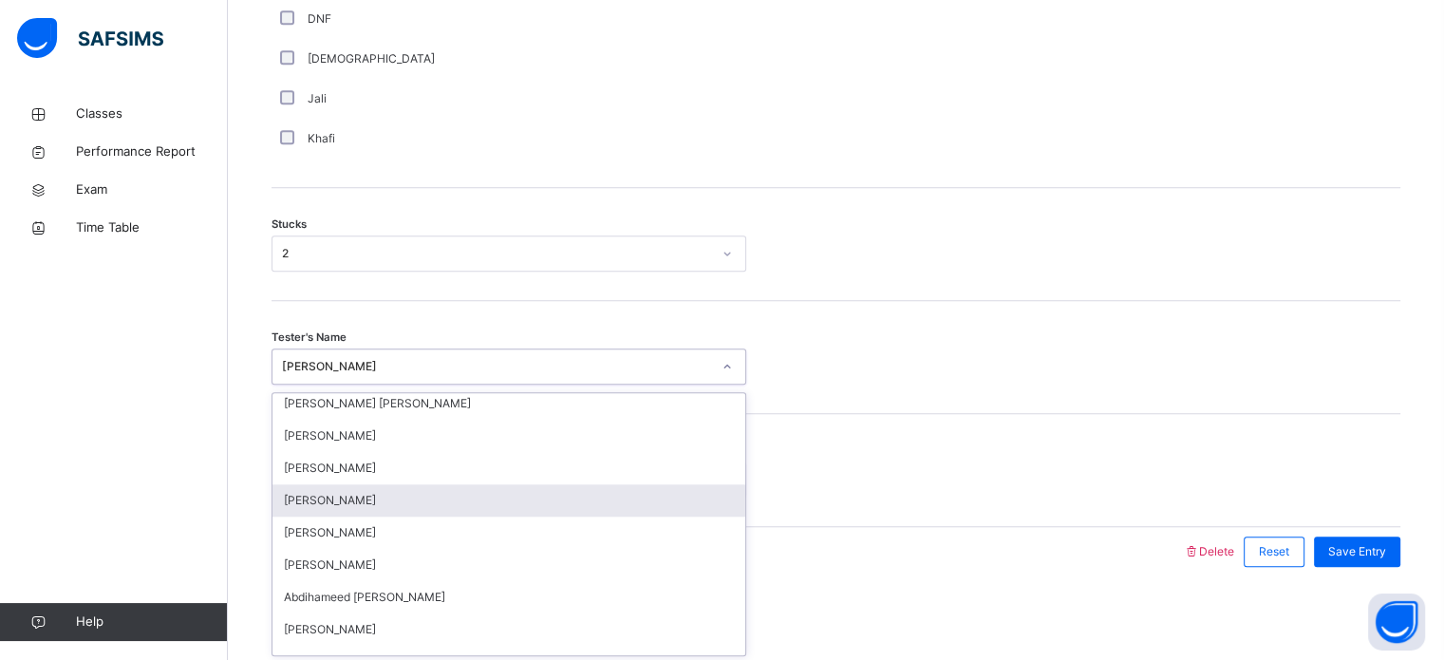
scroll to position [329, 0]
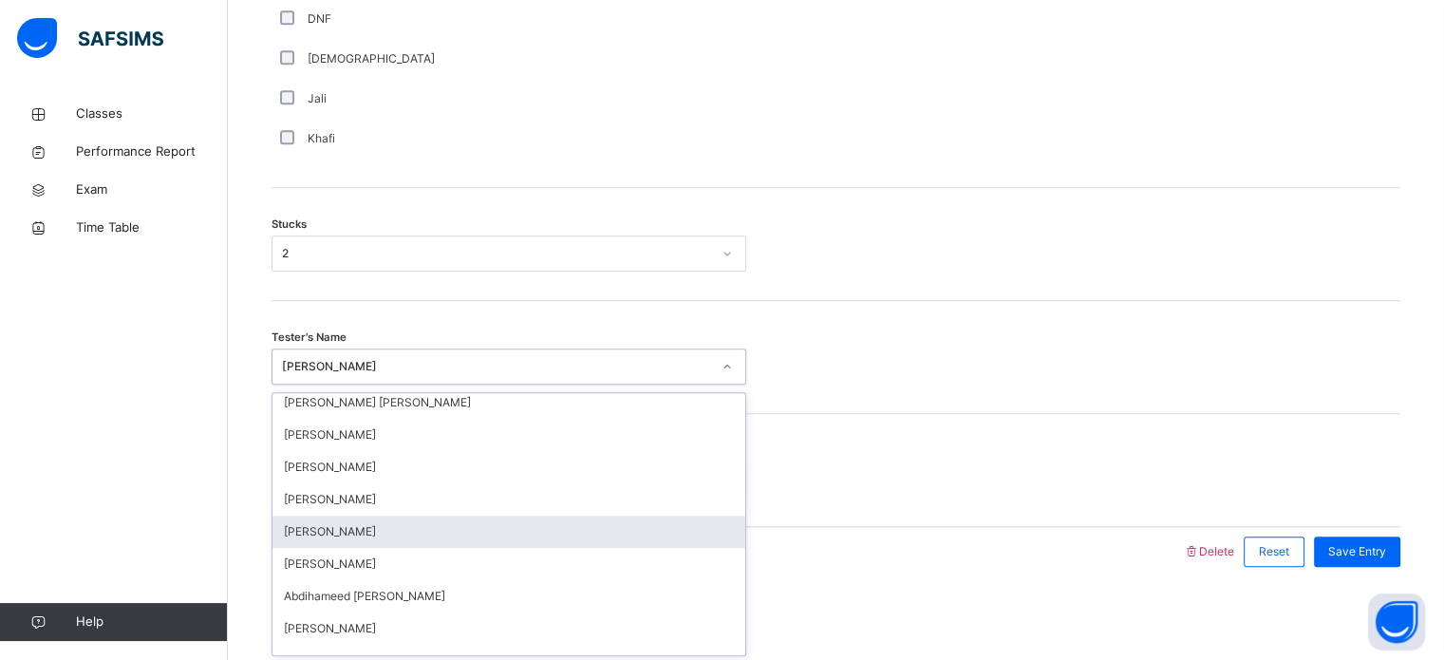
click at [347, 525] on div "[PERSON_NAME]" at bounding box center [508, 532] width 473 height 32
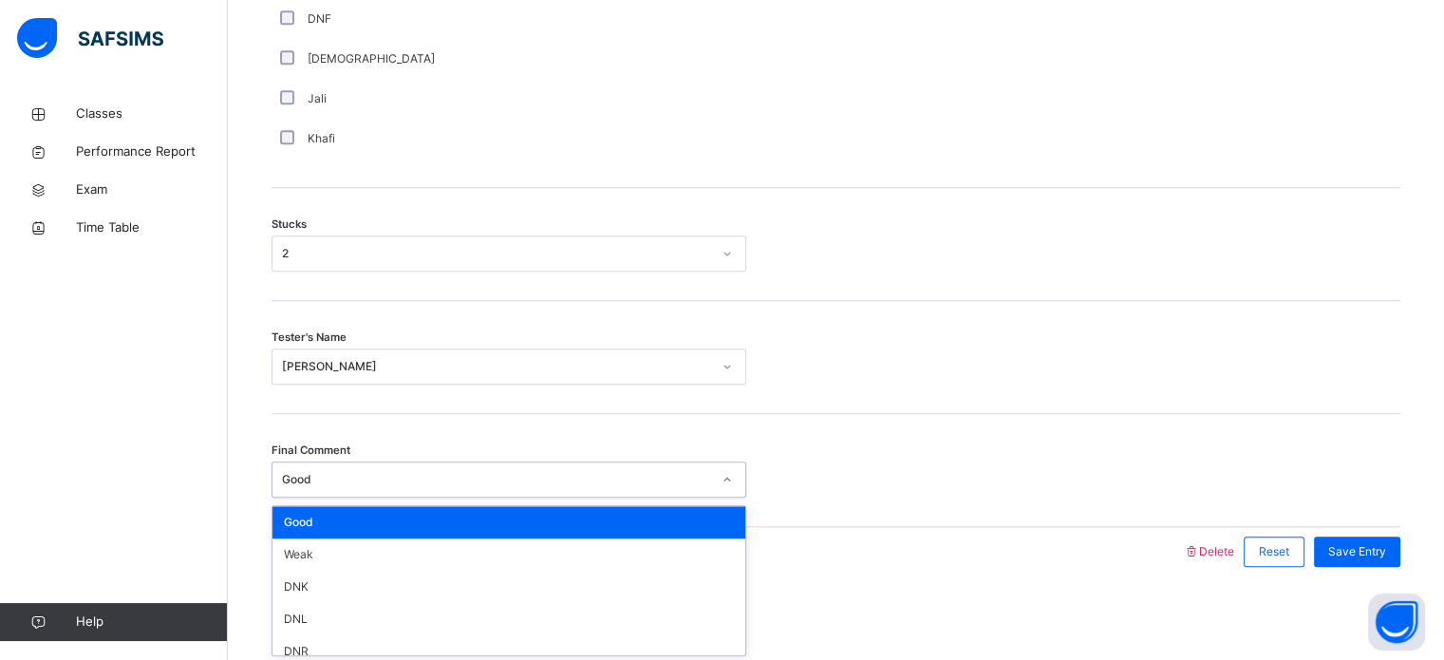
click at [361, 474] on div "Good" at bounding box center [496, 479] width 429 height 17
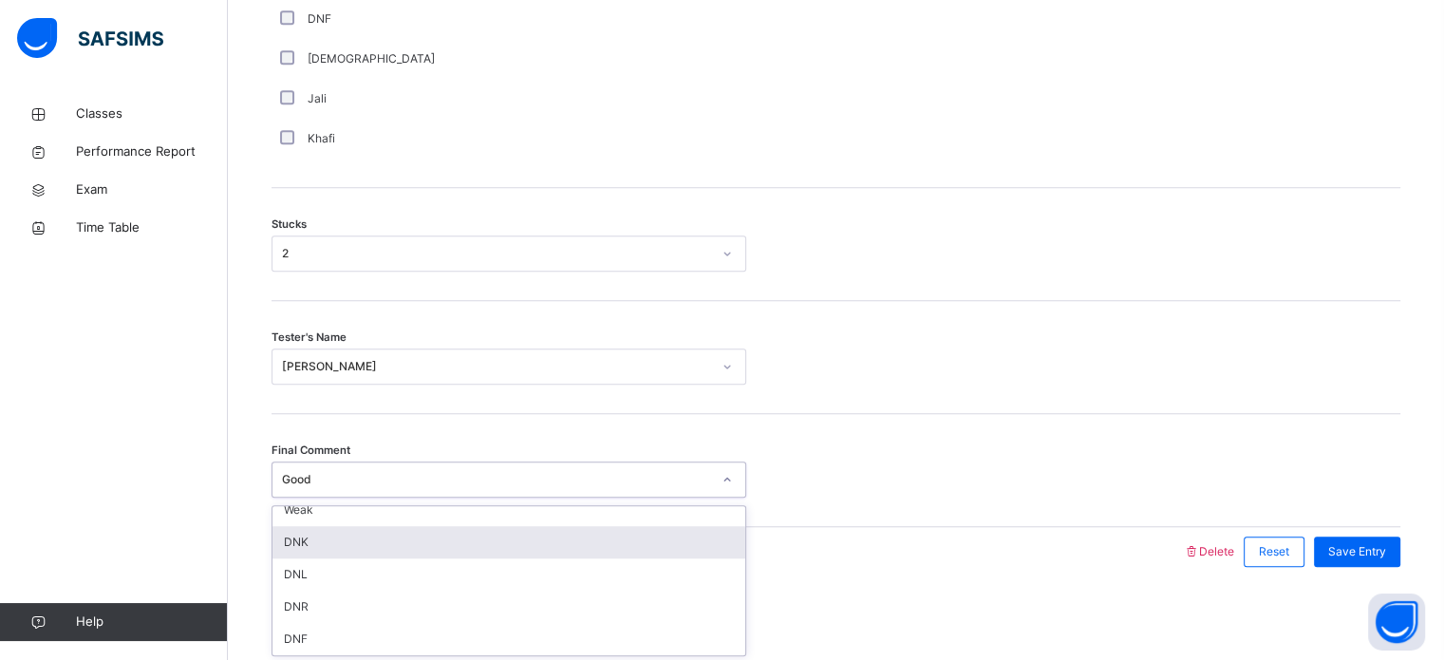
scroll to position [0, 0]
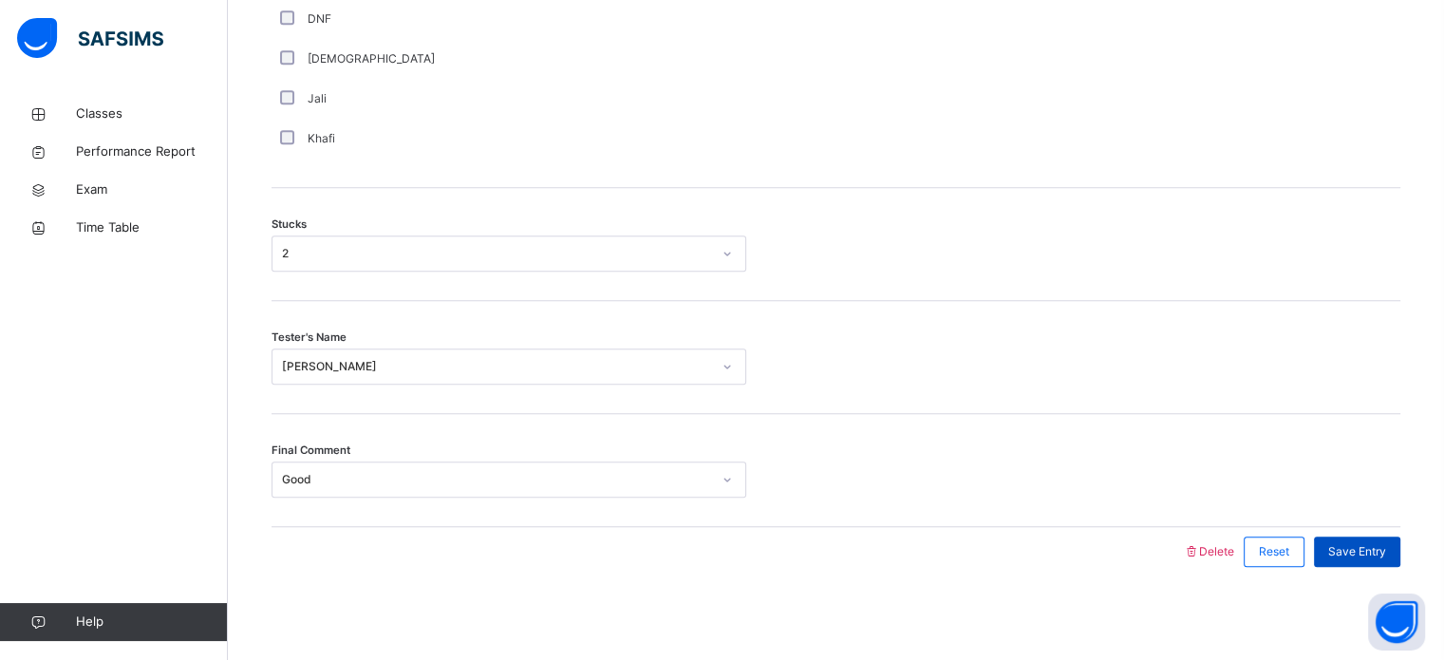
click at [1353, 538] on div "Save Entry" at bounding box center [1357, 551] width 86 height 30
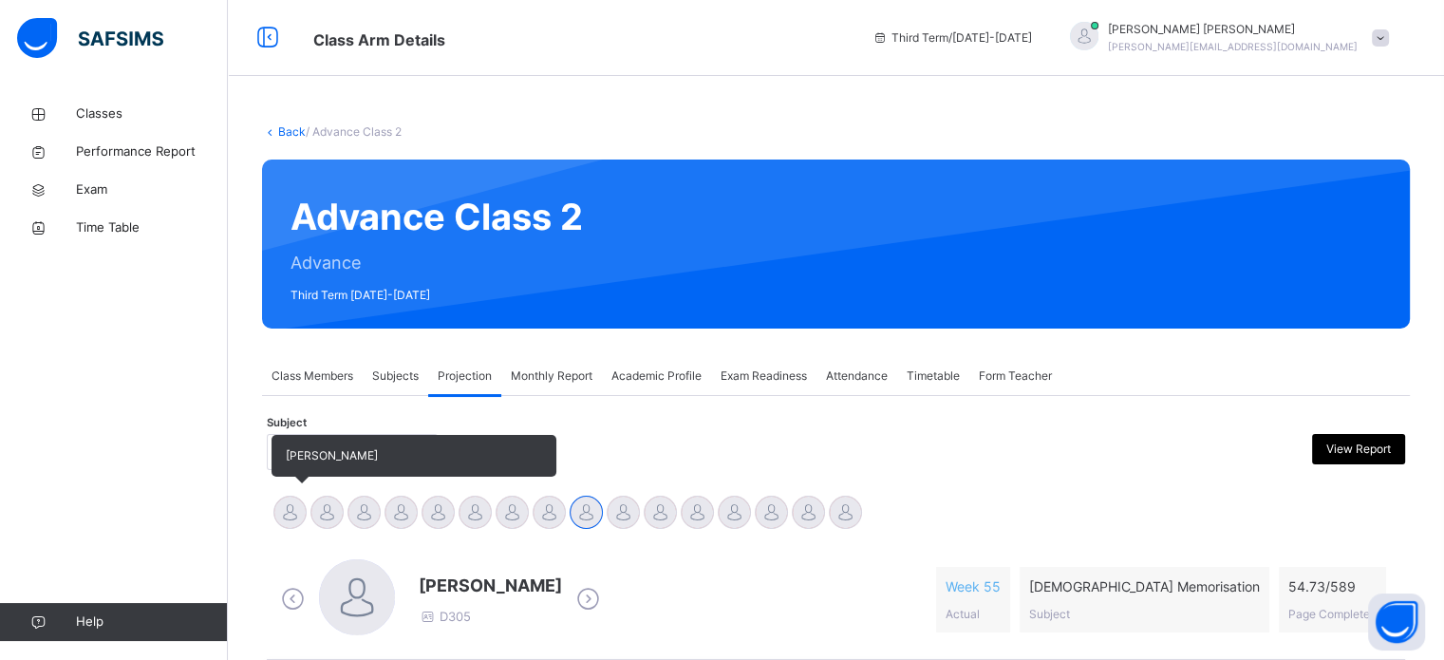
click at [293, 505] on div at bounding box center [289, 512] width 33 height 33
